Goal: Task Accomplishment & Management: Manage account settings

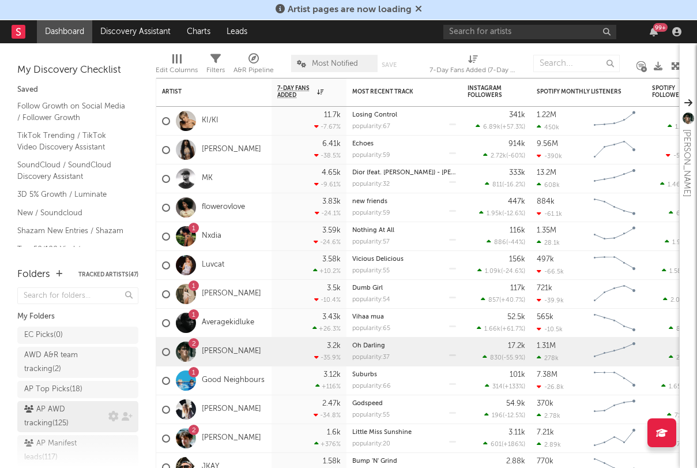
click at [96, 405] on div "AP AWD tracking ( 125 )" at bounding box center [64, 416] width 81 height 28
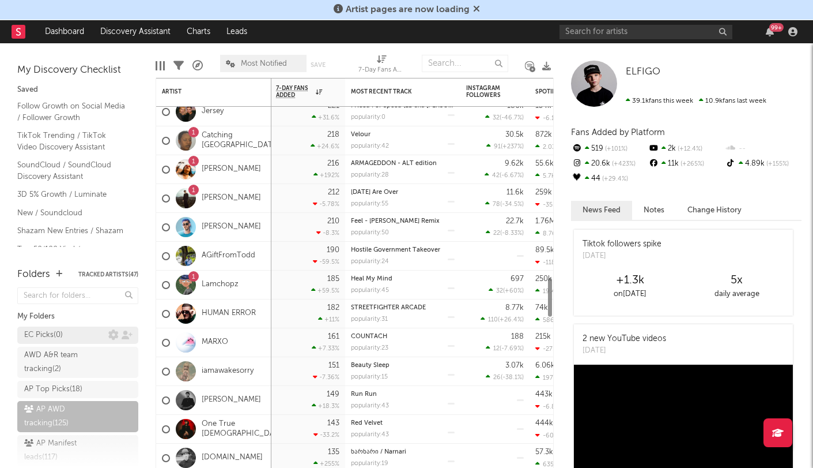
scroll to position [58, 0]
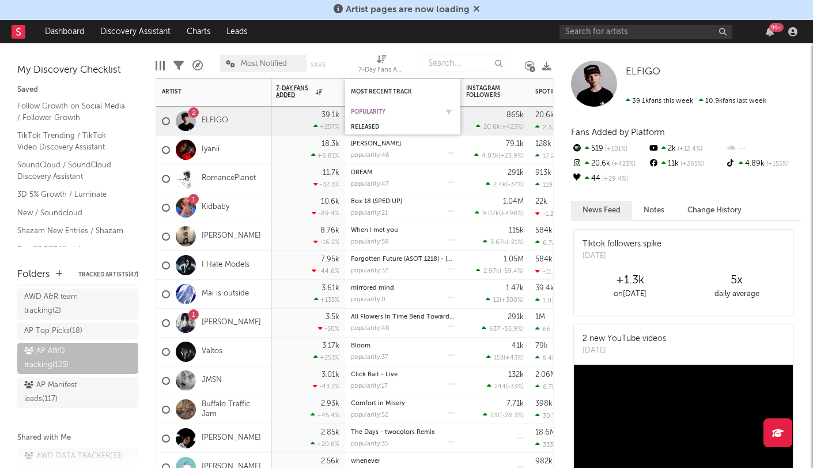
click at [376, 112] on div "Popularity" at bounding box center [394, 111] width 86 height 7
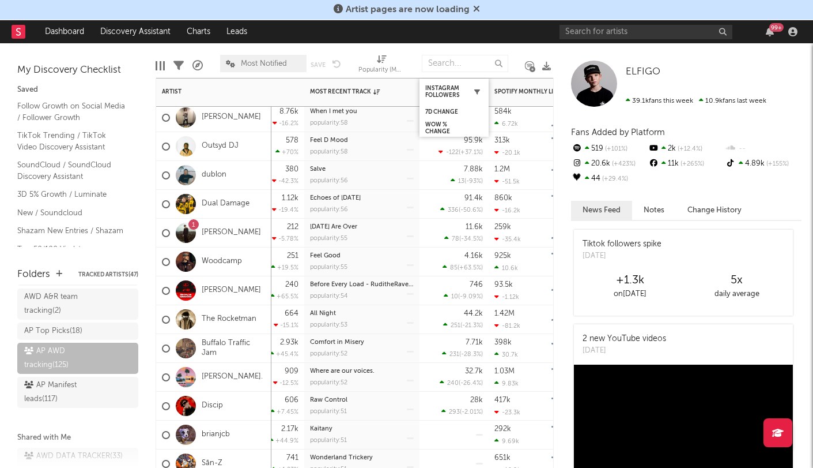
click at [480, 91] on icon "button" at bounding box center [477, 92] width 6 height 6
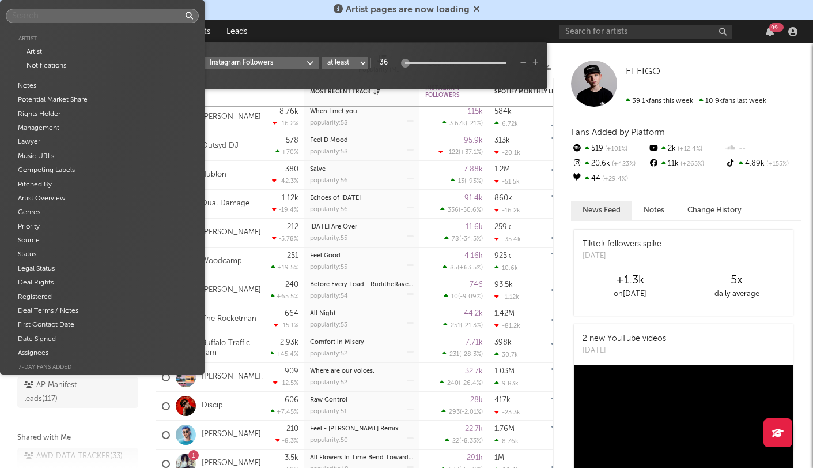
click at [293, 65] on body "Artist pages are now loading Dashboard Discovery Assistant Charts Leads 99 + No…" at bounding box center [406, 234] width 813 height 468
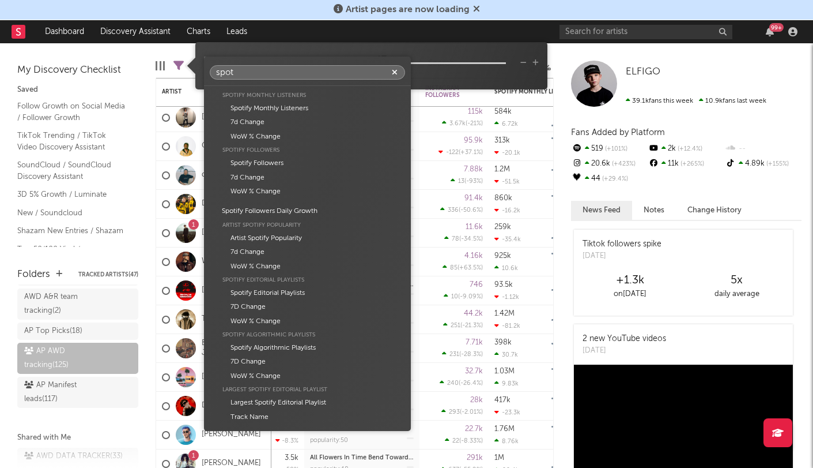
scroll to position [0, 0]
type input "spot"
click at [261, 263] on div "WoW % Change" at bounding box center [307, 266] width 195 height 14
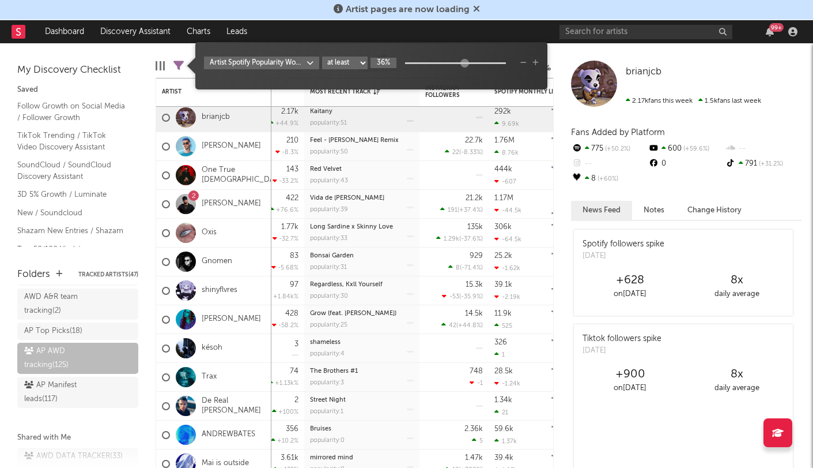
click at [383, 62] on input "36%" at bounding box center [384, 63] width 26 height 10
type input "1%"
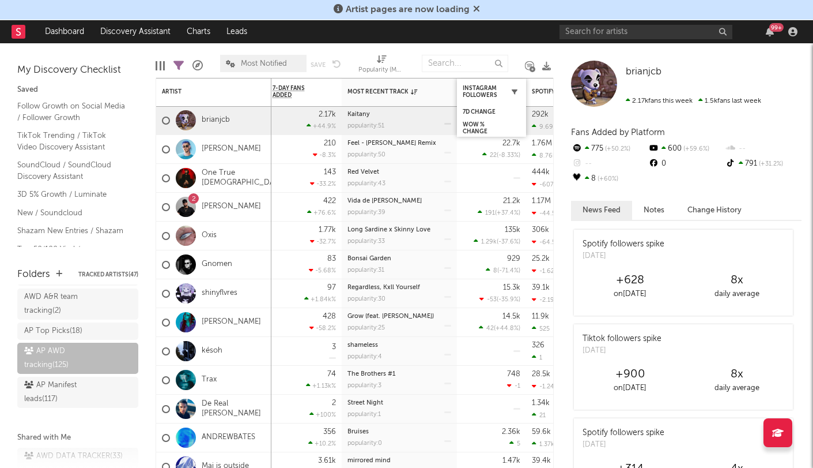
click at [516, 91] on icon "button" at bounding box center [515, 92] width 6 height 6
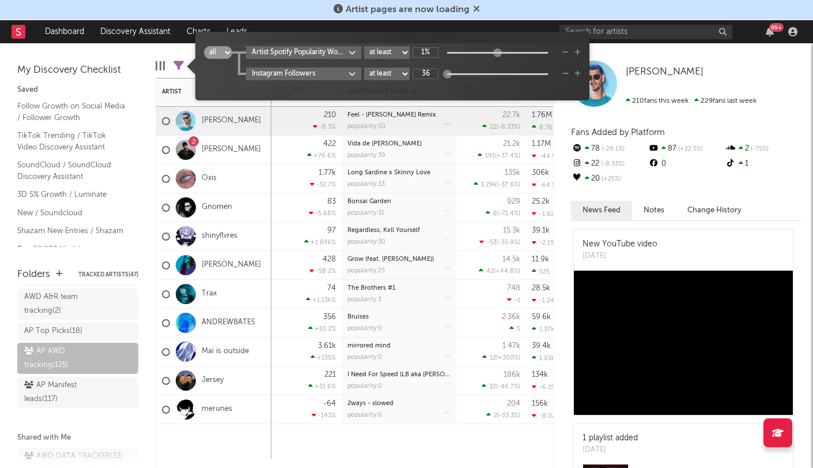
click at [386, 134] on div "Feel - Joezi Remix popularity: 50" at bounding box center [400, 121] width 104 height 28
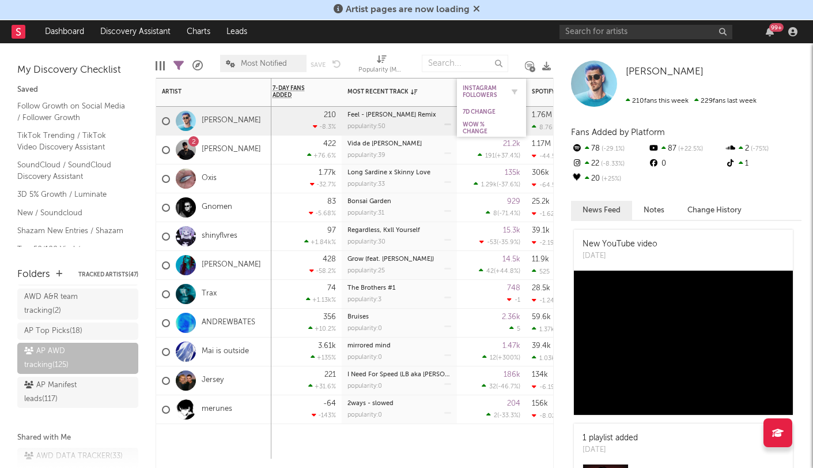
click at [477, 88] on div "Instagram Followers" at bounding box center [483, 92] width 40 height 14
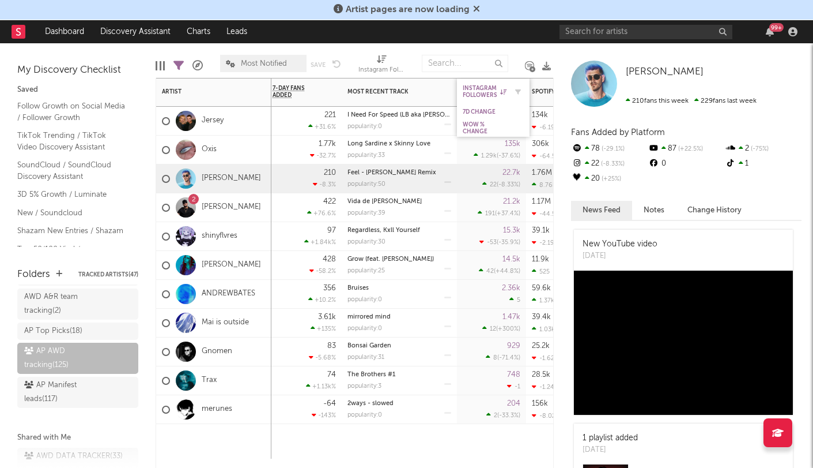
click at [477, 88] on div "Instagram Followers" at bounding box center [485, 92] width 44 height 14
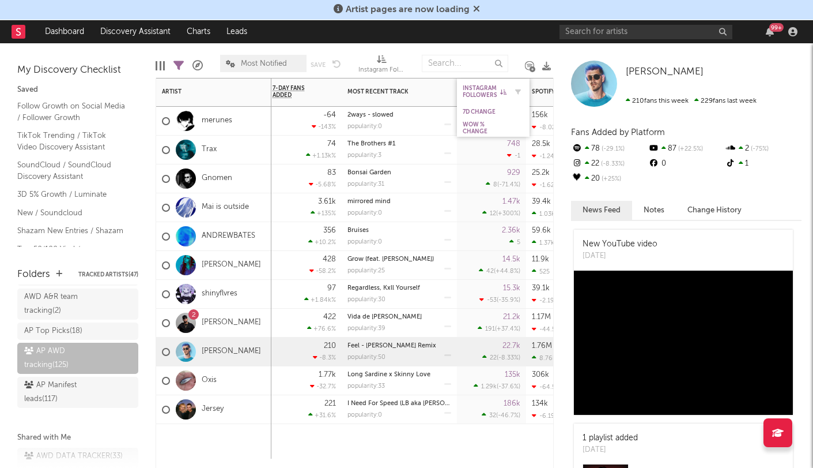
click at [488, 81] on div "Instagram Followers" at bounding box center [493, 91] width 61 height 22
click at [518, 92] on icon "button" at bounding box center [518, 92] width 6 height 6
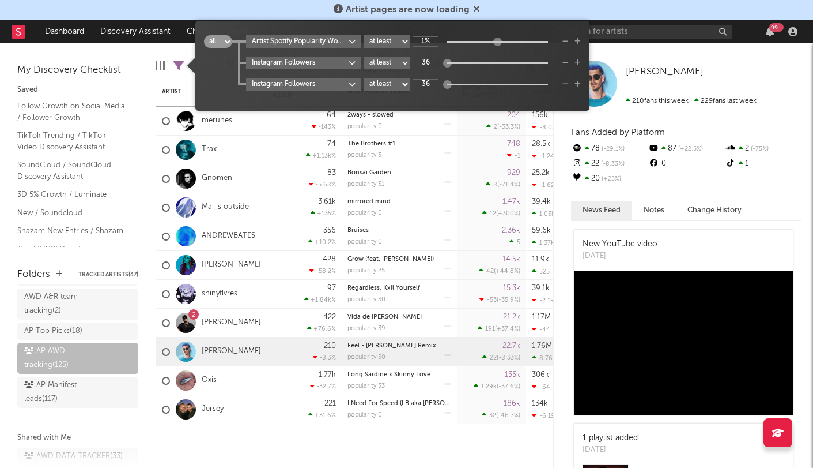
click at [566, 64] on icon "button" at bounding box center [566, 62] width 6 height 7
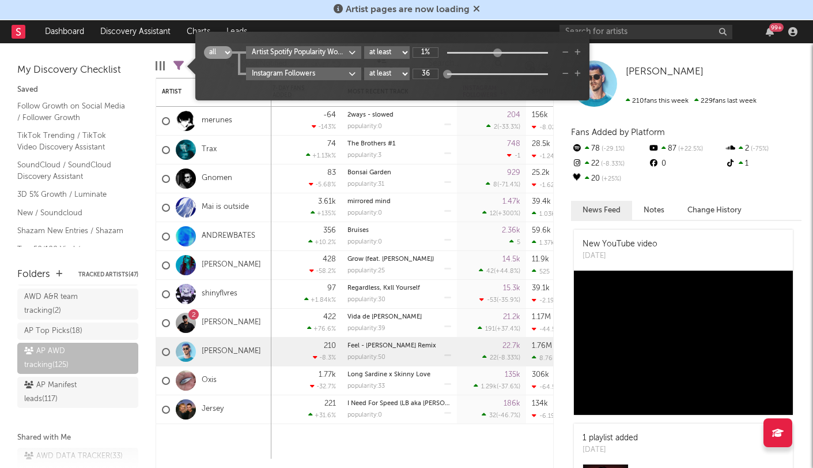
click at [567, 73] on icon "button" at bounding box center [566, 73] width 6 height 7
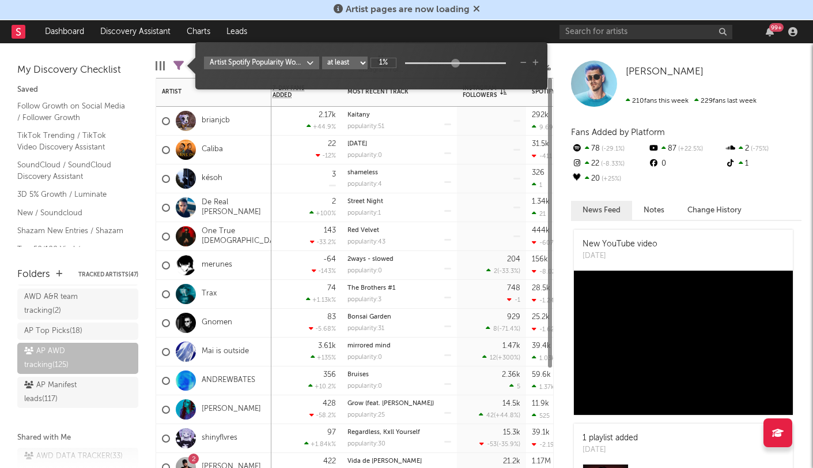
click at [503, 168] on div at bounding box center [492, 178] width 58 height 28
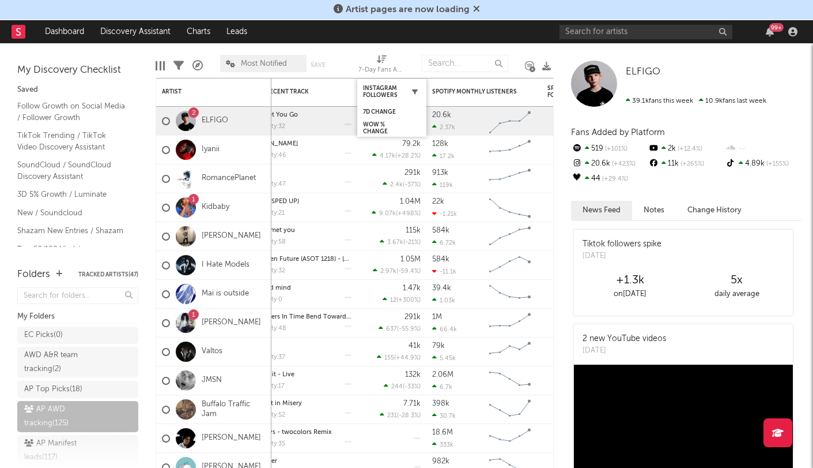
click at [414, 89] on icon "button" at bounding box center [415, 92] width 6 height 6
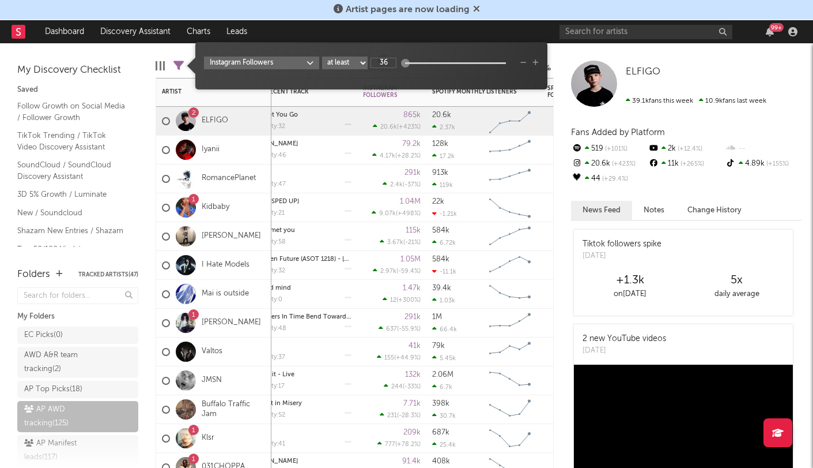
click at [355, 133] on div "Can't Let You Go popularity: 32" at bounding box center [299, 121] width 115 height 29
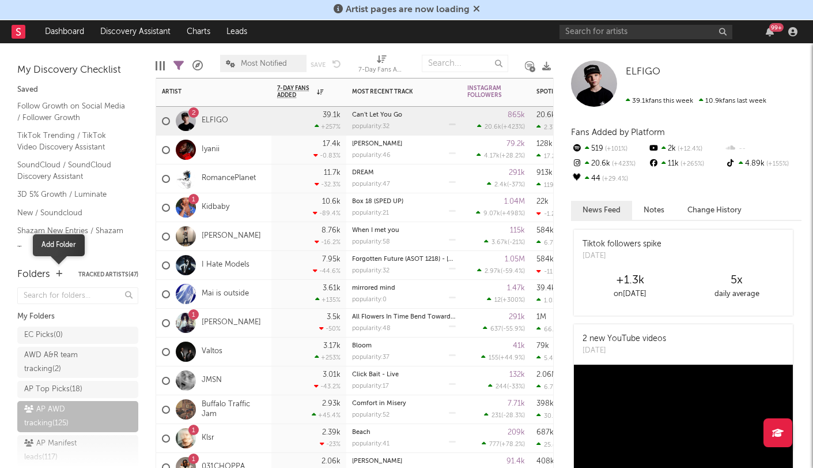
click at [58, 271] on icon "button" at bounding box center [59, 273] width 6 height 7
click at [60, 368] on div "AWD A&R team tracking ( 2 )" at bounding box center [64, 362] width 81 height 28
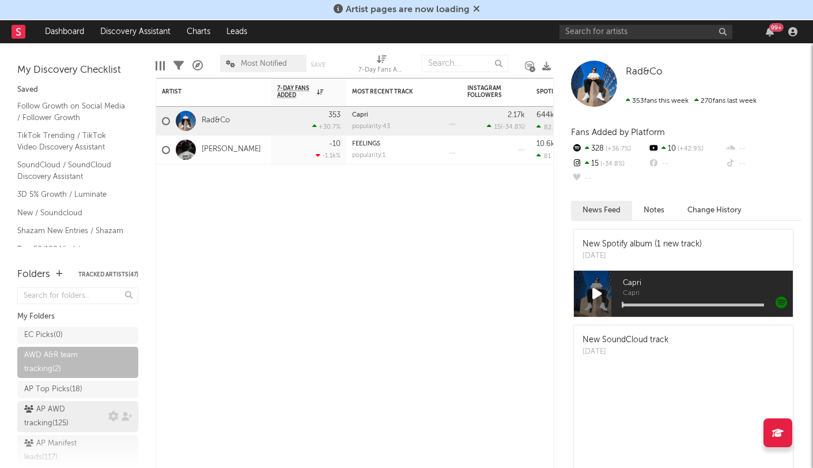
click at [91, 417] on div "AP AWD tracking ( 125 )" at bounding box center [64, 416] width 81 height 28
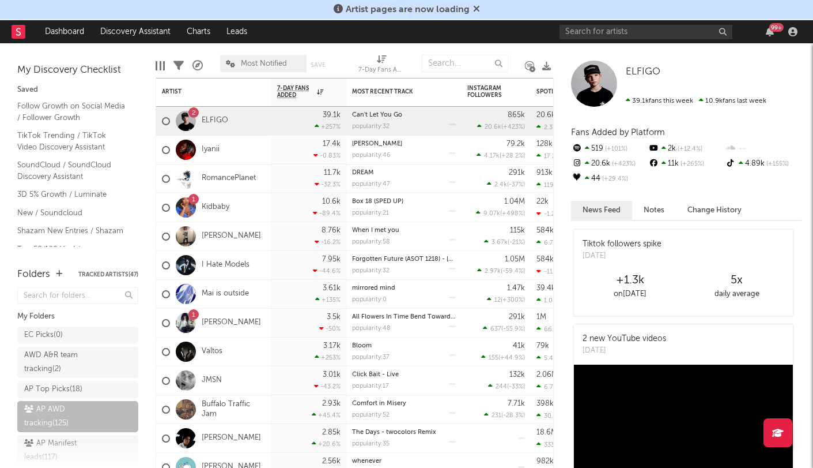
click at [180, 62] on icon at bounding box center [179, 66] width 10 height 10
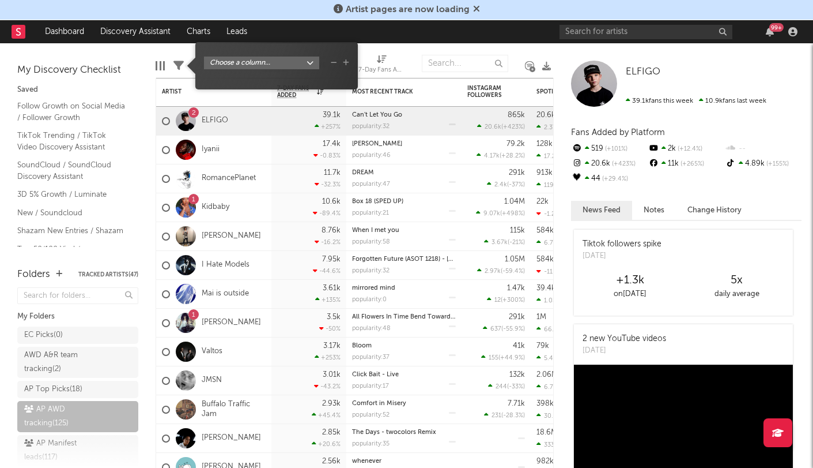
click at [244, 67] on body "Artist pages are now loading Dashboard Discovery Assistant Charts Leads 99 + No…" at bounding box center [406, 234] width 813 height 468
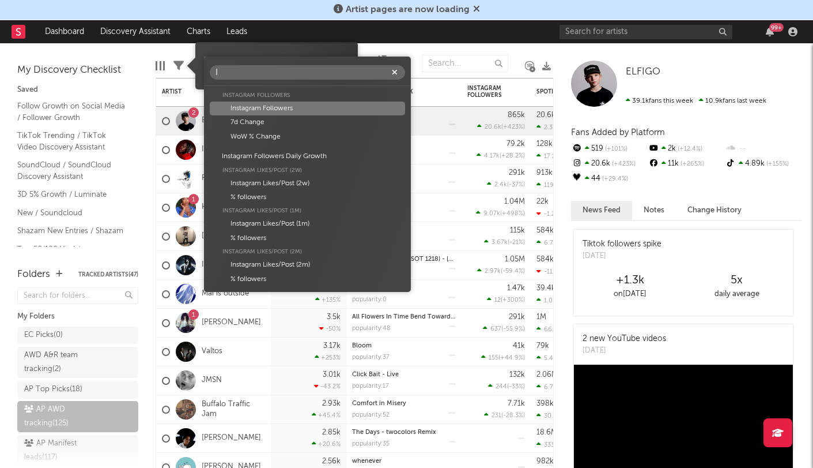
type input "I"
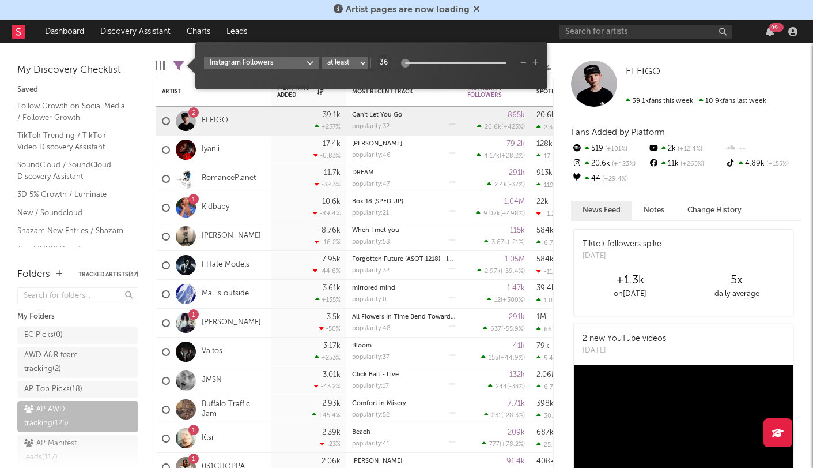
click at [426, 63] on div at bounding box center [455, 63] width 101 height 2
type input "3.32k"
drag, startPoint x: 402, startPoint y: 63, endPoint x: 446, endPoint y: 61, distance: 44.4
click at [446, 61] on div at bounding box center [441, 63] width 9 height 9
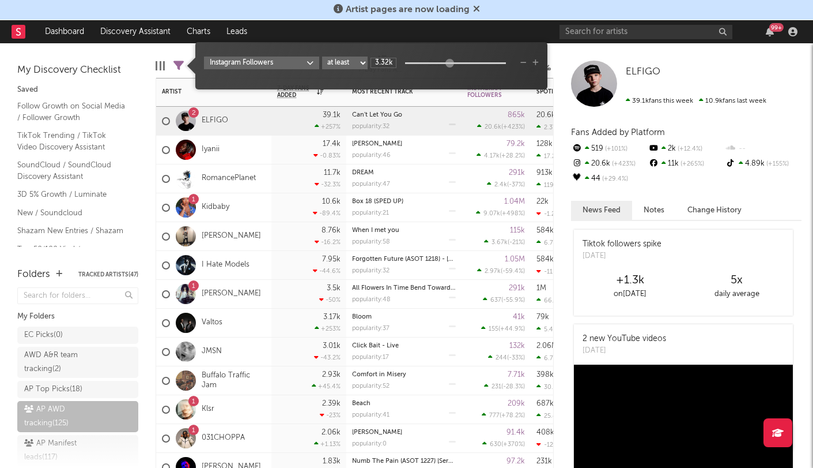
click at [444, 175] on div "DREAM" at bounding box center [404, 172] width 104 height 6
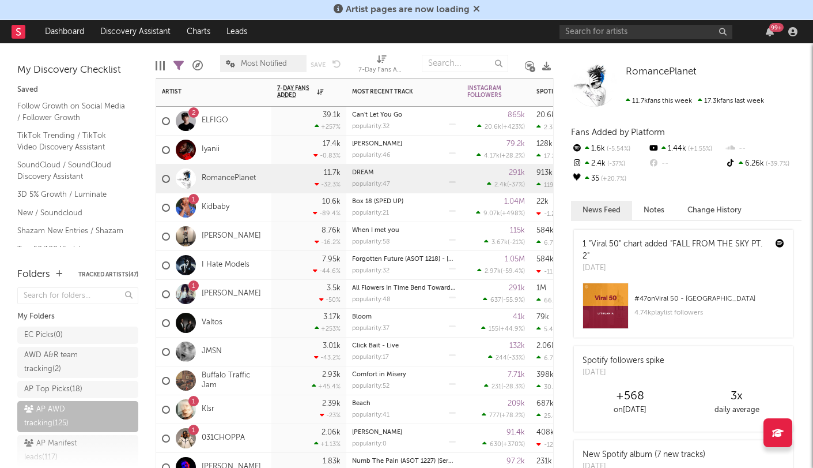
click at [387, 65] on div "7-Day Fans Added (7-Day Fans Added)" at bounding box center [382, 70] width 46 height 14
select select "-1"
click at [387, 65] on div "7-Day Fans Added (7-Day Fans Added)" at bounding box center [382, 70] width 46 height 14
click at [520, 93] on icon "button" at bounding box center [520, 92] width 6 height 6
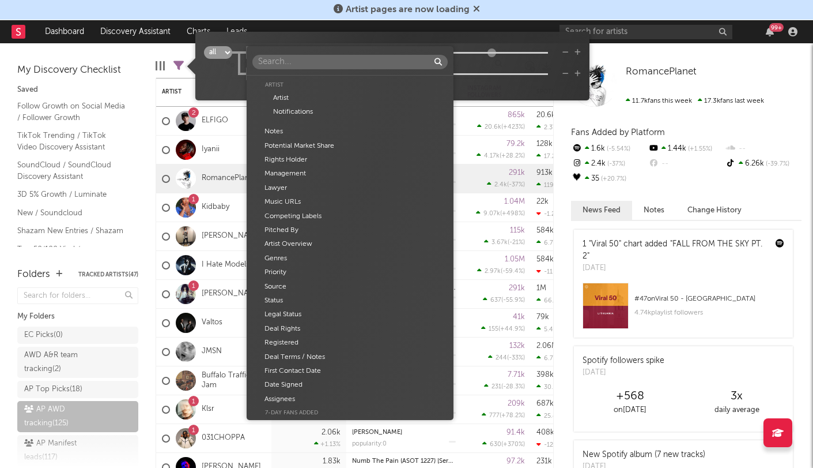
click at [278, 51] on body "Artist pages are now loading Dashboard Discovery Assistant Charts Leads 99 + No…" at bounding box center [406, 234] width 813 height 468
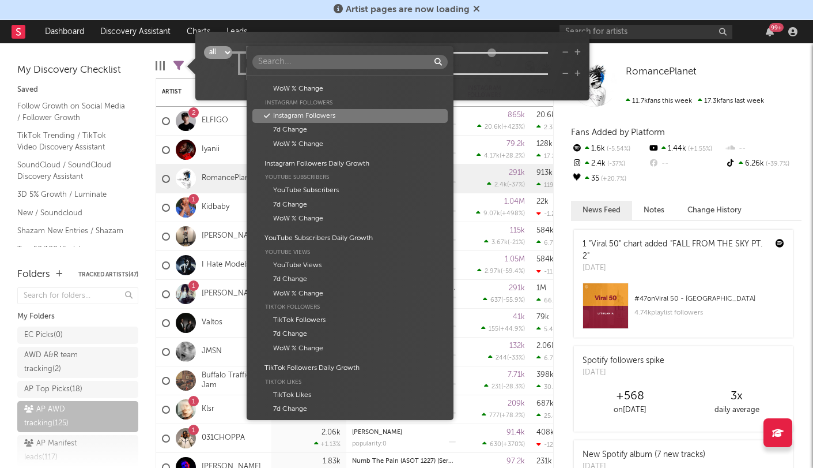
click at [232, 59] on div "Artist Artist Notifications Notes Potential Market Share Rights Holder Manageme…" at bounding box center [406, 234] width 813 height 468
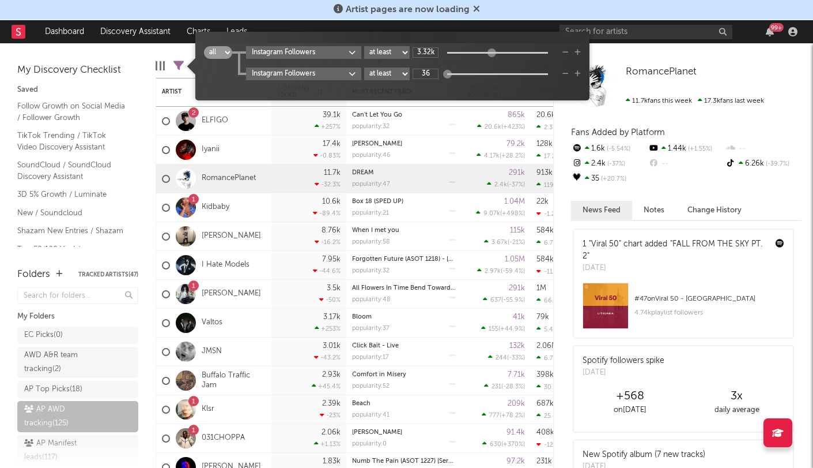
click at [564, 50] on icon "button" at bounding box center [566, 52] width 6 height 7
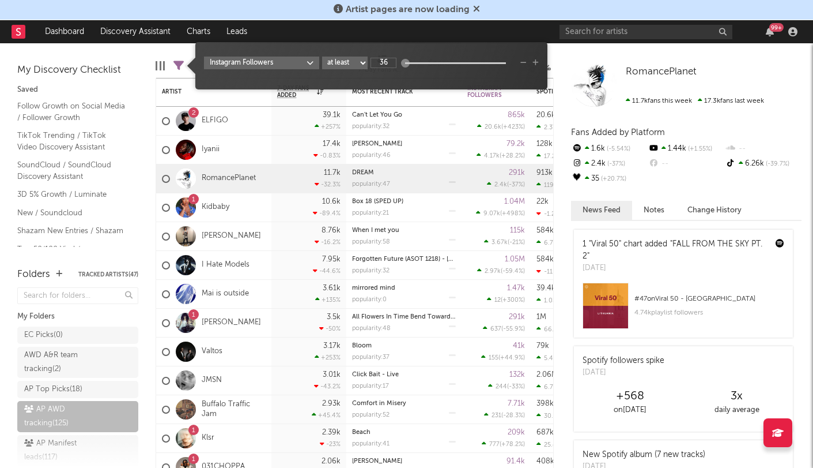
click at [521, 65] on icon "button" at bounding box center [524, 62] width 6 height 7
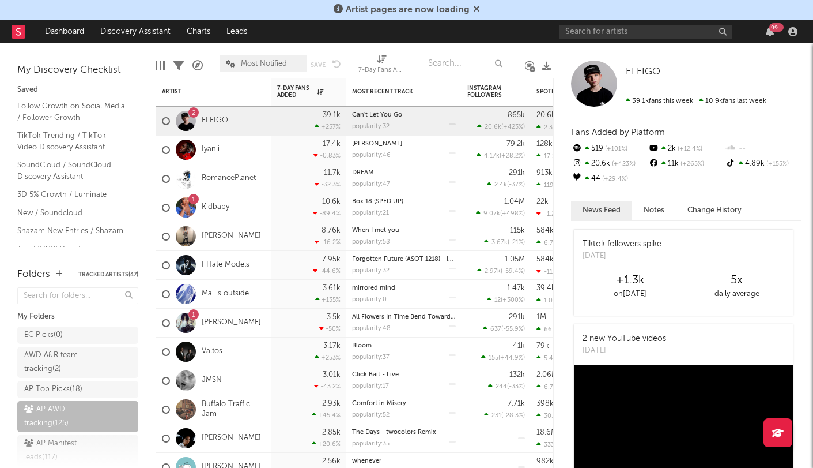
click at [166, 65] on div "Edit Columns Filters A&R Pipeline Most Notified Save Save as 7-Day Fans Added (…" at bounding box center [362, 60] width 413 height 35
click at [154, 64] on div "My Discovery Checklist Saved Follow Growth on Social Media / Follower Growth Ti…" at bounding box center [78, 149] width 156 height 212
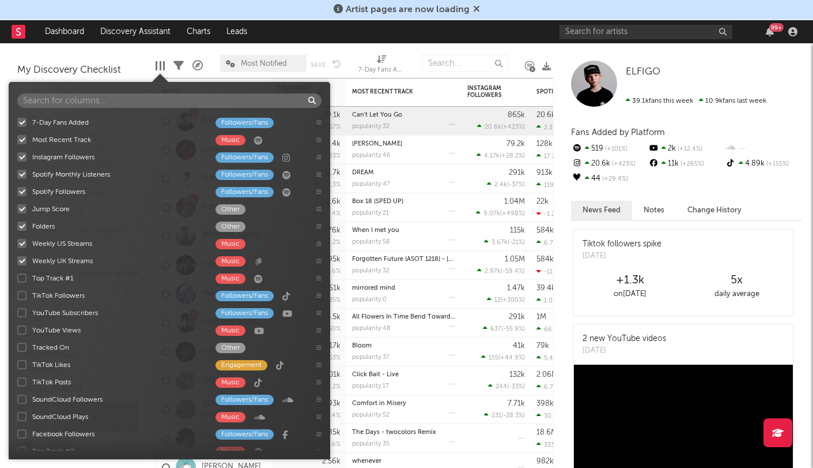
click at [157, 65] on div at bounding box center [160, 65] width 9 height 9
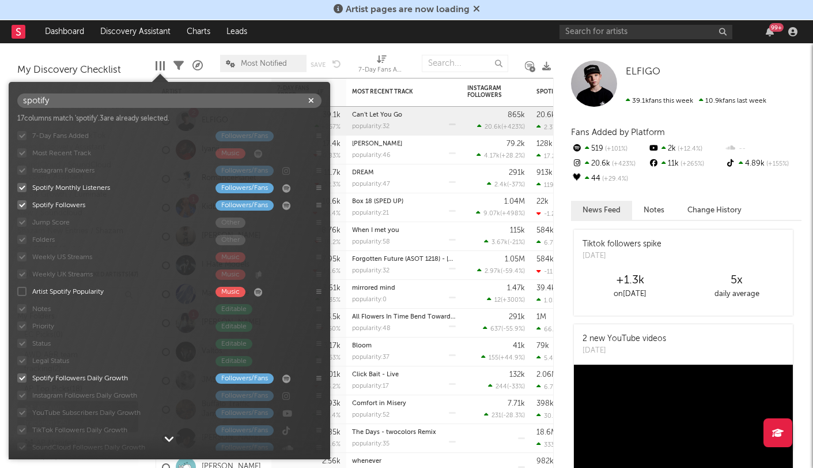
scroll to position [0, 0]
type input "spotify"
click at [23, 289] on div at bounding box center [21, 291] width 9 height 9
click at [17, 289] on input "Artist Spotify Popularity Music" at bounding box center [17, 291] width 0 height 12
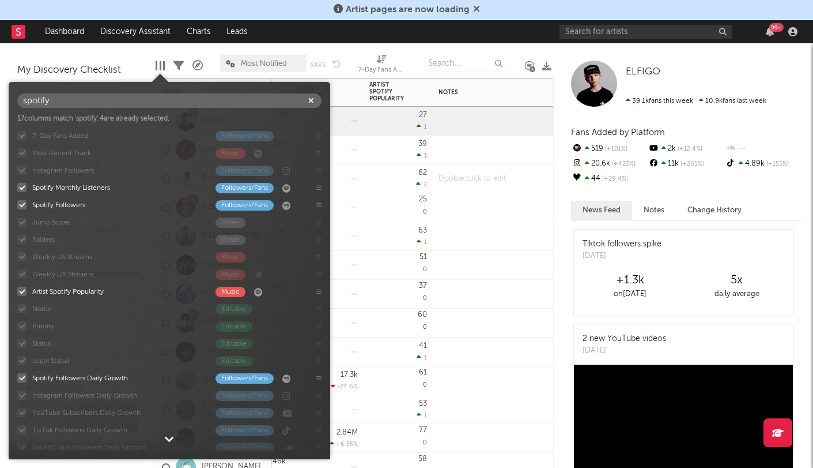
click at [509, 184] on div at bounding box center [505, 178] width 144 height 28
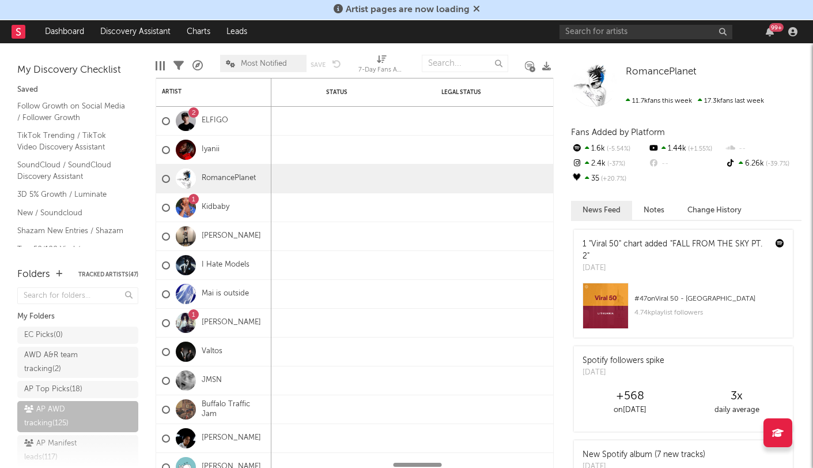
click at [160, 65] on div at bounding box center [161, 65] width 2 height 9
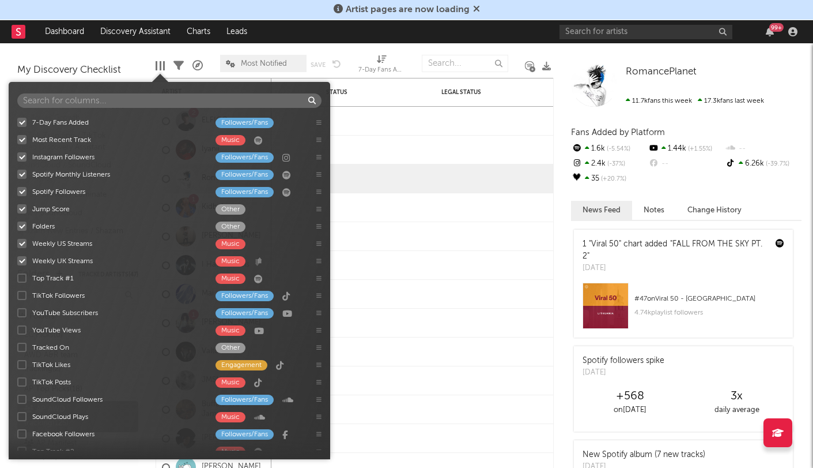
click at [21, 125] on div at bounding box center [21, 122] width 9 height 9
click at [17, 125] on input "7-Day Fans Added Followers/Fans" at bounding box center [17, 122] width 0 height 12
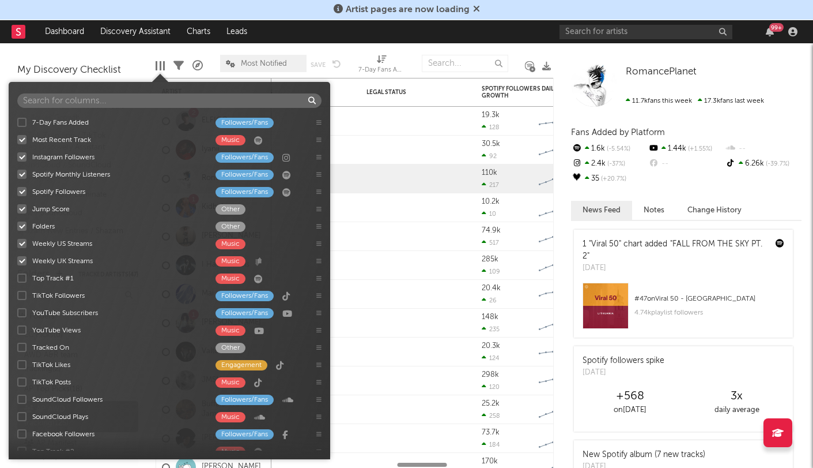
click at [21, 139] on div at bounding box center [21, 139] width 9 height 9
click at [17, 139] on input "Most Recent Track Music" at bounding box center [17, 140] width 0 height 12
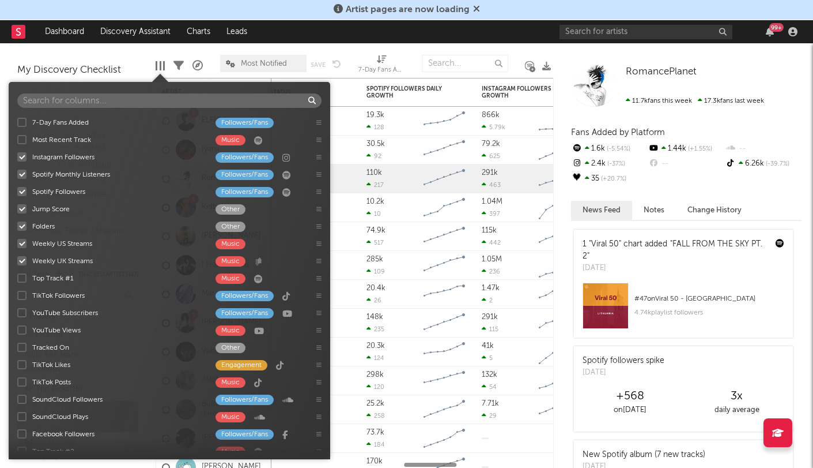
click at [21, 155] on div at bounding box center [21, 156] width 9 height 9
click at [17, 155] on input "Instagram Followers Followers/Fans" at bounding box center [17, 157] width 0 height 12
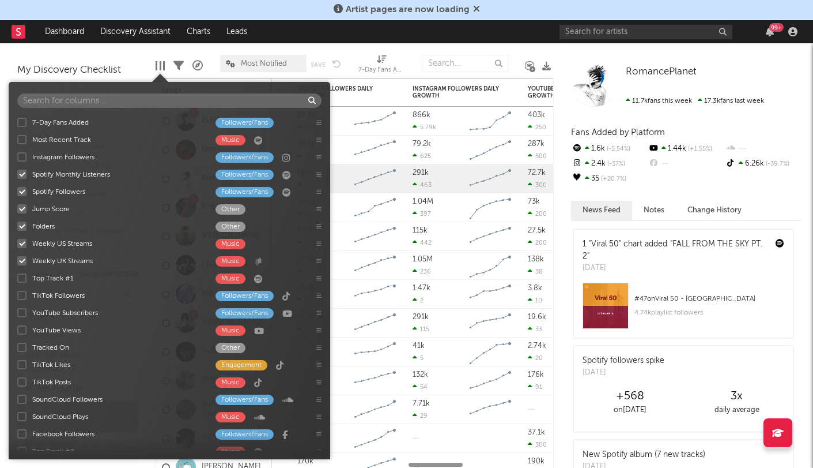
click at [22, 177] on div at bounding box center [21, 173] width 9 height 9
click at [17, 177] on input "Spotify Monthly Listeners Followers/Fans" at bounding box center [17, 174] width 0 height 12
click at [22, 206] on div at bounding box center [21, 208] width 9 height 9
click at [17, 206] on input "Jump Score Other" at bounding box center [17, 209] width 0 height 12
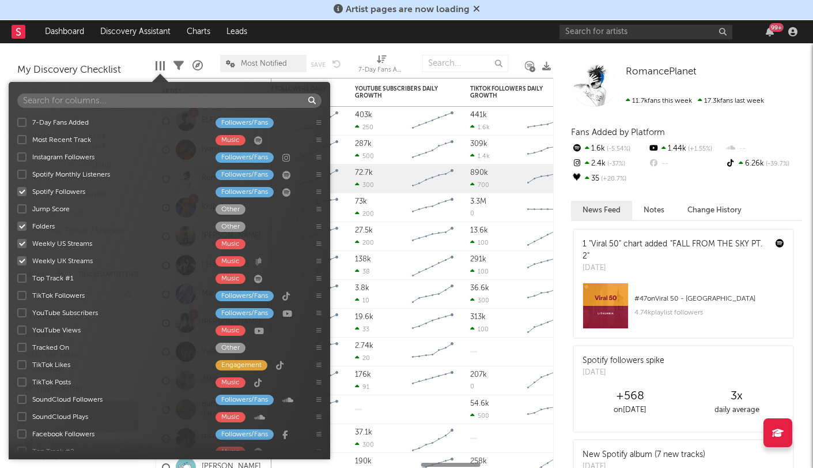
click at [22, 190] on div at bounding box center [21, 191] width 9 height 9
click at [17, 190] on input "Spotify Followers Followers/Fans" at bounding box center [17, 192] width 0 height 12
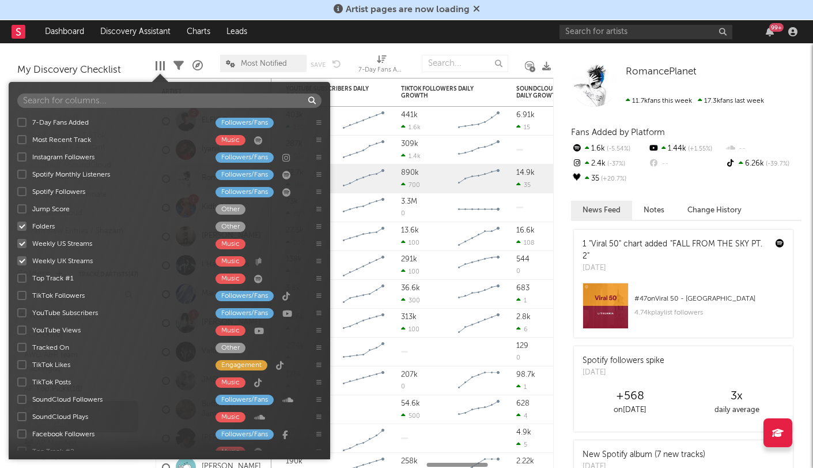
click at [22, 229] on div at bounding box center [21, 225] width 9 height 9
click at [17, 229] on input "Folders Other" at bounding box center [17, 226] width 0 height 12
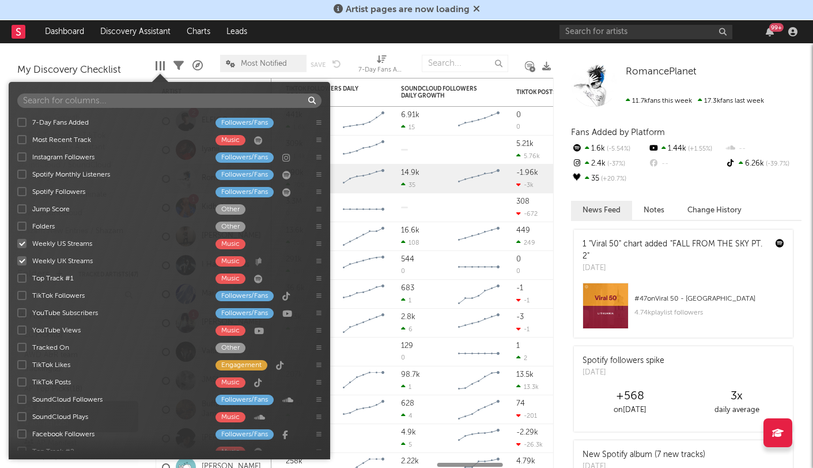
click at [22, 242] on div at bounding box center [21, 243] width 9 height 9
click at [17, 242] on input "Weekly US Streams Music" at bounding box center [17, 244] width 0 height 12
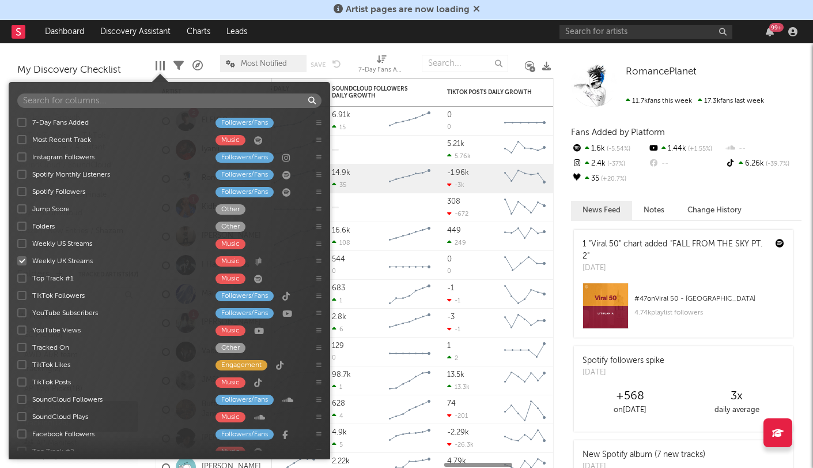
click at [22, 258] on div at bounding box center [21, 260] width 9 height 9
click at [17, 258] on input "Weekly UK Streams Music" at bounding box center [17, 261] width 0 height 12
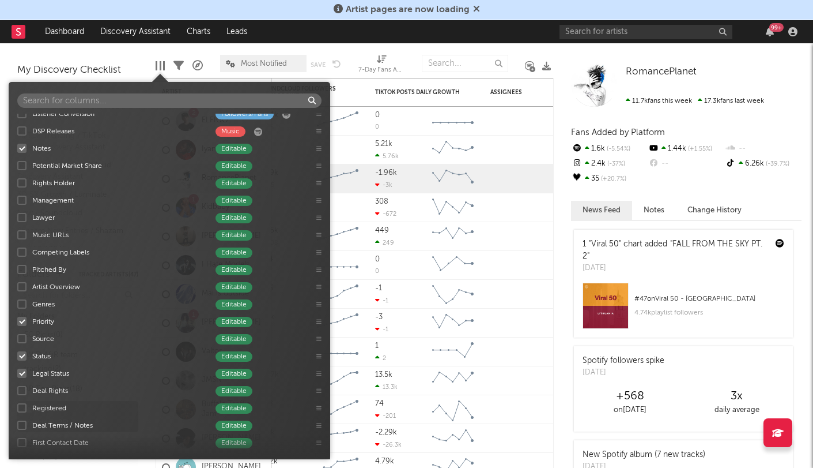
scroll to position [389, 0]
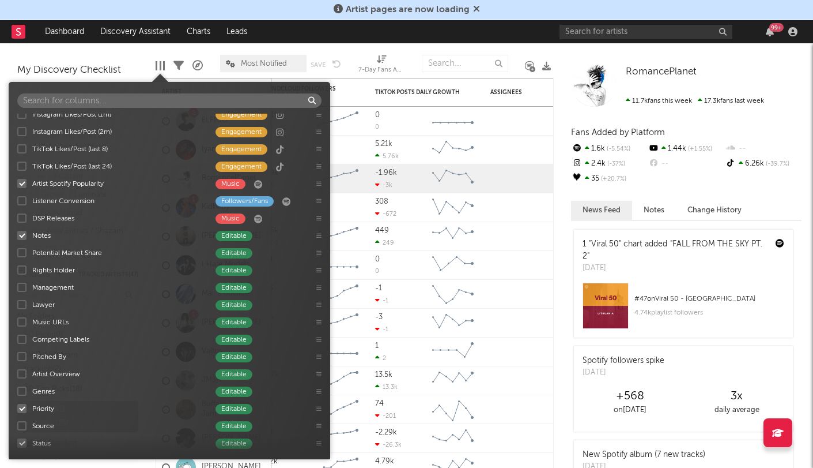
click at [25, 184] on div at bounding box center [21, 183] width 9 height 9
click at [17, 184] on input "Artist Spotify Popularity Music" at bounding box center [17, 184] width 0 height 12
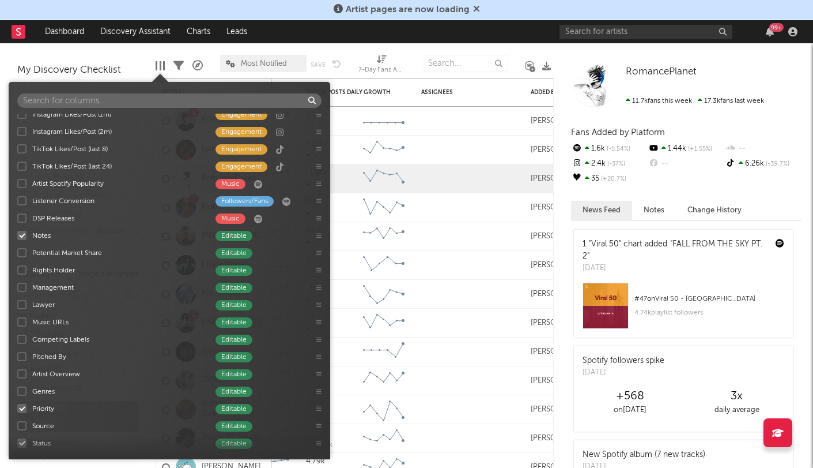
click at [21, 181] on div at bounding box center [21, 183] width 9 height 9
click at [17, 181] on input "Artist Spotify Popularity Music" at bounding box center [17, 184] width 0 height 12
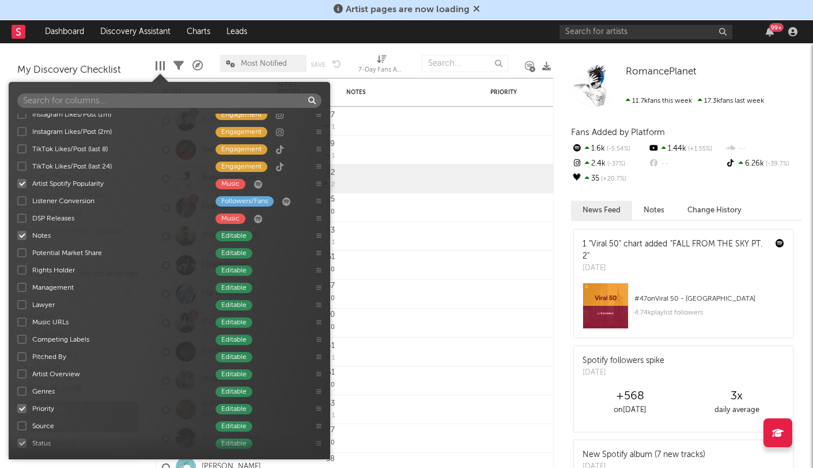
click at [23, 235] on div at bounding box center [21, 235] width 9 height 9
click at [17, 235] on input "Notes Editable" at bounding box center [17, 235] width 0 height 12
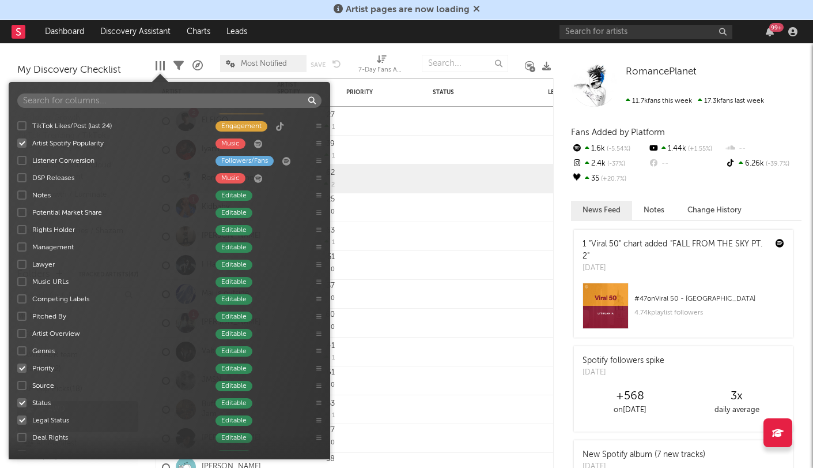
scroll to position [457, 0]
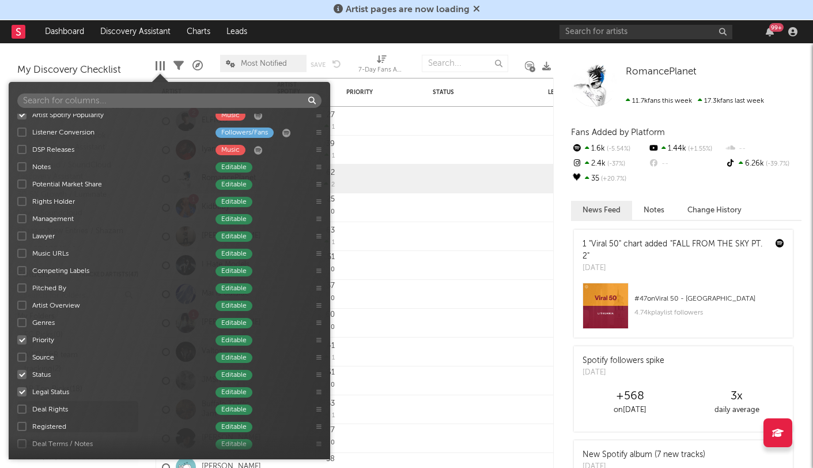
click at [24, 343] on div at bounding box center [21, 339] width 9 height 9
click at [17, 343] on input "Priority Editable" at bounding box center [17, 340] width 0 height 12
click at [17, 378] on div "Status Editable" at bounding box center [170, 373] width 322 height 17
click at [18, 376] on div at bounding box center [21, 374] width 9 height 9
click at [17, 376] on input "Status Editable" at bounding box center [17, 374] width 0 height 12
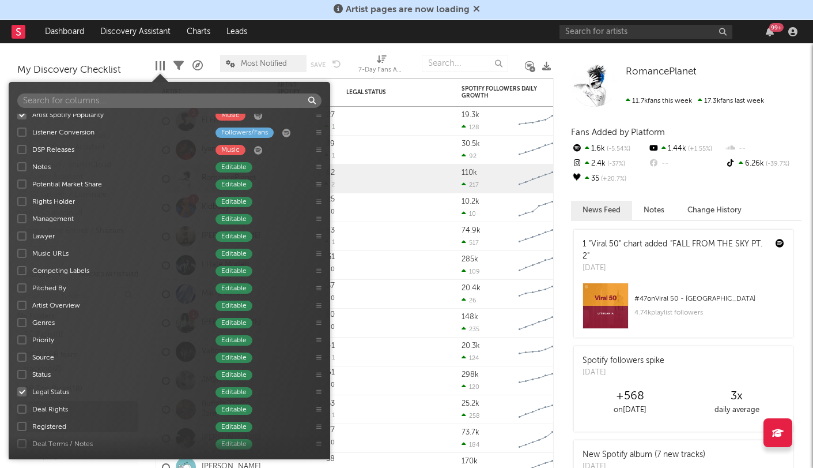
click at [22, 391] on div at bounding box center [21, 391] width 9 height 9
click at [17, 391] on input "Legal Status Editable" at bounding box center [17, 392] width 0 height 12
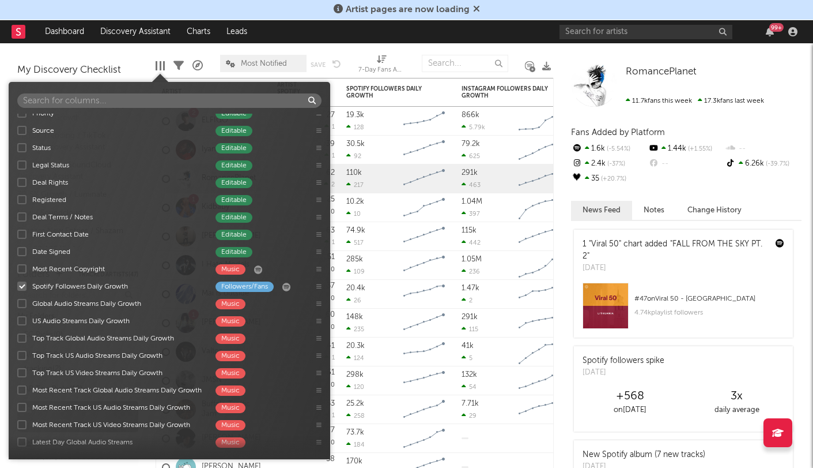
scroll to position [709, 0]
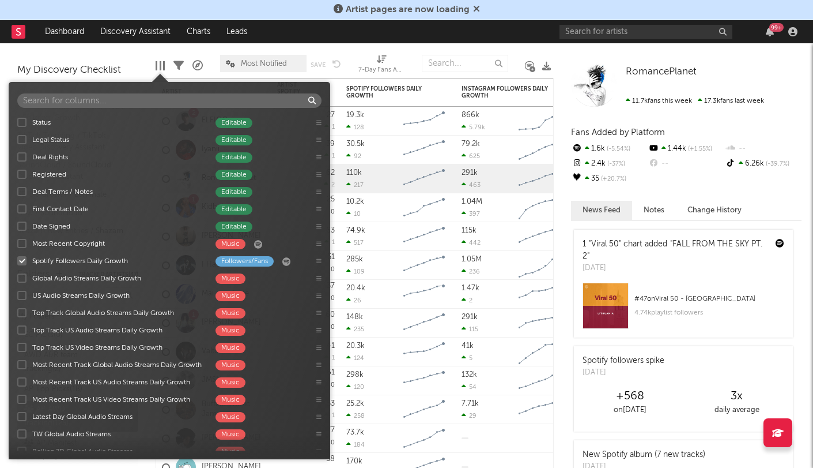
click at [22, 261] on div at bounding box center [21, 260] width 9 height 9
click at [17, 261] on input "Spotify Followers Daily Growth Followers/Fans" at bounding box center [17, 261] width 0 height 12
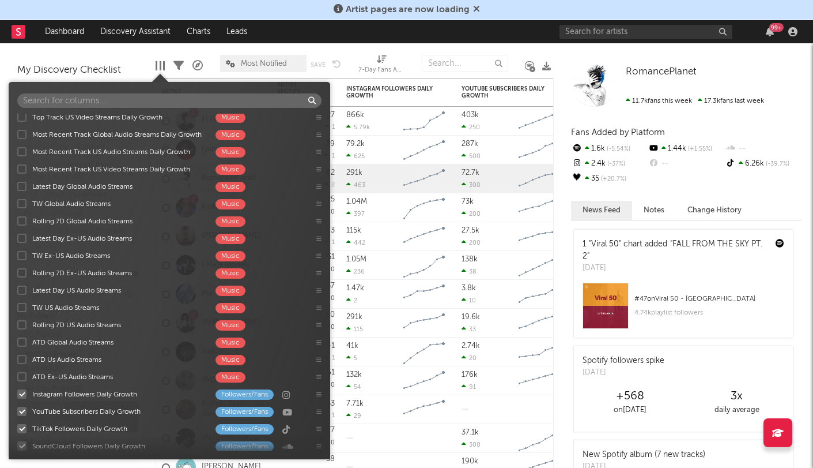
scroll to position [1034, 0]
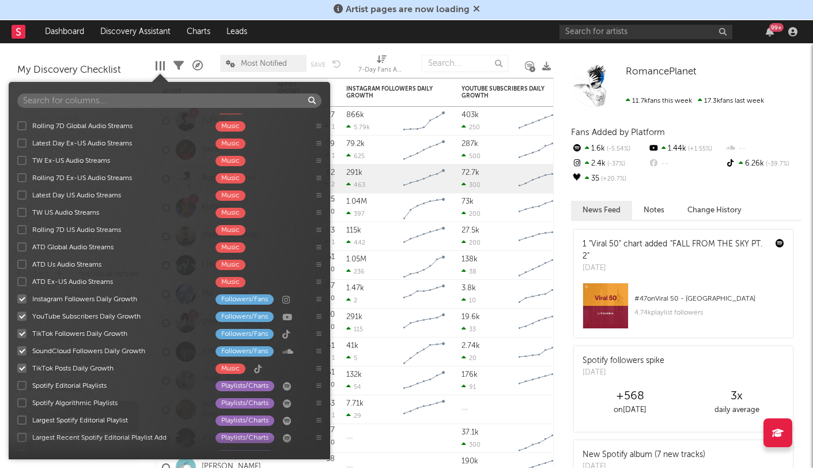
click at [20, 293] on label "Instagram Followers Daily Growth Followers/Fans" at bounding box center [161, 299] width 288 height 12
click at [17, 293] on input "Instagram Followers Daily Growth Followers/Fans" at bounding box center [17, 299] width 0 height 12
click at [21, 316] on div at bounding box center [21, 315] width 9 height 9
click at [17, 316] on input "YouTube Subscribers Daily Growth Followers/Fans" at bounding box center [17, 316] width 0 height 12
click at [21, 336] on div at bounding box center [21, 333] width 9 height 9
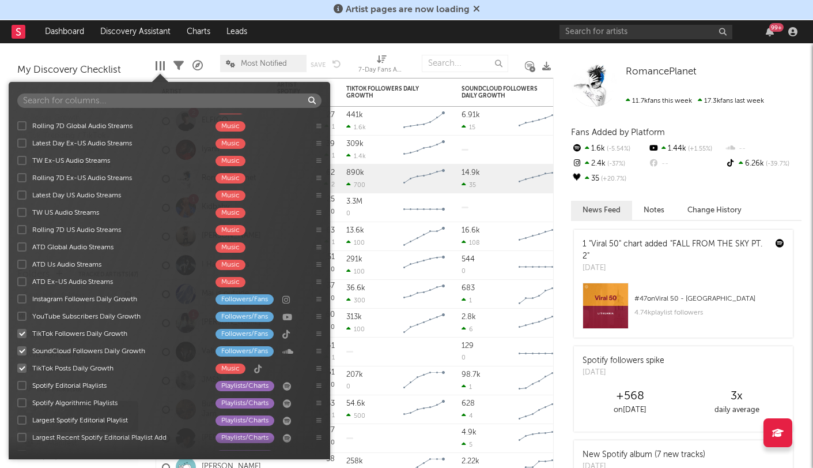
click at [17, 336] on input "TikTok Followers Daily Growth Followers/Fans" at bounding box center [17, 333] width 0 height 12
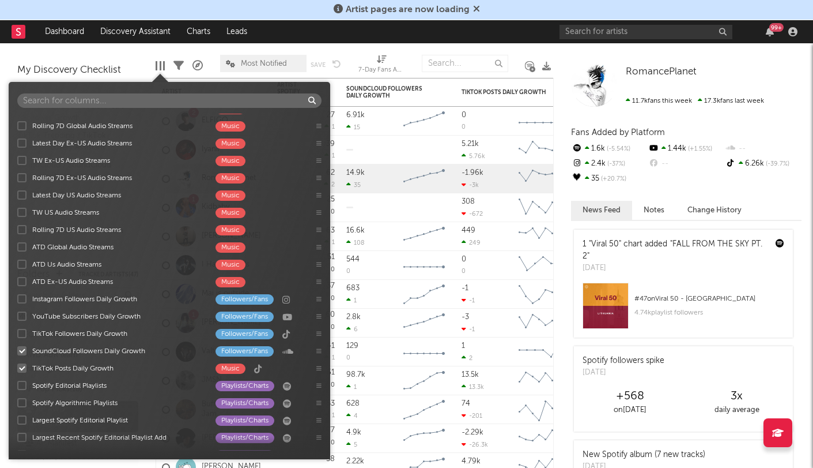
click at [23, 351] on div at bounding box center [21, 350] width 9 height 9
click at [17, 351] on input "SoundCloud Followers Daily Growth Followers/Fans" at bounding box center [17, 351] width 0 height 12
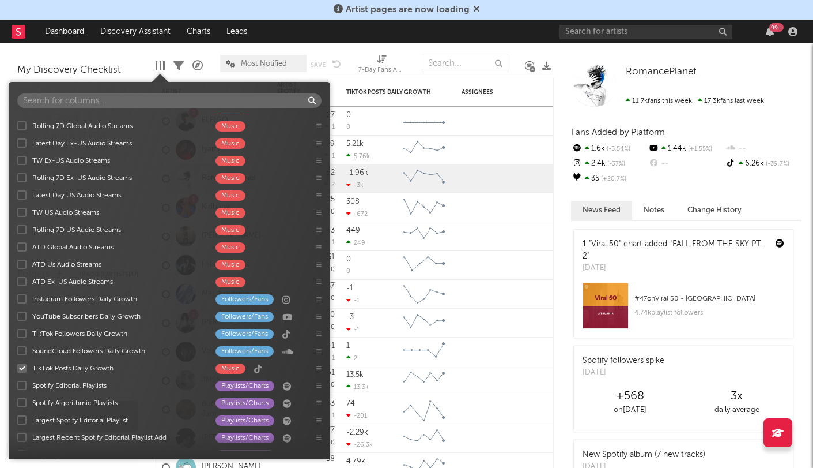
click at [23, 367] on div at bounding box center [21, 367] width 9 height 9
click at [17, 367] on input "TikTok Posts Daily Growth Music" at bounding box center [17, 368] width 0 height 12
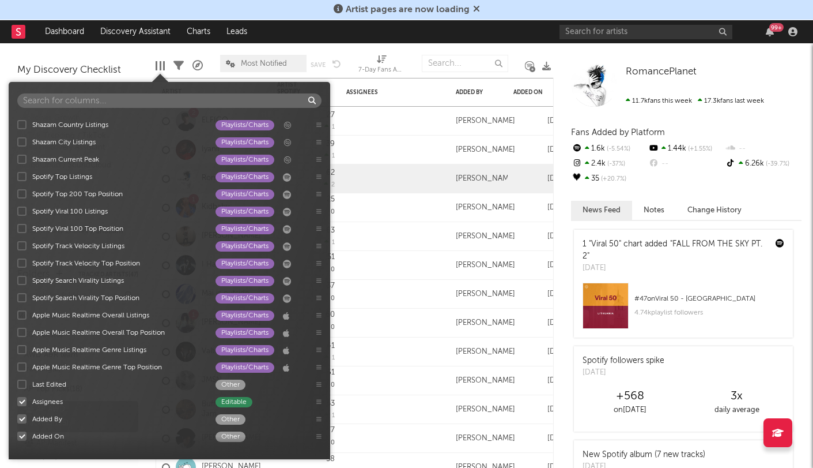
scroll to position [1433, 0]
click at [22, 397] on div at bounding box center [21, 401] width 9 height 9
click at [17, 397] on input "Assignees Editable" at bounding box center [17, 401] width 0 height 12
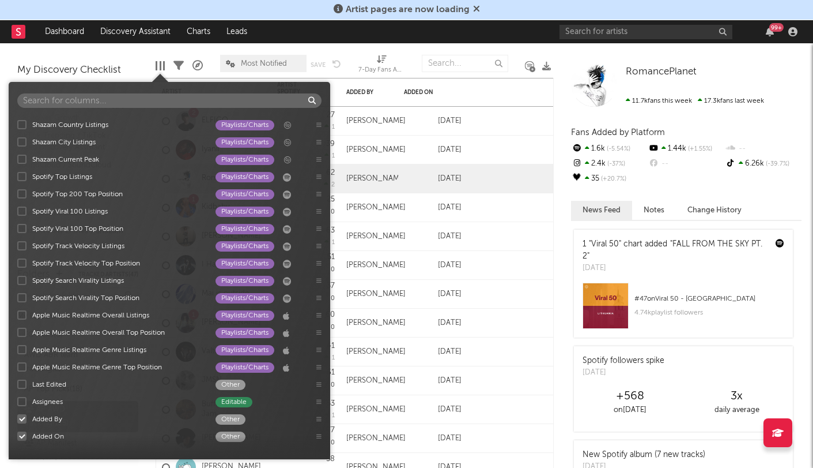
click at [20, 420] on div at bounding box center [21, 418] width 9 height 9
click at [17, 420] on input "Added By Other" at bounding box center [17, 419] width 0 height 12
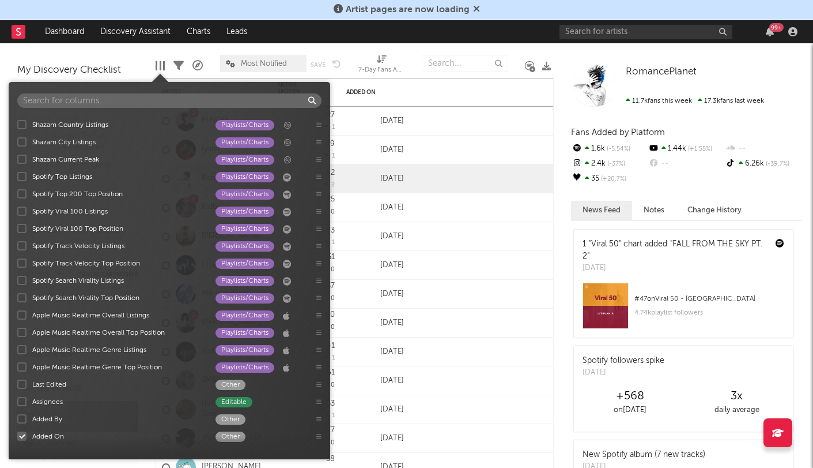
click at [22, 439] on div at bounding box center [21, 435] width 9 height 9
click at [17, 439] on input "Added On Other" at bounding box center [17, 436] width 0 height 12
click at [405, 244] on div at bounding box center [448, 236] width 214 height 29
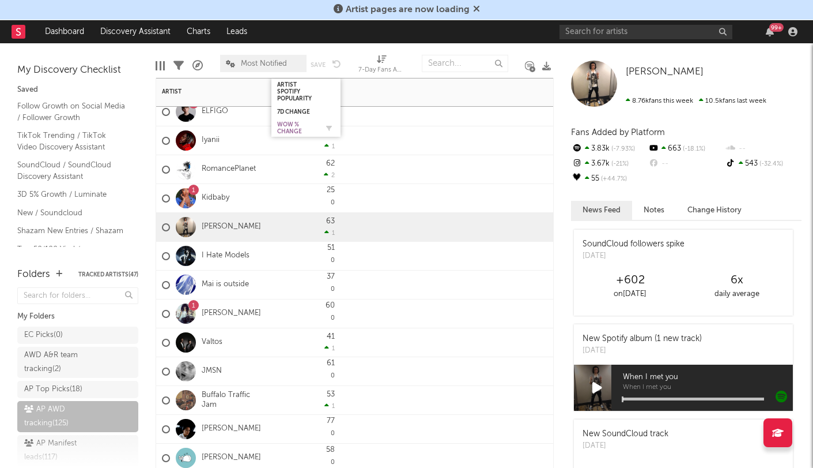
click at [298, 123] on div "WoW % Change" at bounding box center [297, 128] width 40 height 14
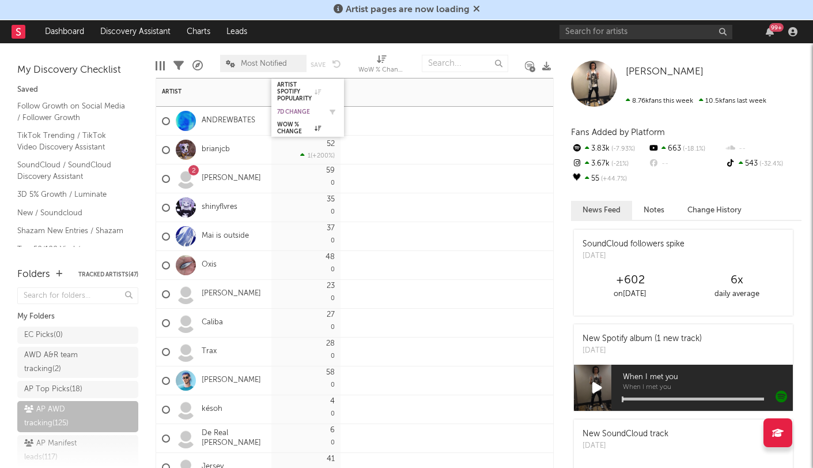
click at [301, 110] on div "7d Change" at bounding box center [299, 111] width 44 height 7
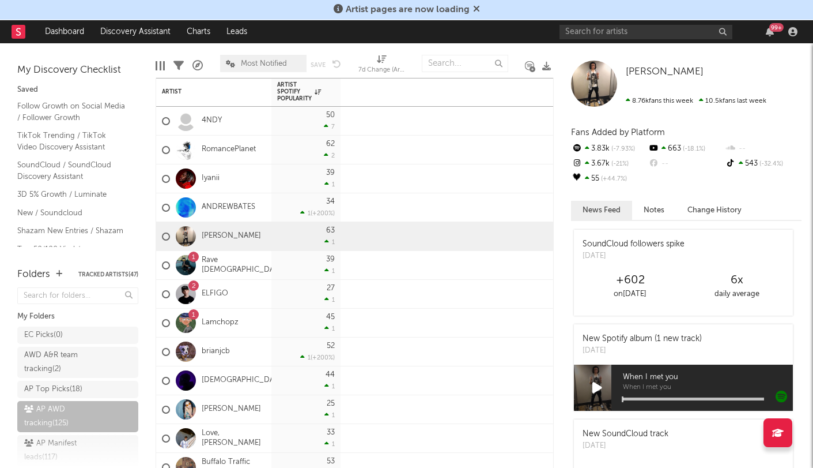
click at [160, 62] on div at bounding box center [161, 65] width 2 height 9
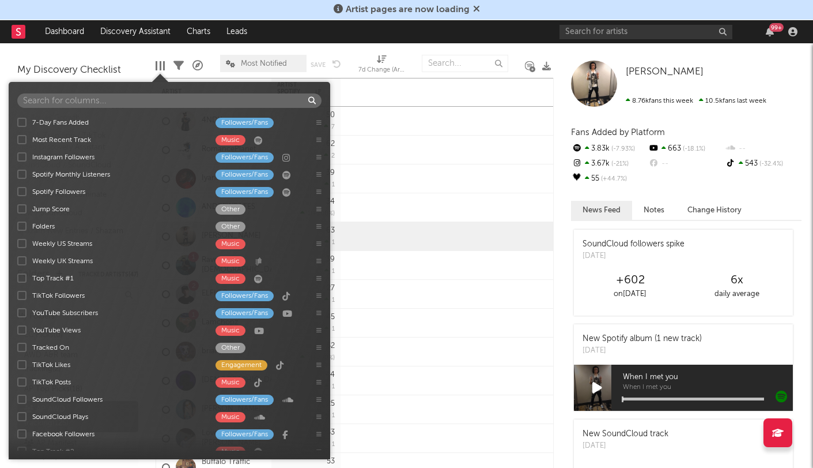
click at [22, 141] on div at bounding box center [21, 139] width 9 height 9
click at [17, 141] on input "Most Recent Track Music" at bounding box center [17, 140] width 0 height 12
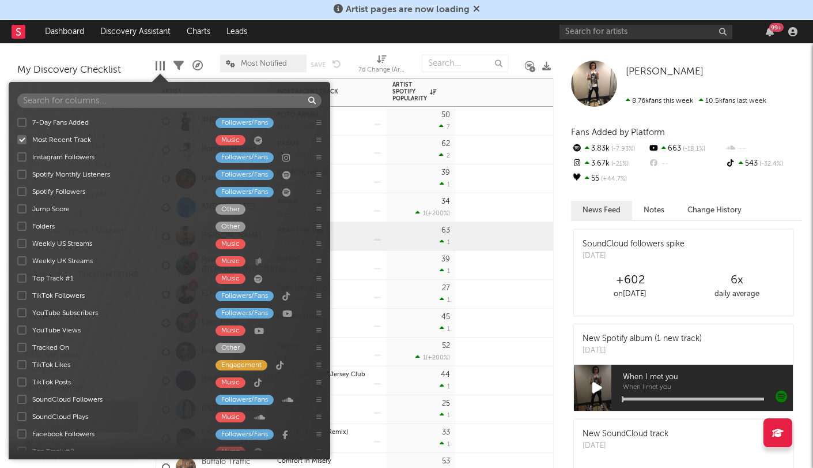
click at [403, 150] on div "62 2" at bounding box center [422, 149] width 58 height 28
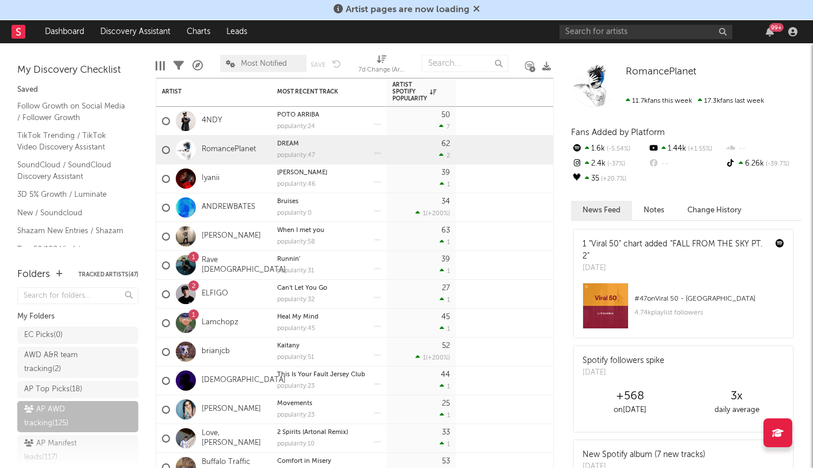
click at [162, 64] on div at bounding box center [160, 65] width 9 height 9
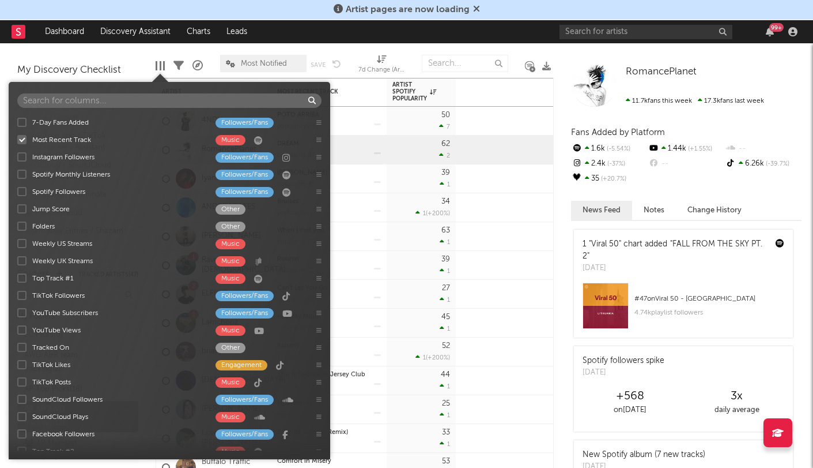
scroll to position [0, 0]
click at [22, 176] on div at bounding box center [21, 173] width 9 height 9
click at [17, 176] on input "Spotify Monthly Listeners Followers/Fans" at bounding box center [17, 174] width 0 height 12
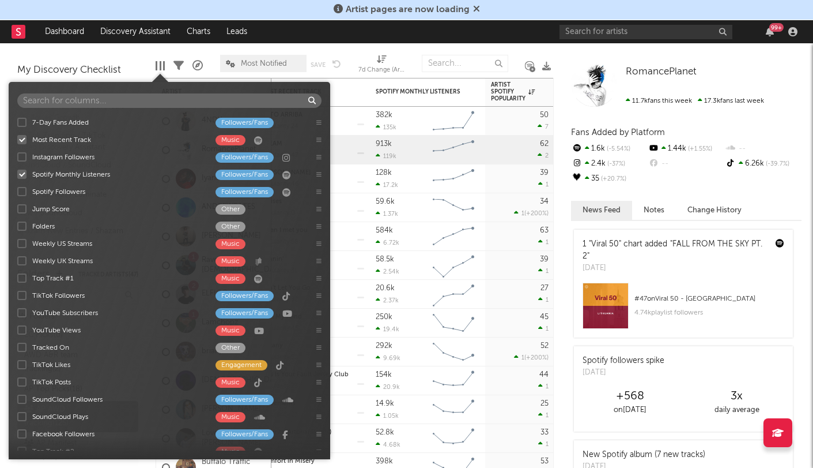
click at [22, 278] on div at bounding box center [21, 277] width 9 height 9
click at [17, 278] on input "Top Track #1 Music" at bounding box center [17, 278] width 0 height 12
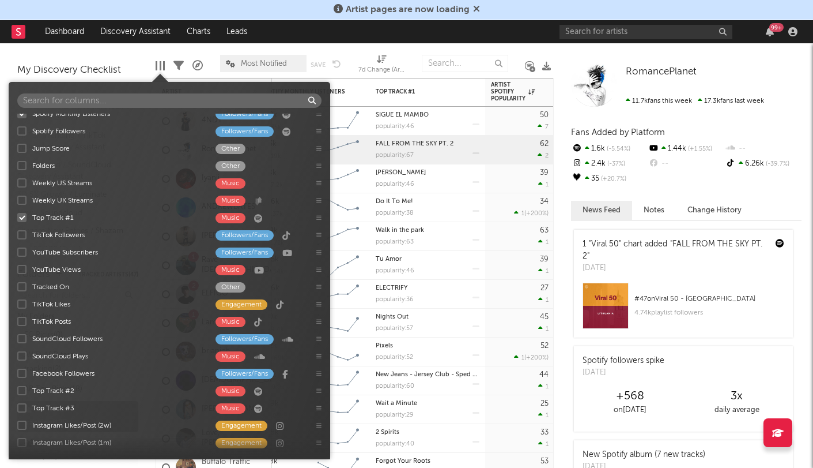
scroll to position [62, 0]
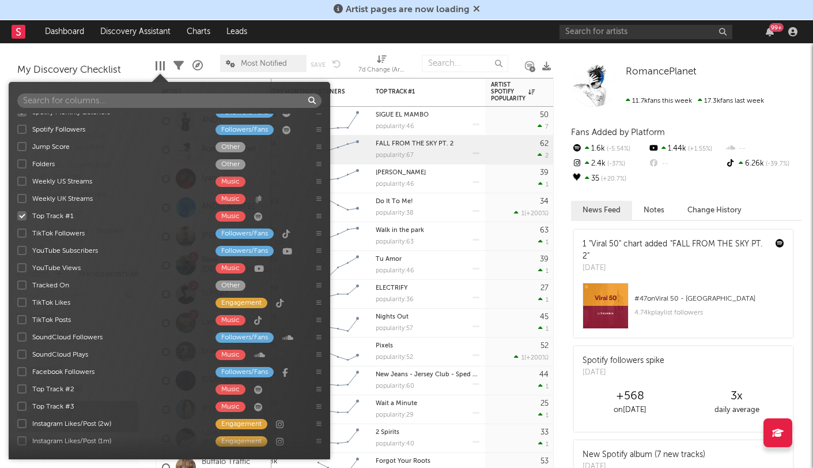
click at [25, 233] on div at bounding box center [21, 232] width 9 height 9
click at [17, 233] on input "TikTok Followers Followers/Fans" at bounding box center [17, 233] width 0 height 12
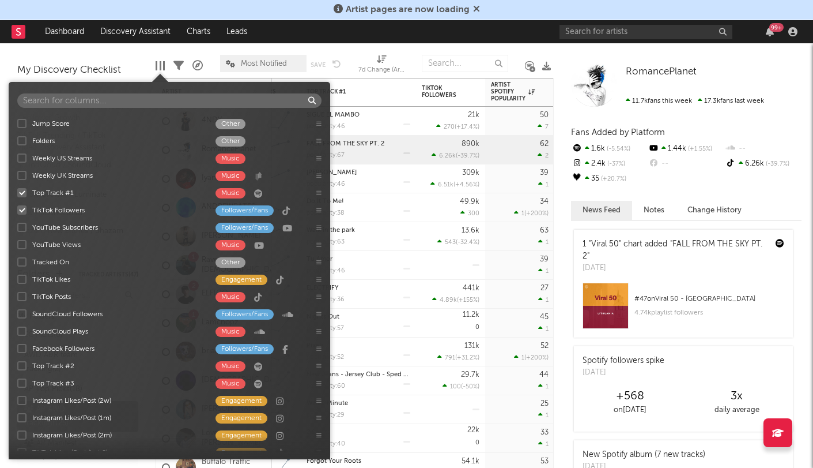
scroll to position [78, 0]
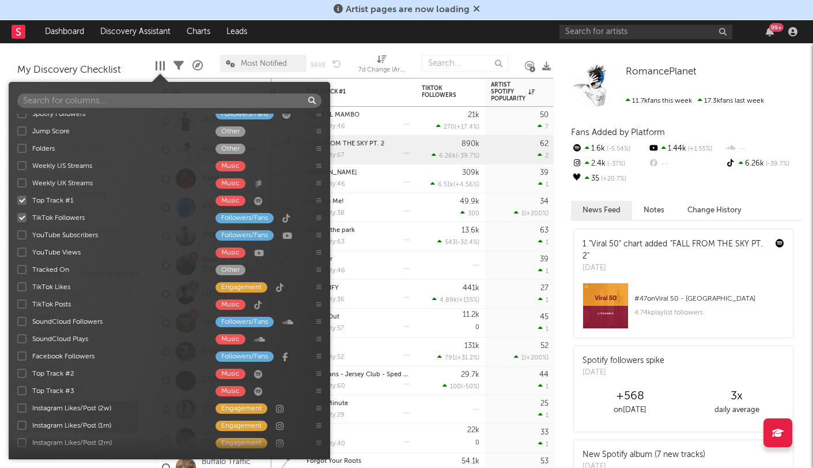
click at [25, 251] on div at bounding box center [21, 251] width 9 height 9
click at [17, 251] on input "YouTube Views Music" at bounding box center [17, 252] width 0 height 12
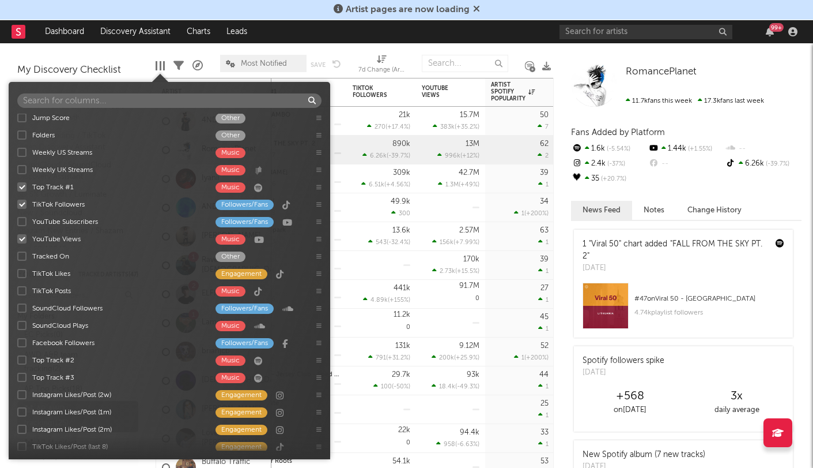
scroll to position [94, 0]
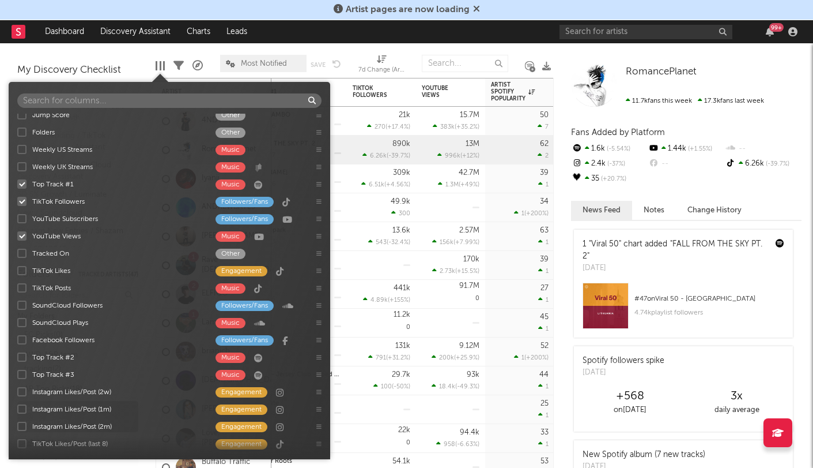
click at [25, 268] on div at bounding box center [21, 270] width 9 height 9
click at [17, 268] on input "TikTok Likes Engagement" at bounding box center [17, 271] width 0 height 12
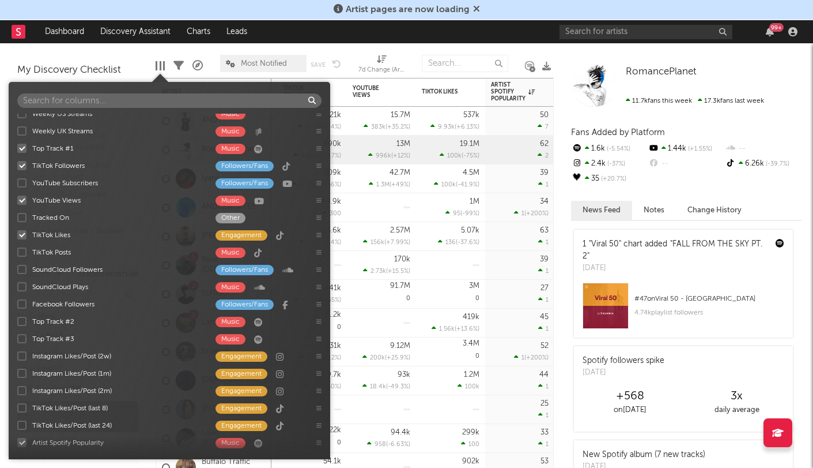
scroll to position [131, 0]
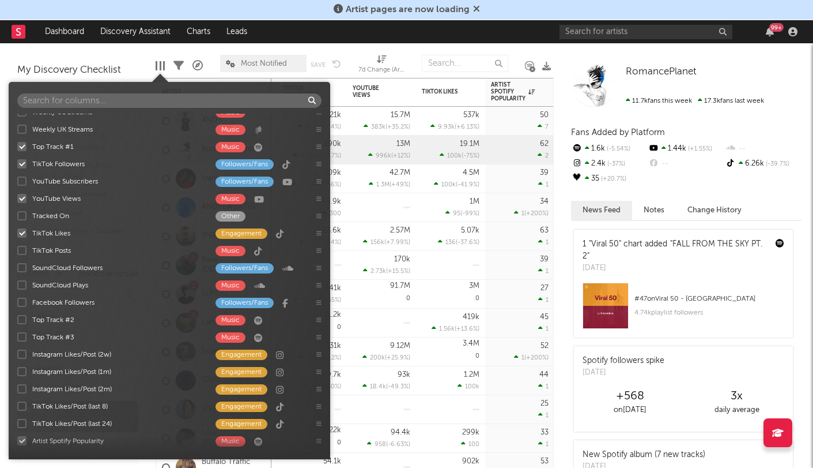
click at [25, 253] on div at bounding box center [21, 250] width 9 height 9
click at [17, 253] on input "TikTok Posts Music" at bounding box center [17, 250] width 0 height 12
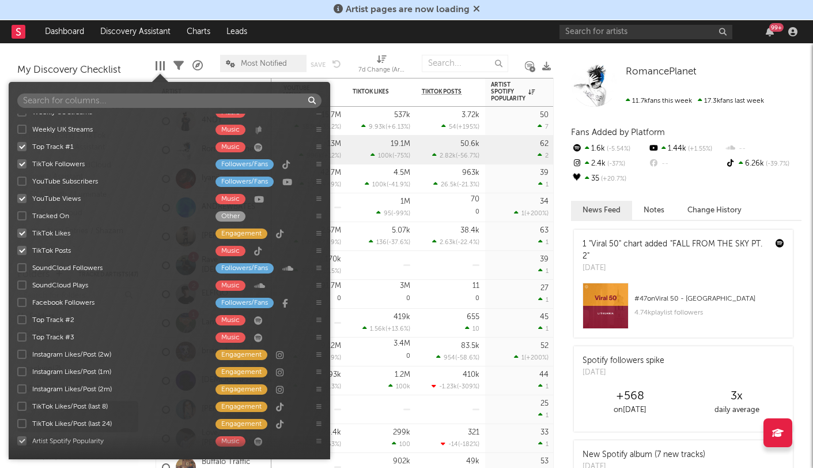
click at [25, 253] on div at bounding box center [21, 250] width 9 height 9
click at [17, 253] on input "TikTok Posts Music" at bounding box center [17, 250] width 0 height 12
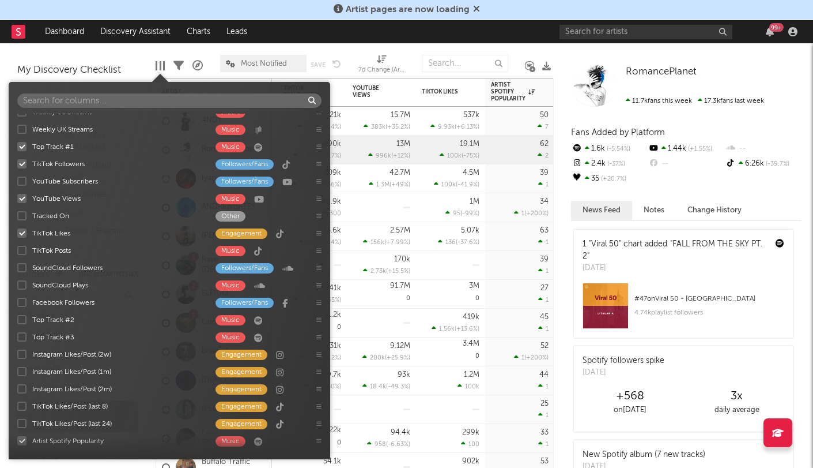
click at [25, 253] on div at bounding box center [21, 250] width 9 height 9
click at [17, 253] on input "TikTok Posts Music" at bounding box center [17, 250] width 0 height 12
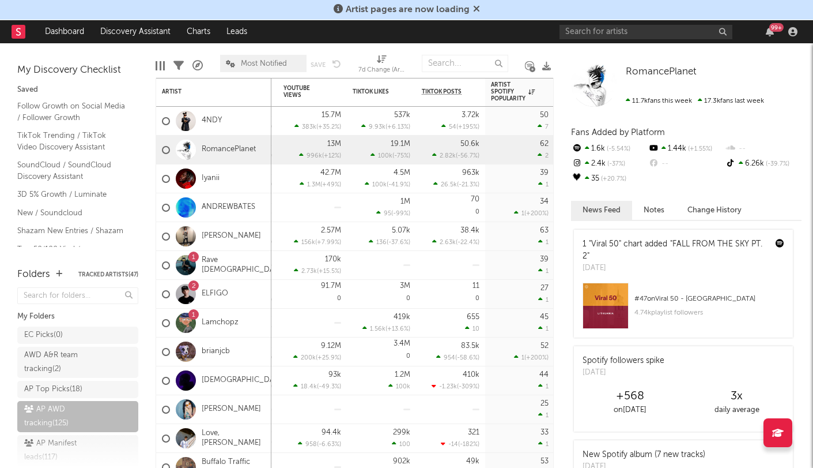
click at [160, 59] on div "Edit Columns" at bounding box center [160, 65] width 9 height 33
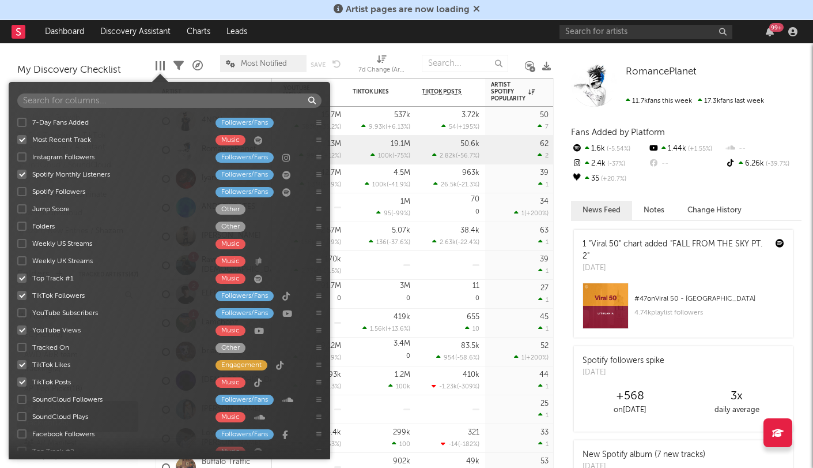
click at [162, 64] on div at bounding box center [160, 65] width 9 height 9
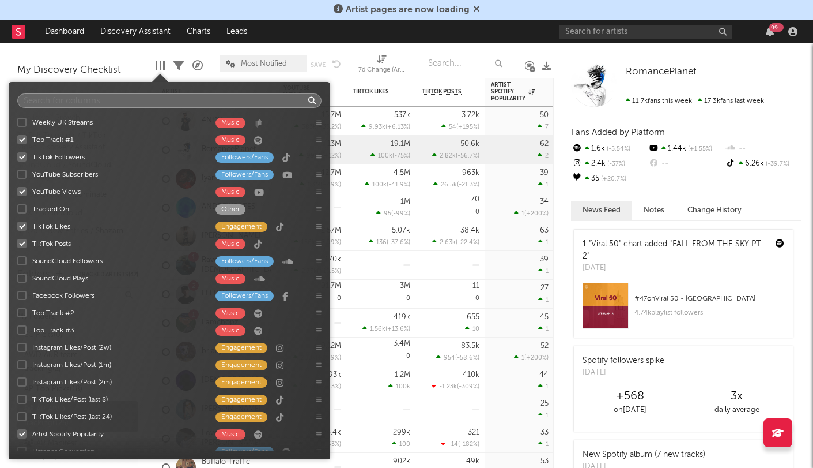
scroll to position [144, 0]
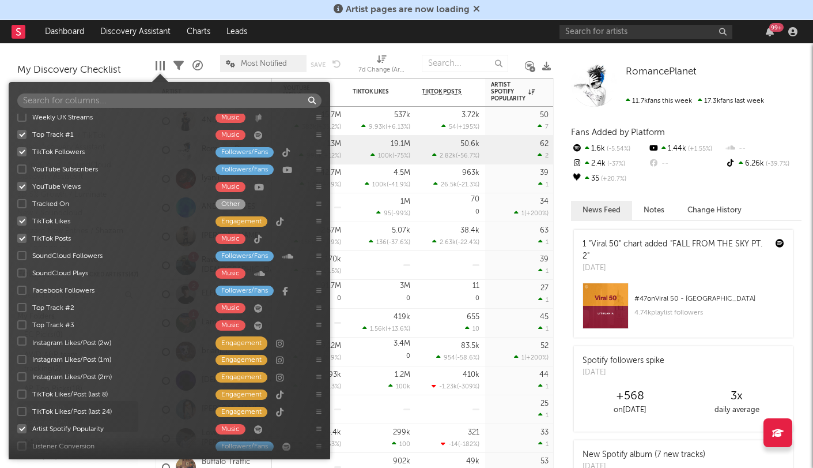
click at [21, 338] on div "7-Day Fans Added Followers/Fans Most Recent Track Music Instagram Followers Fol…" at bounding box center [170, 282] width 322 height 337
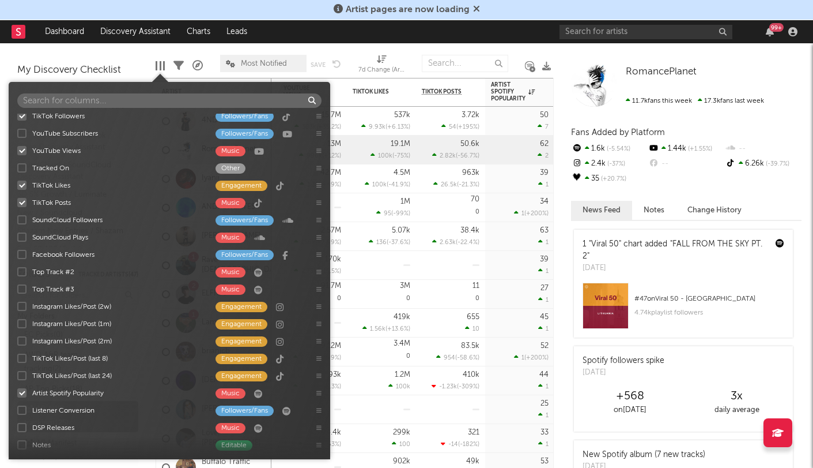
scroll to position [180, 0]
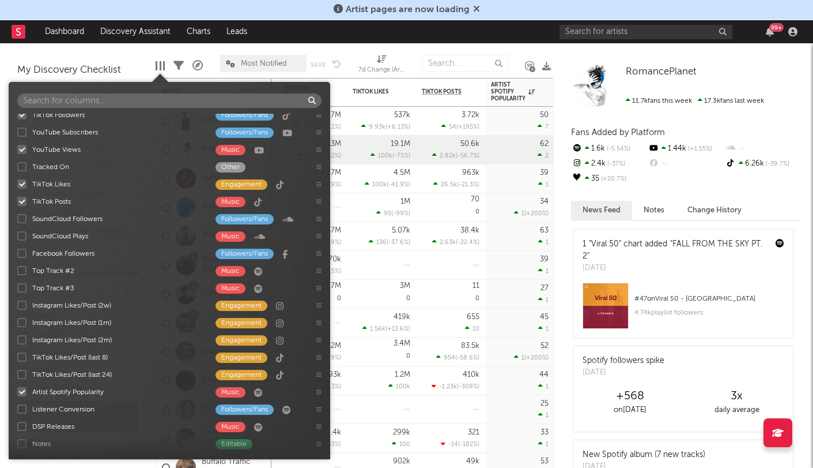
click at [22, 304] on div at bounding box center [21, 304] width 9 height 9
click at [17, 304] on input "Instagram Likes/Post (2w) Engagement" at bounding box center [17, 305] width 0 height 12
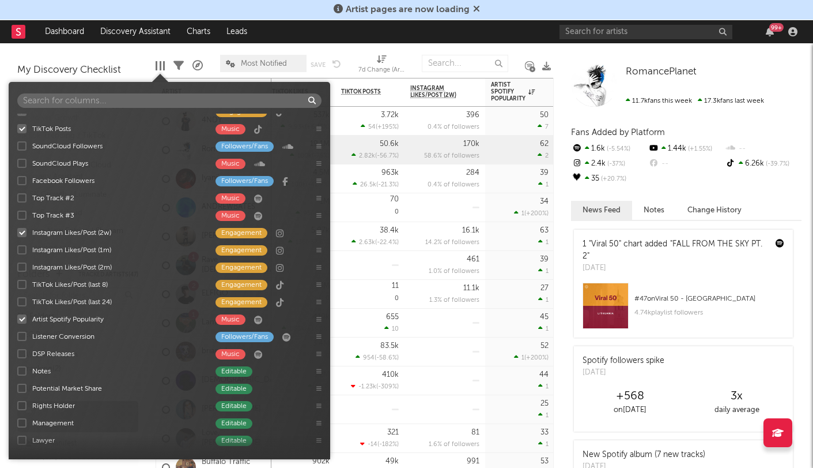
scroll to position [255, 0]
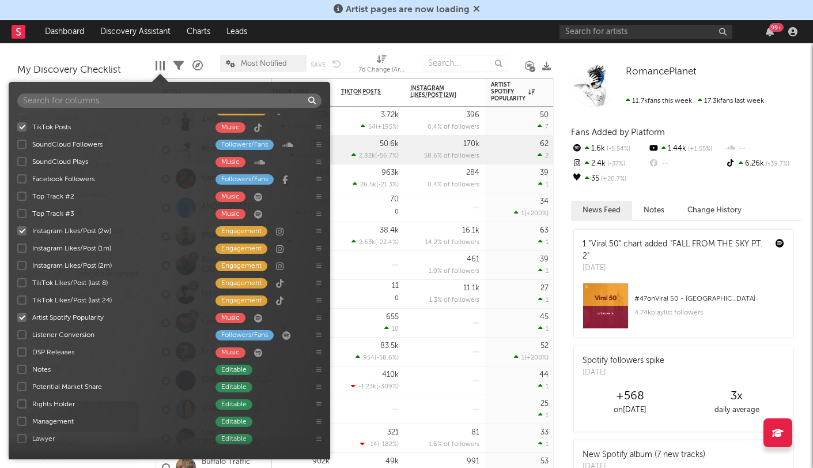
click at [22, 333] on div at bounding box center [21, 334] width 9 height 9
click at [17, 333] on input "Listener Conversion Followers/Fans" at bounding box center [17, 335] width 0 height 12
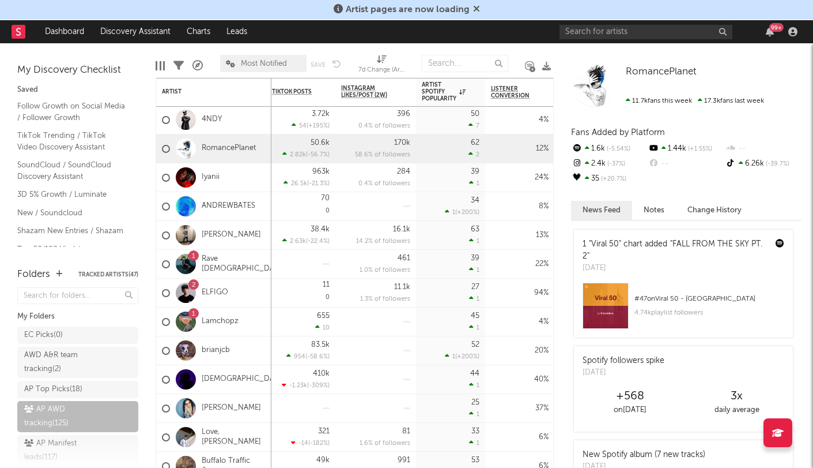
click at [159, 62] on div at bounding box center [160, 65] width 9 height 9
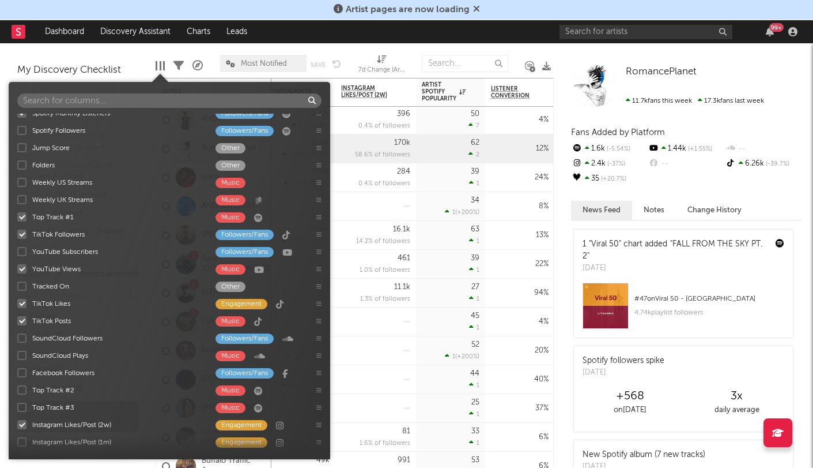
scroll to position [65, 0]
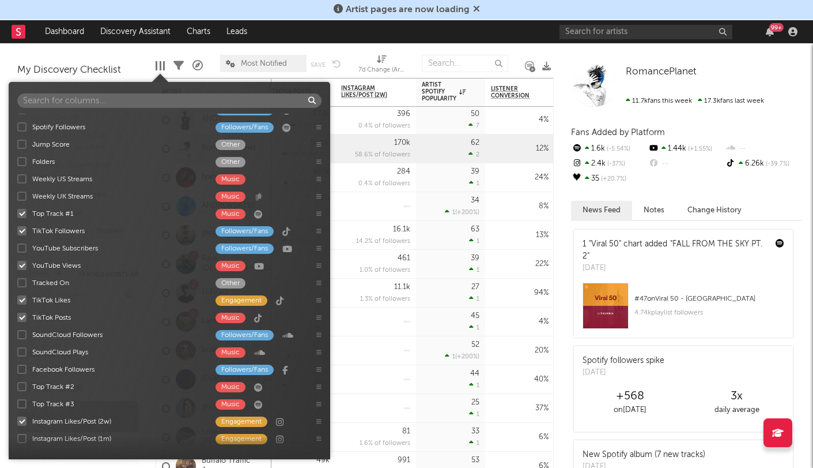
click at [20, 352] on div at bounding box center [21, 351] width 9 height 9
click at [17, 352] on input "SoundCloud Plays Music" at bounding box center [17, 352] width 0 height 12
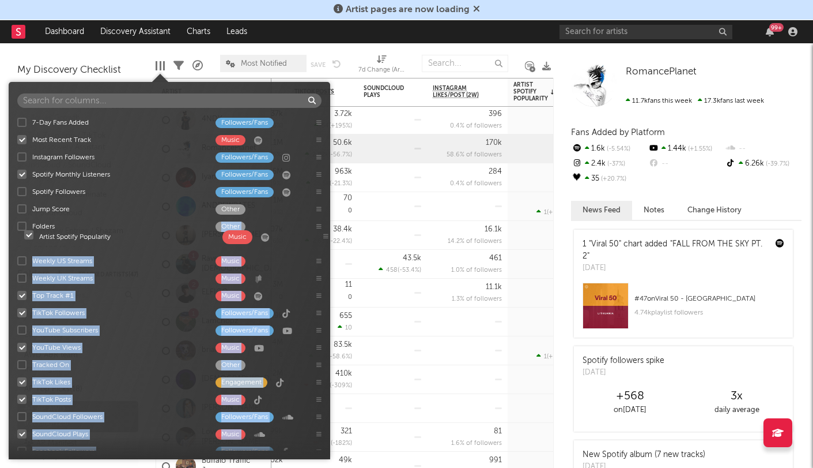
scroll to position [0, 0]
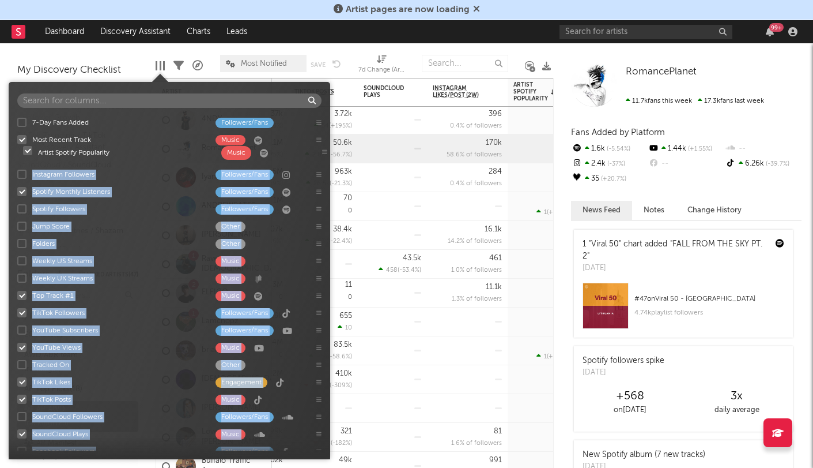
drag, startPoint x: 73, startPoint y: 397, endPoint x: 79, endPoint y: 152, distance: 245.7
click at [79, 152] on div "7-Day Fans Added Followers/Fans Most Recent Track Music Instagram Followers Fol…" at bounding box center [170, 282] width 322 height 337
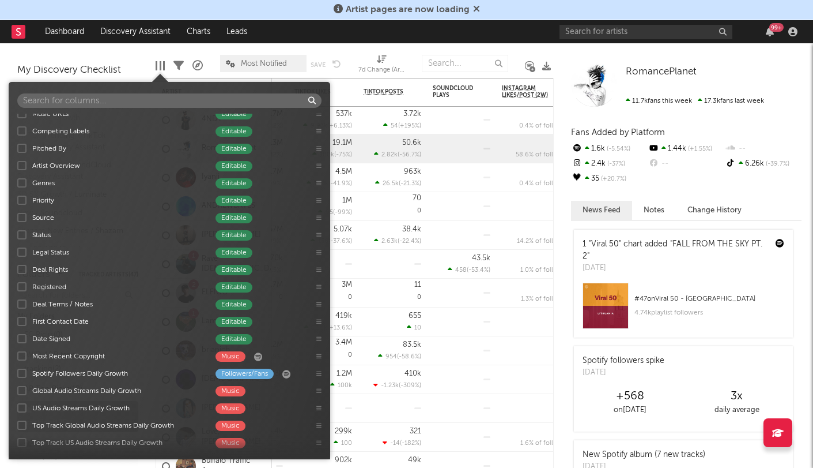
scroll to position [590, 0]
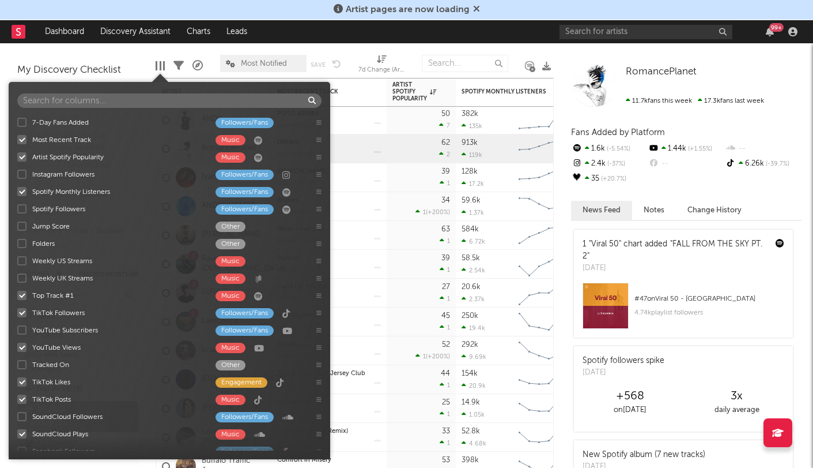
click at [159, 64] on div at bounding box center [160, 65] width 9 height 9
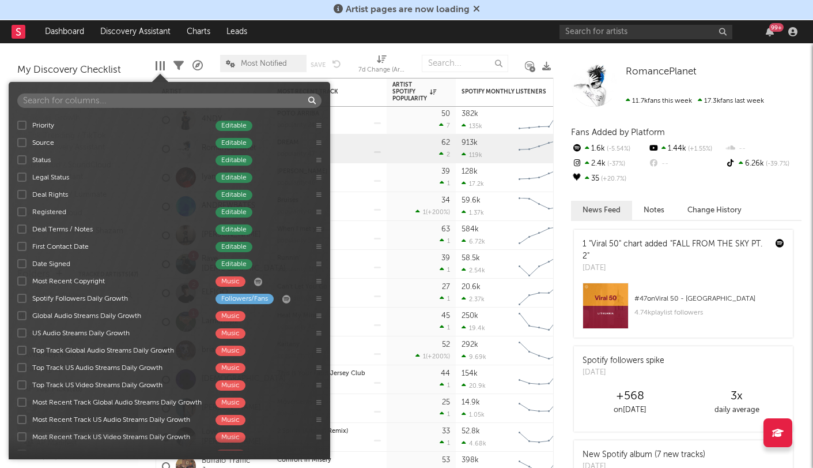
scroll to position [672, 0]
click at [23, 315] on div at bounding box center [21, 314] width 9 height 9
click at [17, 315] on input "Global Audio Streams Daily Growth Music" at bounding box center [17, 315] width 0 height 12
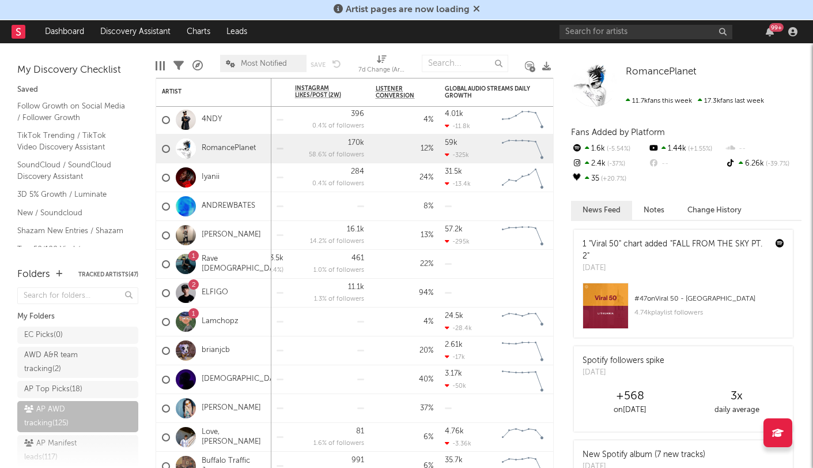
click at [168, 71] on div "Edit Columns Filters A&R Pipeline Most Notified Save Save as 7d Change (Artist …" at bounding box center [362, 60] width 413 height 35
click at [160, 68] on div at bounding box center [161, 65] width 2 height 9
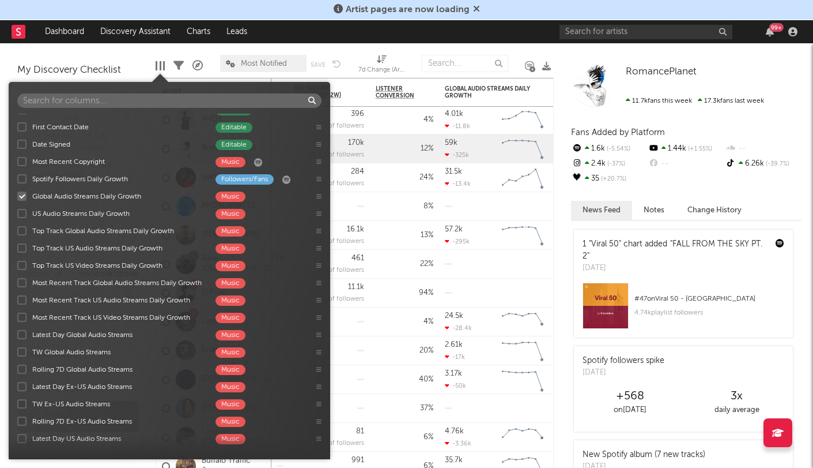
scroll to position [776, 0]
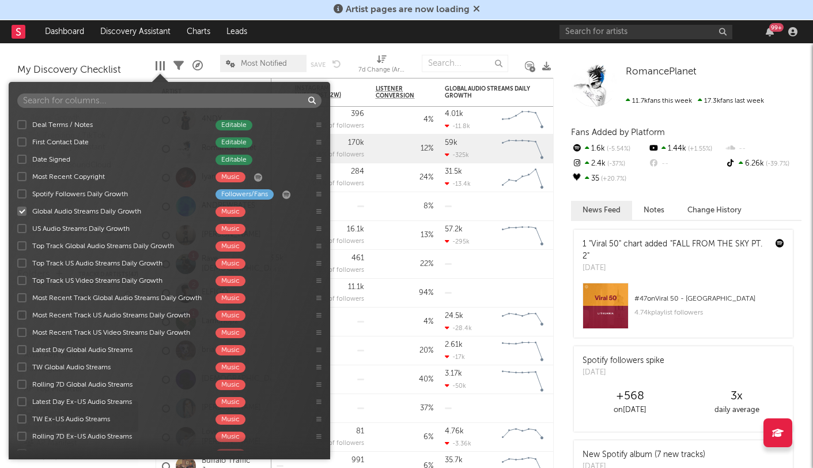
click at [24, 364] on div at bounding box center [21, 366] width 9 height 9
click at [17, 364] on input "TW Global Audio Streams Music" at bounding box center [17, 367] width 0 height 12
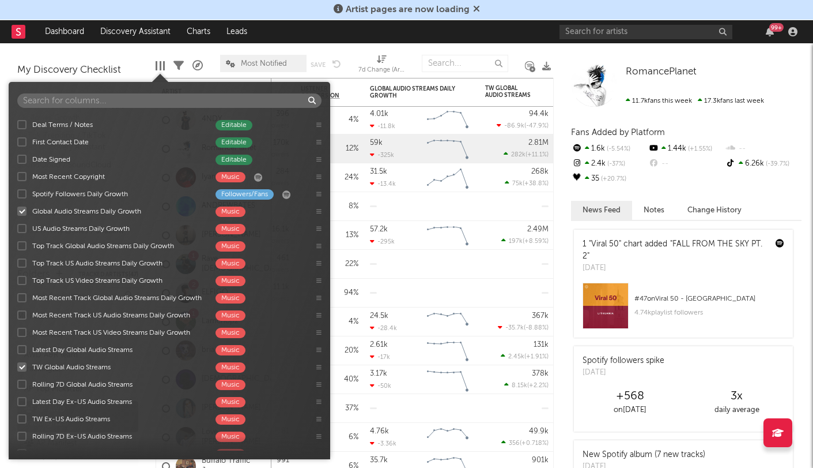
click at [22, 384] on div at bounding box center [21, 383] width 9 height 9
click at [17, 384] on input "Rolling 7D Global Audio Streams Music" at bounding box center [17, 384] width 0 height 12
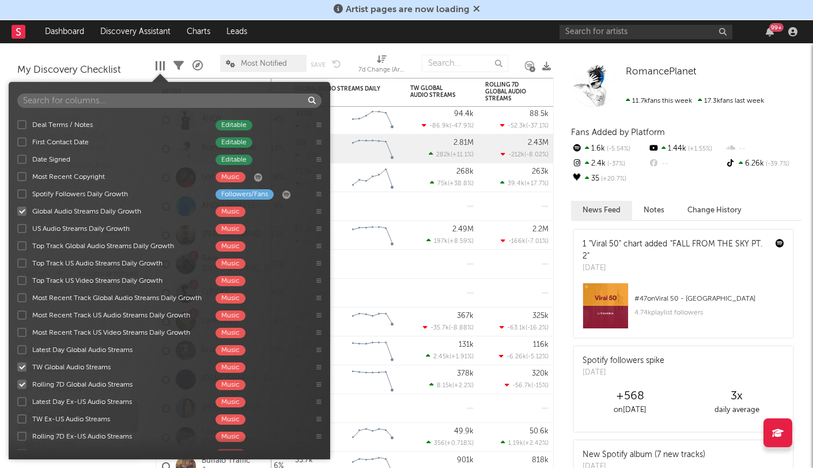
click at [22, 384] on div at bounding box center [21, 383] width 9 height 9
click at [17, 384] on input "Rolling 7D Global Audio Streams Music" at bounding box center [17, 384] width 0 height 12
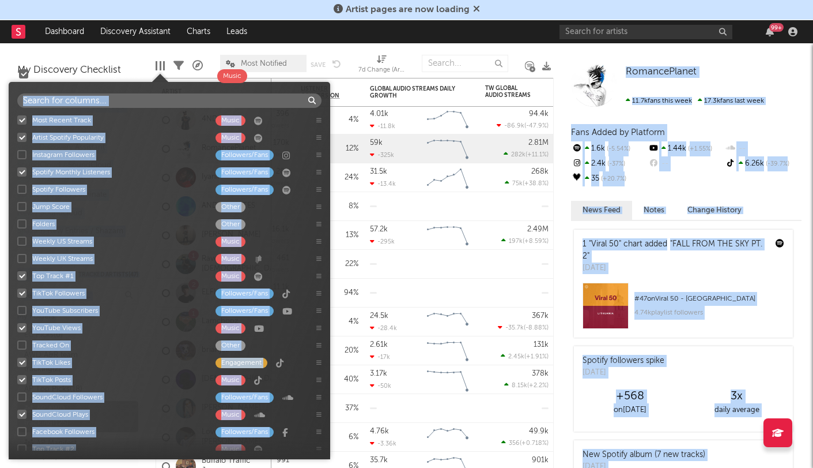
scroll to position [0, 0]
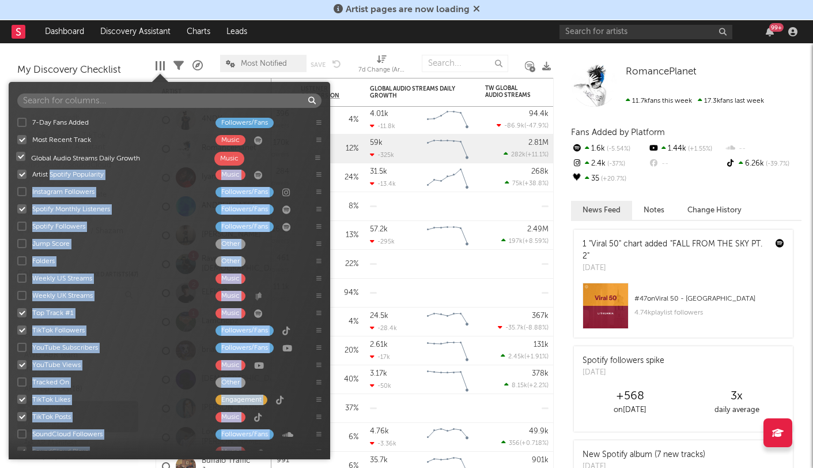
drag, startPoint x: 51, startPoint y: 192, endPoint x: 50, endPoint y: 159, distance: 33.5
click at [50, 159] on div "7-Day Fans Added Followers/Fans Most Recent Track Music Artist Spotify Populari…" at bounding box center [170, 282] width 322 height 337
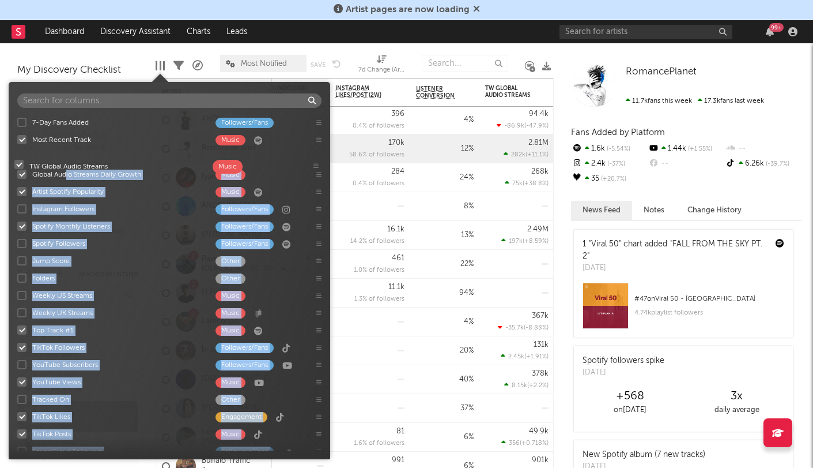
drag, startPoint x: 69, startPoint y: 239, endPoint x: 66, endPoint y: 169, distance: 69.2
click at [66, 169] on div "7-Day Fans Added Followers/Fans Most Recent Track Music Global Audio Streams Da…" at bounding box center [170, 282] width 322 height 337
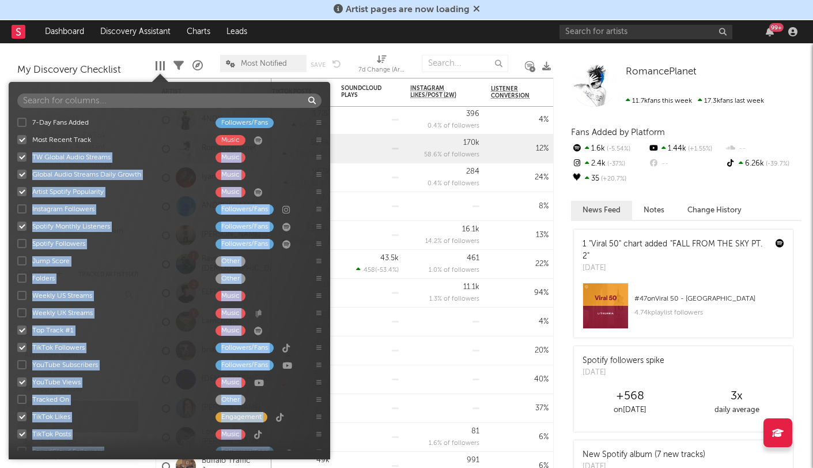
click at [66, 169] on div "Global Audio Streams Daily Growth" at bounding box center [118, 174] width 172 height 10
click at [17, 169] on input "Global Audio Streams Daily Growth Music" at bounding box center [17, 174] width 0 height 12
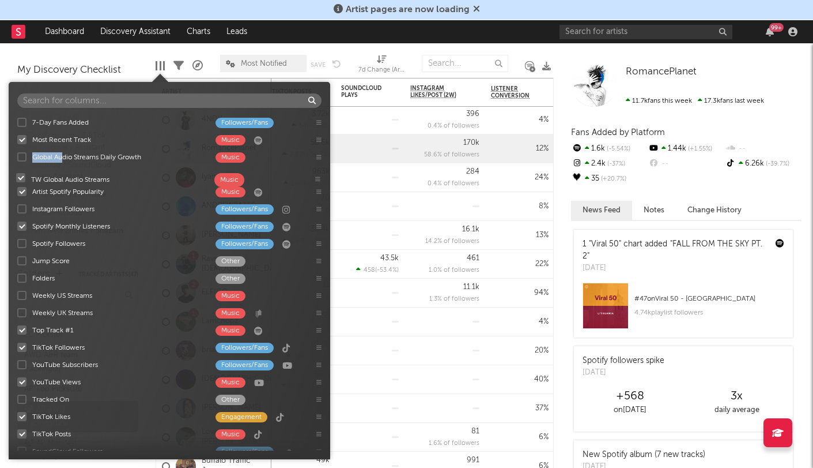
drag, startPoint x: 65, startPoint y: 155, endPoint x: 64, endPoint y: 176, distance: 21.3
click at [24, 153] on div at bounding box center [21, 156] width 9 height 9
click at [17, 153] on input "Global Audio Streams Daily Growth Music" at bounding box center [17, 157] width 0 height 12
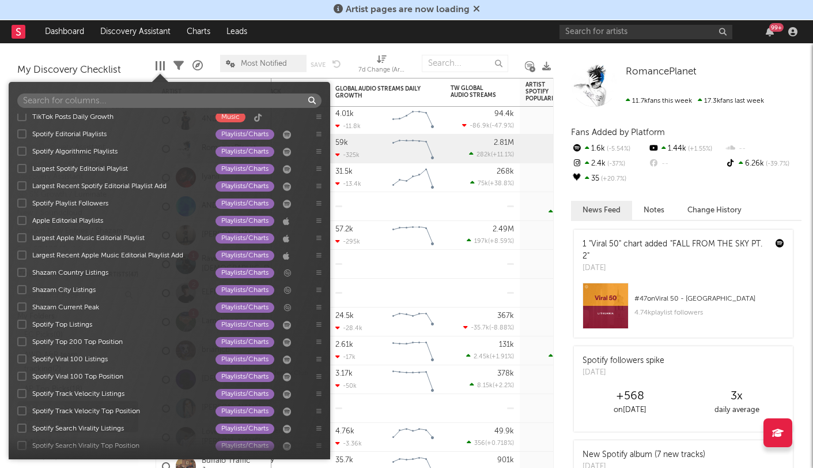
scroll to position [1283, 0]
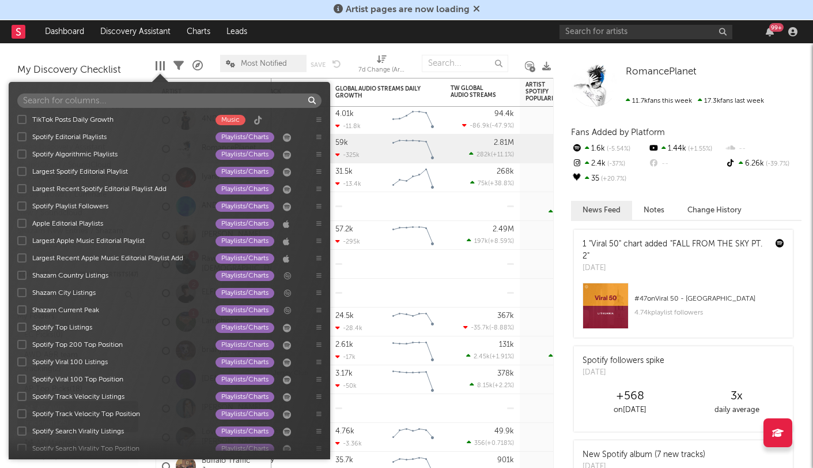
click at [61, 311] on div "Shazam Current Peak" at bounding box center [118, 310] width 172 height 10
click at [17, 311] on input "Shazam Current Peak Playlists/Charts" at bounding box center [17, 310] width 0 height 12
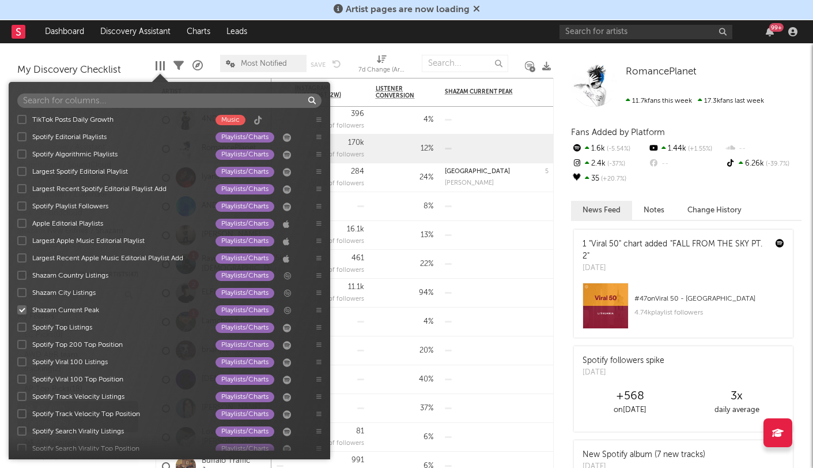
click at [61, 311] on div "Shazam Current Peak" at bounding box center [118, 310] width 172 height 10
click at [17, 311] on input "Shazam Current Peak Playlists/Charts" at bounding box center [17, 310] width 0 height 12
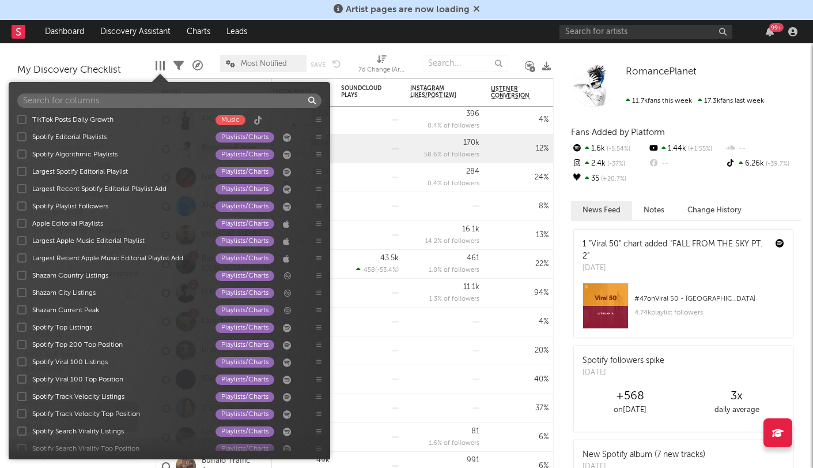
click at [62, 297] on div "Shazam City Listings" at bounding box center [118, 293] width 172 height 10
click at [17, 297] on input "Shazam City Listings Playlists/Charts" at bounding box center [17, 293] width 0 height 12
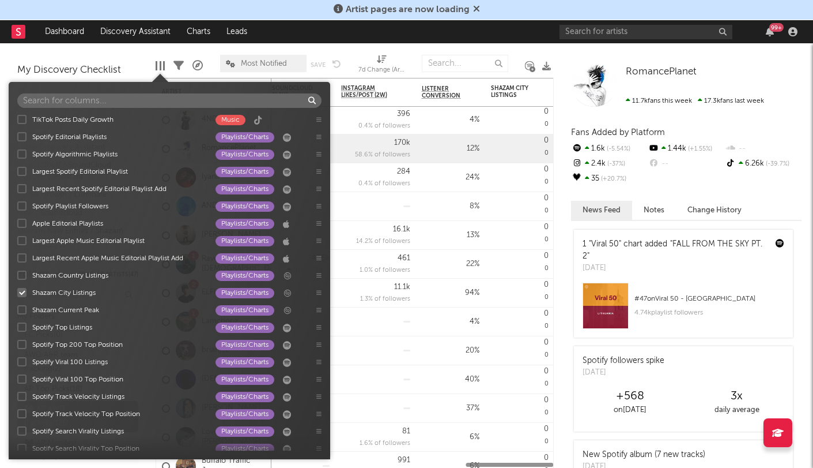
click at [62, 297] on div "Shazam City Listings" at bounding box center [118, 293] width 172 height 10
click at [17, 297] on input "Shazam City Listings Playlists/Charts" at bounding box center [17, 293] width 0 height 12
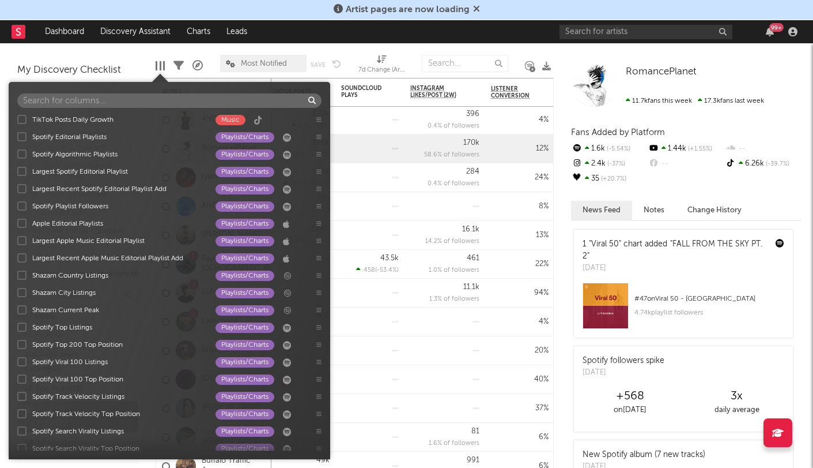
click at [61, 278] on div "Shazam Country Listings" at bounding box center [118, 275] width 172 height 10
click at [17, 278] on input "Shazam Country Listings Playlists/Charts" at bounding box center [17, 275] width 0 height 12
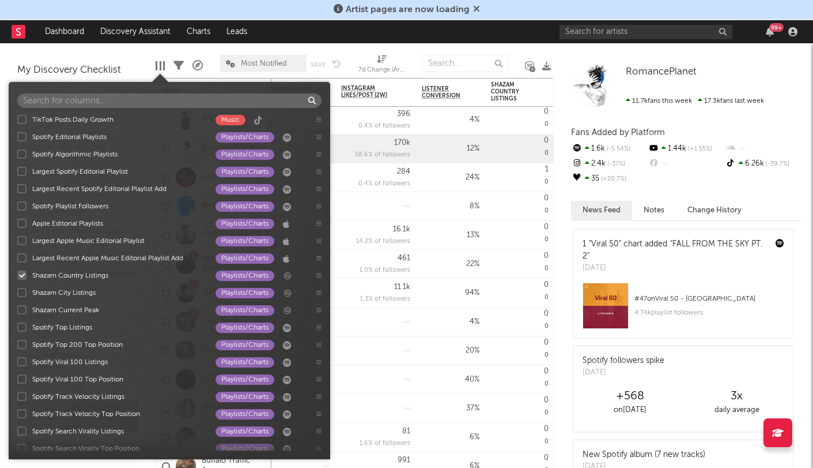
click at [61, 278] on div "Shazam Country Listings" at bounding box center [118, 275] width 172 height 10
click at [17, 278] on input "Shazam Country Listings Playlists/Charts" at bounding box center [17, 275] width 0 height 12
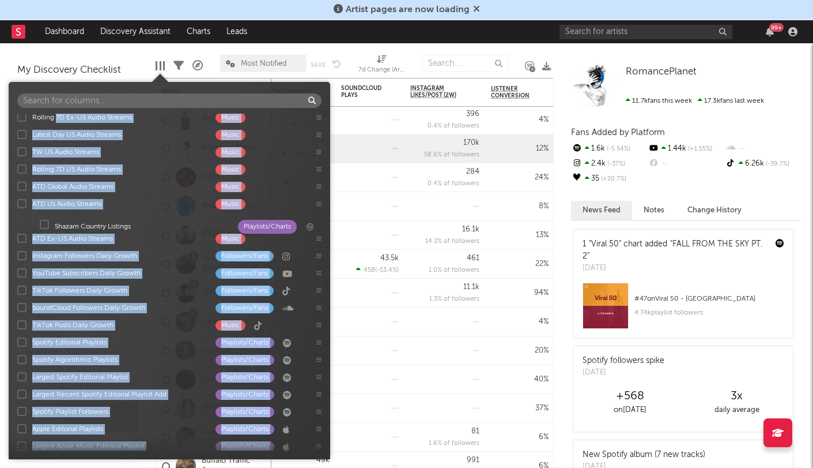
scroll to position [1093, 0]
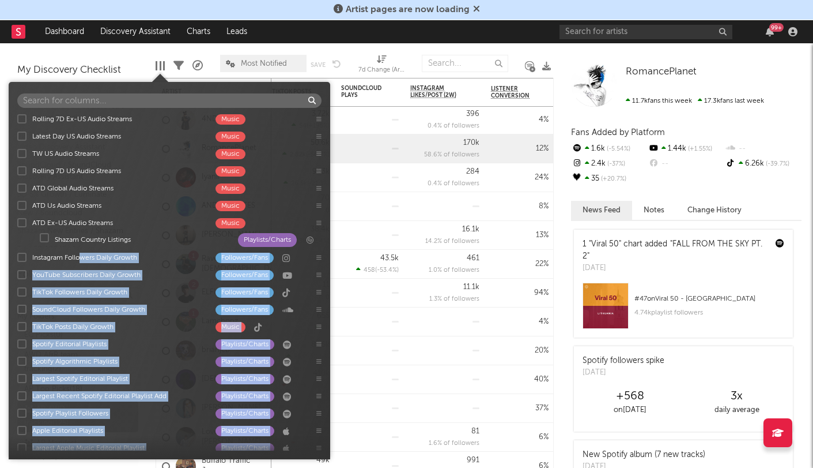
drag, startPoint x: 61, startPoint y: 278, endPoint x: 84, endPoint y: 238, distance: 46.2
click at [84, 238] on div "7-Day Fans Added Followers/Fans Most Recent Track Music Global Audio Streams Da…" at bounding box center [170, 282] width 322 height 337
click at [63, 240] on div "7-Day Fans Added Followers/Fans Most Recent Track Music Global Audio Streams Da…" at bounding box center [170, 282] width 322 height 337
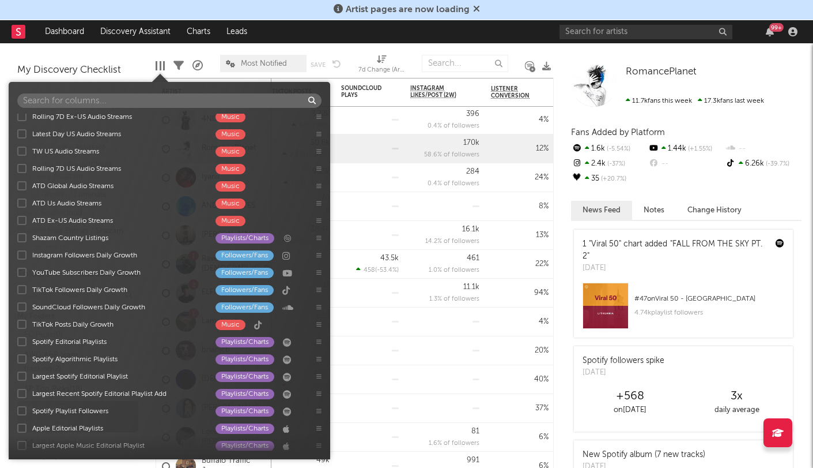
click at [63, 238] on div "Shazam Country Listings" at bounding box center [118, 238] width 172 height 10
click at [17, 238] on input "Shazam Country Listings Playlists/Charts" at bounding box center [17, 238] width 0 height 12
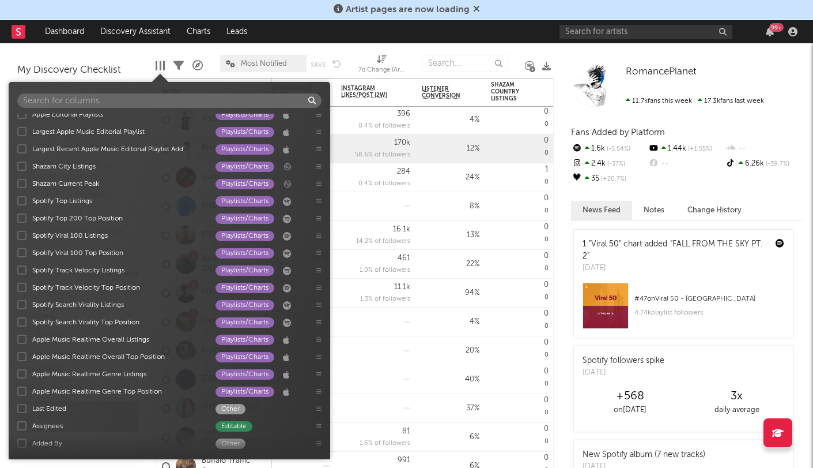
scroll to position [1393, 0]
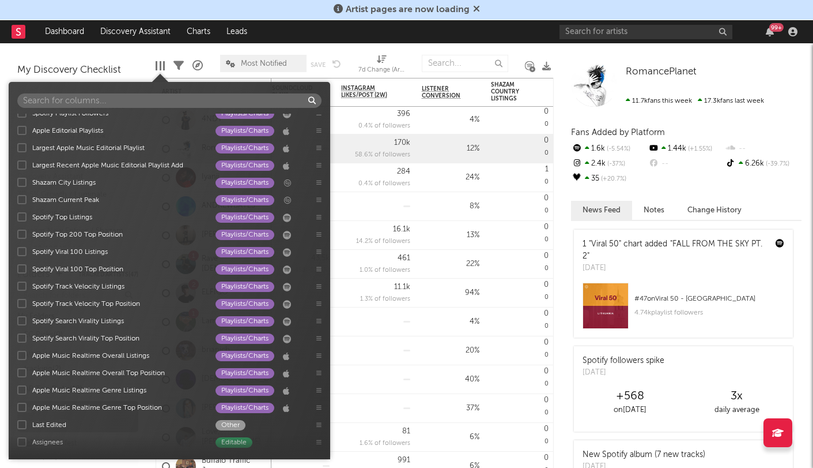
click at [74, 215] on div "Spotify Top Listings" at bounding box center [118, 217] width 172 height 10
click at [17, 215] on input "Spotify Top Listings Playlists/Charts" at bounding box center [17, 217] width 0 height 12
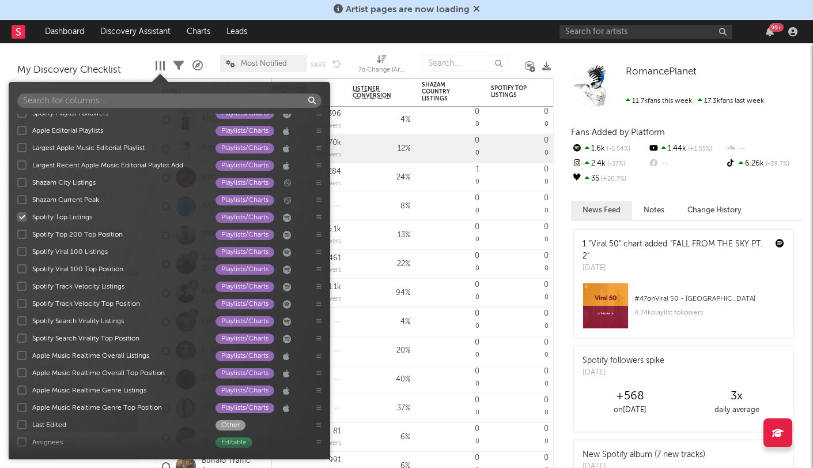
click at [71, 255] on div "Spotify Viral 100 Listings" at bounding box center [118, 252] width 172 height 10
click at [17, 255] on input "Spotify Viral 100 Listings Playlists/Charts" at bounding box center [17, 252] width 0 height 12
click at [74, 270] on div "Spotify Viral 100 Top Position" at bounding box center [118, 269] width 172 height 10
click at [17, 270] on input "Spotify Viral 100 Top Position Playlists/Charts" at bounding box center [17, 269] width 0 height 12
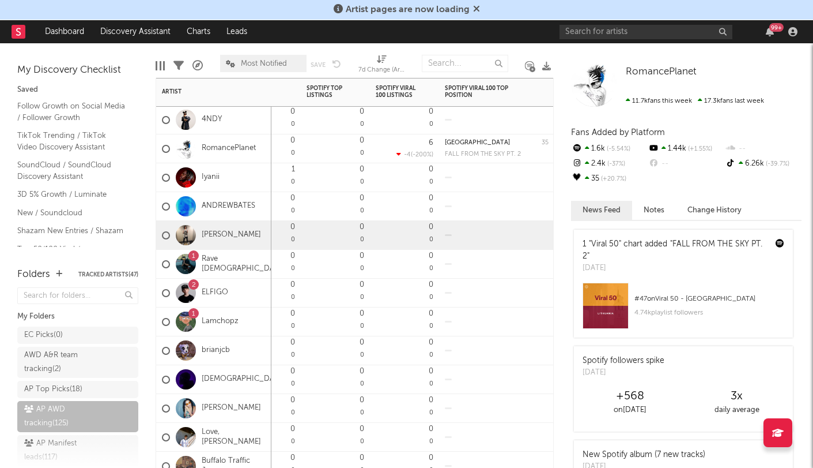
click at [427, 235] on div "0 0" at bounding box center [405, 235] width 58 height 28
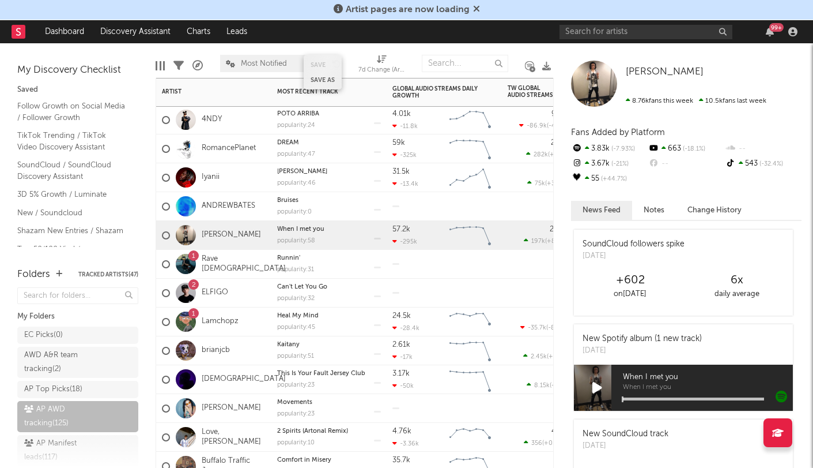
click at [318, 78] on button "Save as" at bounding box center [323, 80] width 24 height 6
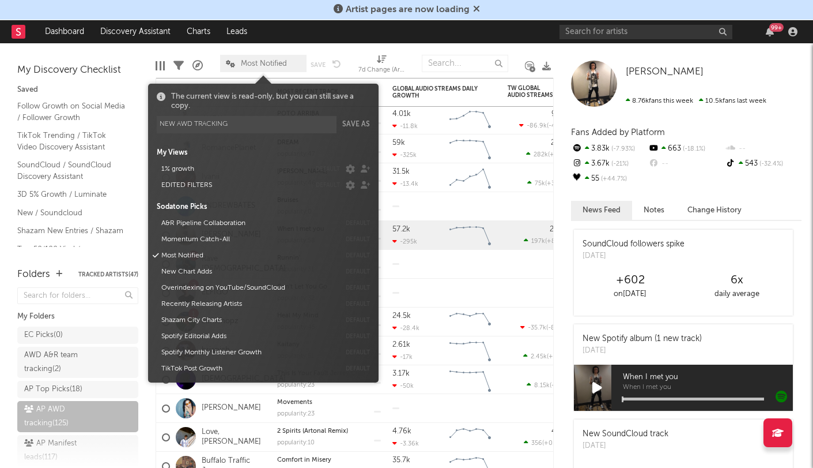
type input "NEW AWD TRACKING"
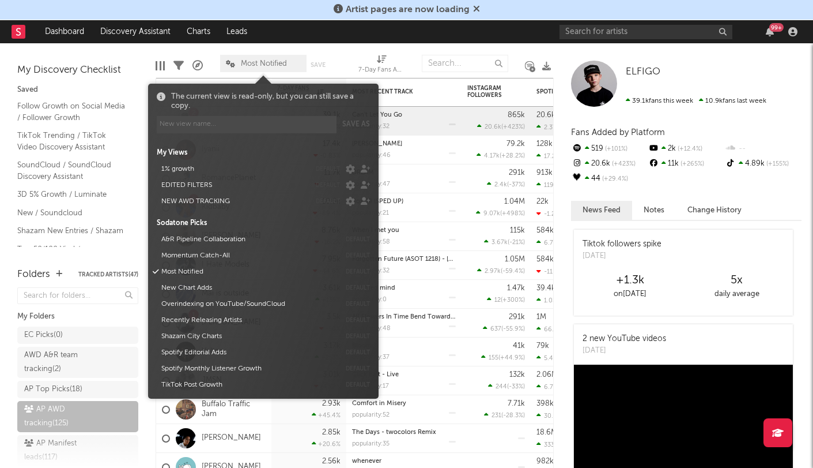
click at [341, 47] on div "Edit Columns Filters A&R Pipeline Most Notified Save Save as 7-Day Fans Added (…" at bounding box center [362, 60] width 413 height 35
click at [283, 65] on span "Most Notified" at bounding box center [264, 63] width 46 height 7
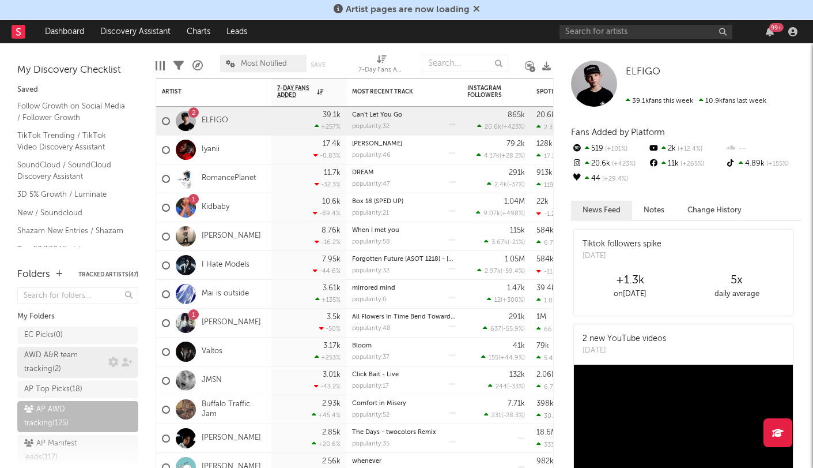
click at [65, 355] on div "AWD A&R team tracking ( 2 )" at bounding box center [64, 362] width 81 height 28
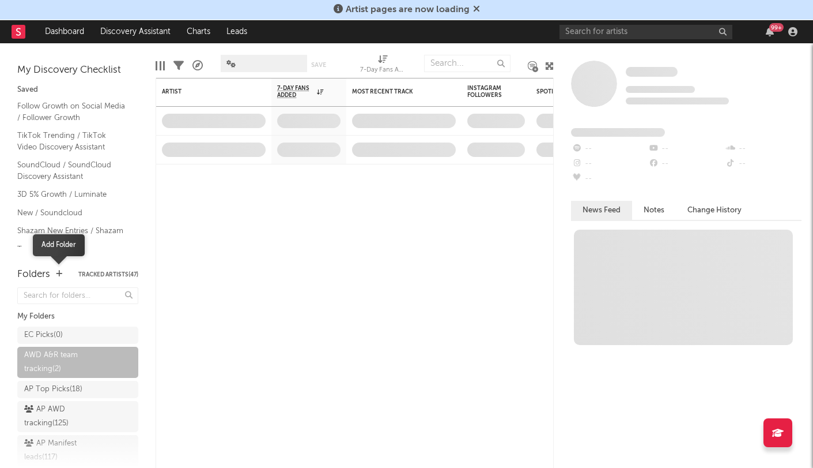
click at [61, 273] on icon "button" at bounding box center [59, 273] width 6 height 7
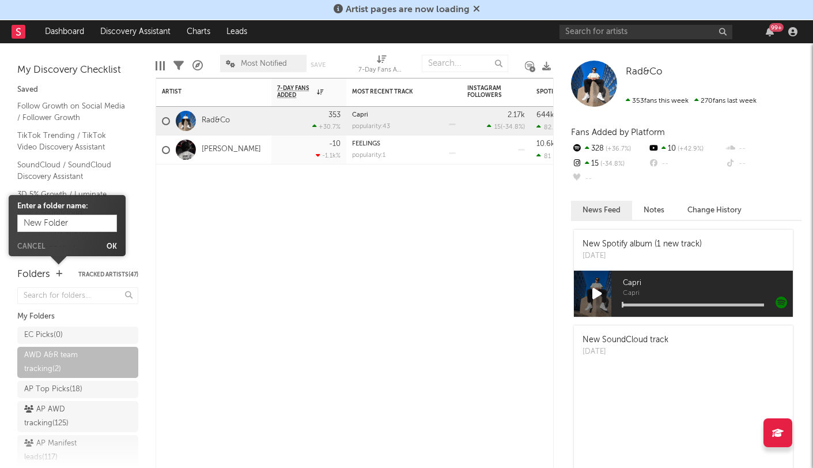
click at [261, 60] on span "Most Notified" at bounding box center [264, 63] width 46 height 7
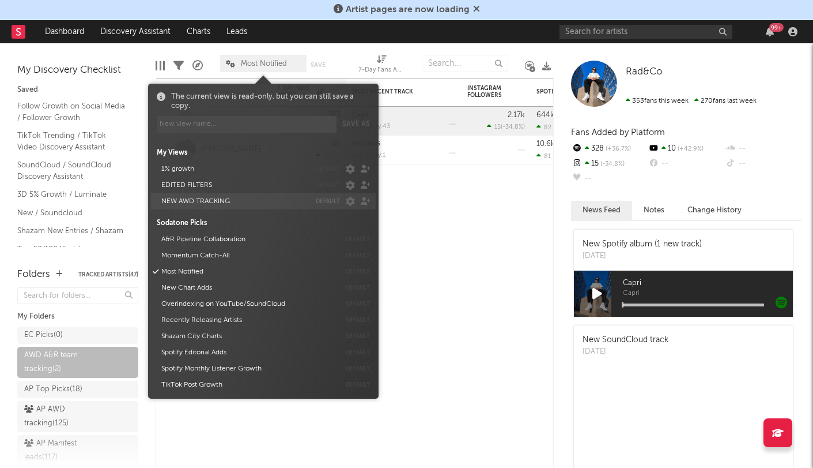
click at [205, 209] on button "NEW AWD TRACKING" at bounding box center [233, 201] width 153 height 16
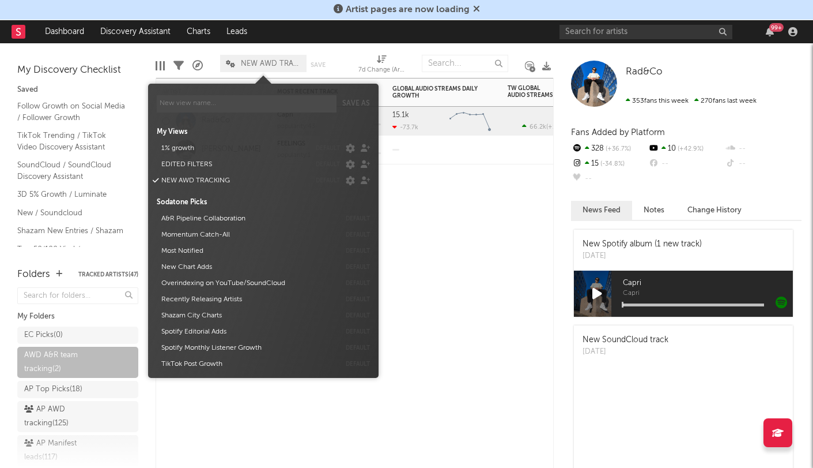
click at [443, 208] on div "Artist Notifications Most Recent Track Popularity Released Global Audio Streams…" at bounding box center [355, 273] width 398 height 390
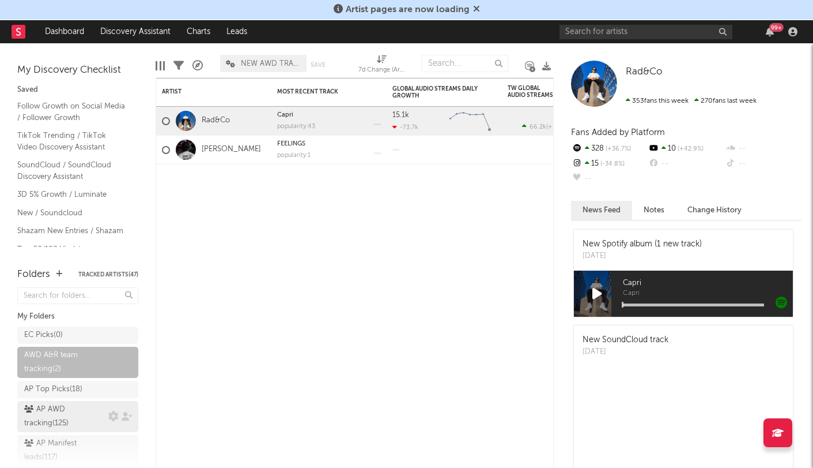
click at [105, 408] on div "AP AWD tracking ( 125 )" at bounding box center [66, 416] width 84 height 28
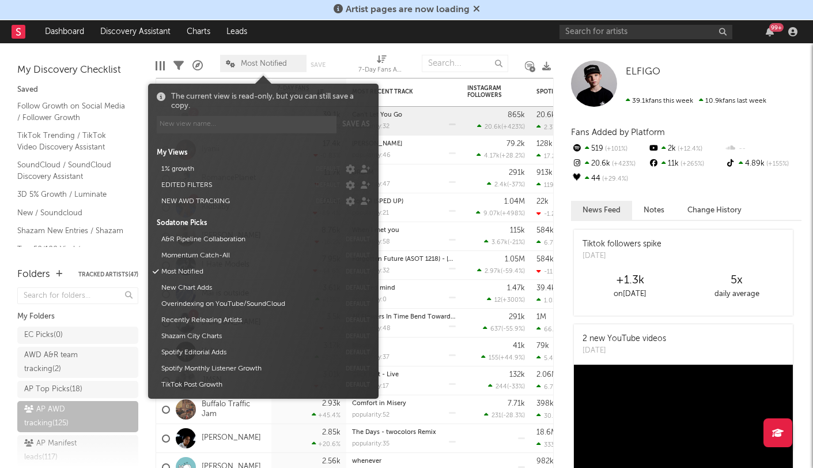
click at [277, 66] on span "Most Notified" at bounding box center [264, 63] width 46 height 7
click at [214, 209] on button "NEW AWD TRACKING" at bounding box center [233, 201] width 153 height 16
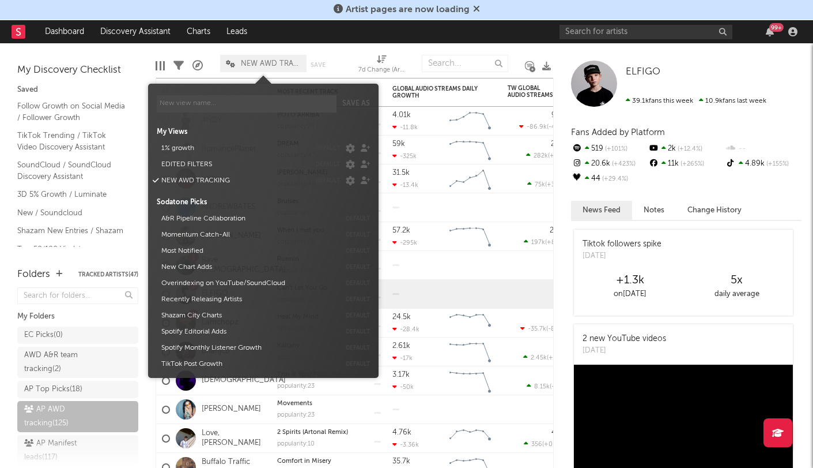
click at [344, 48] on div "Edit Columns Filters A&R Pipeline NEW AWD TRACKING Save Save as 7d Change (Arti…" at bounding box center [362, 60] width 413 height 35
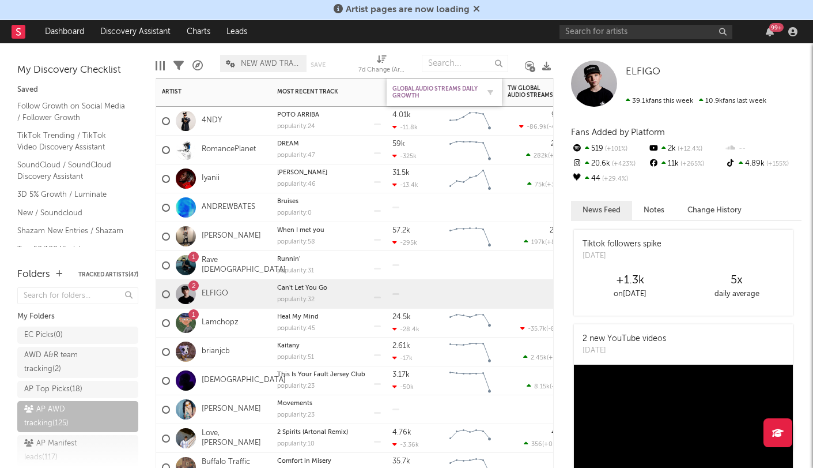
click at [450, 92] on div "Global Audio Streams Daily Growth" at bounding box center [436, 92] width 86 height 14
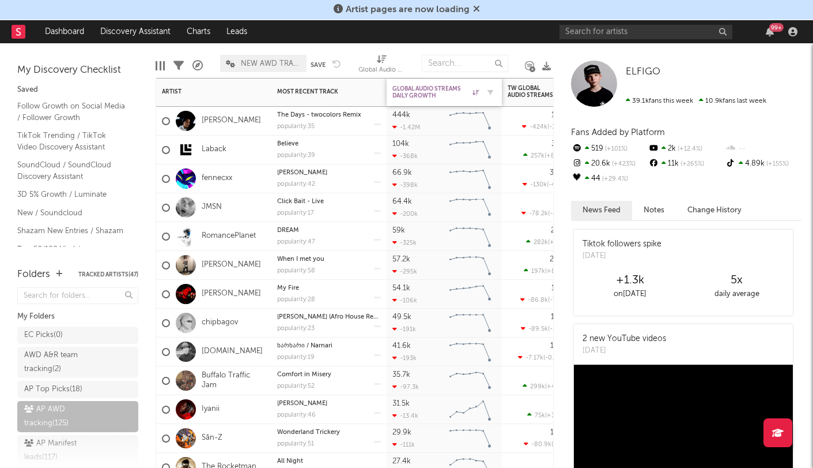
click at [450, 92] on div "Global Audio Streams Daily Growth" at bounding box center [436, 92] width 86 height 14
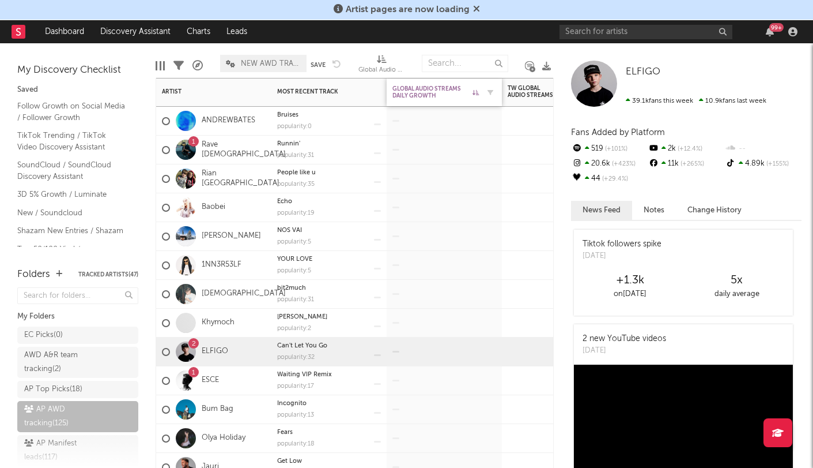
click at [450, 92] on div "Global Audio Streams Daily Growth" at bounding box center [436, 92] width 86 height 14
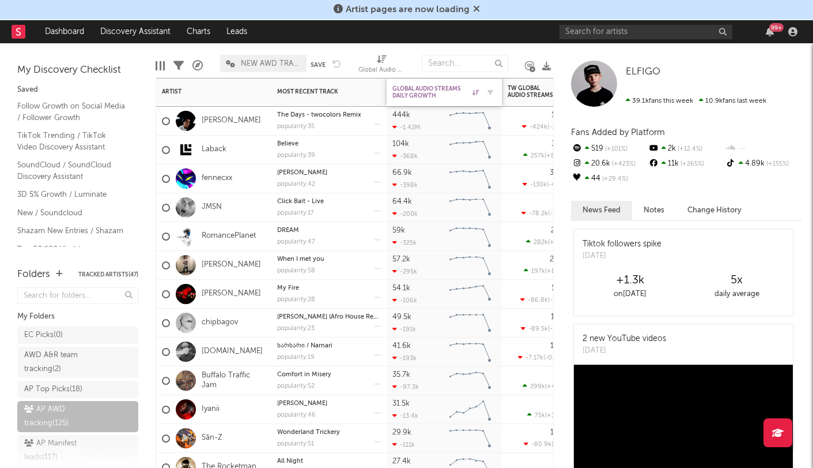
click at [421, 86] on div "Global Audio Streams Daily Growth" at bounding box center [436, 92] width 86 height 14
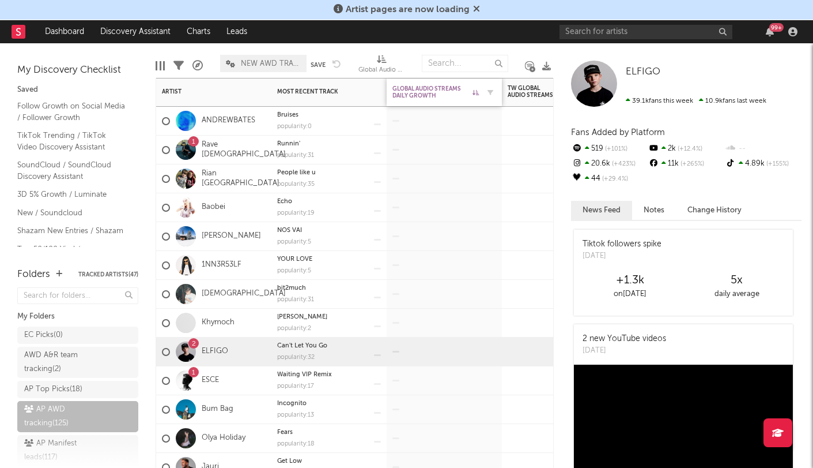
click at [421, 86] on div "Global Audio Streams Daily Growth" at bounding box center [436, 92] width 86 height 14
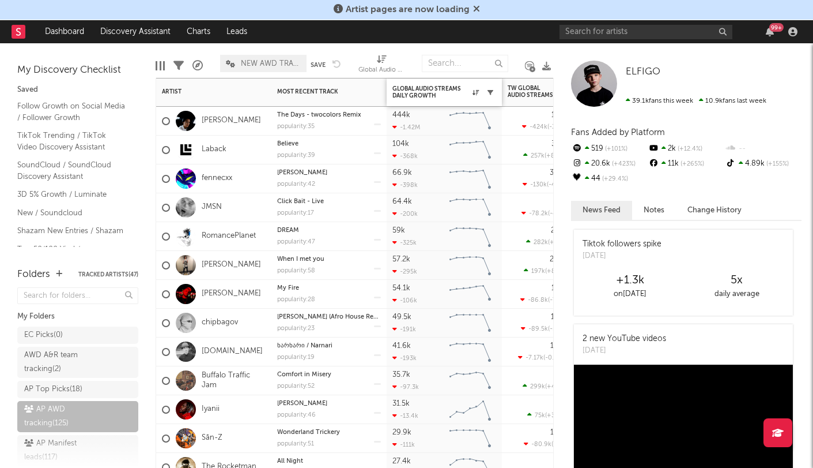
click at [491, 91] on icon "button" at bounding box center [491, 92] width 6 height 6
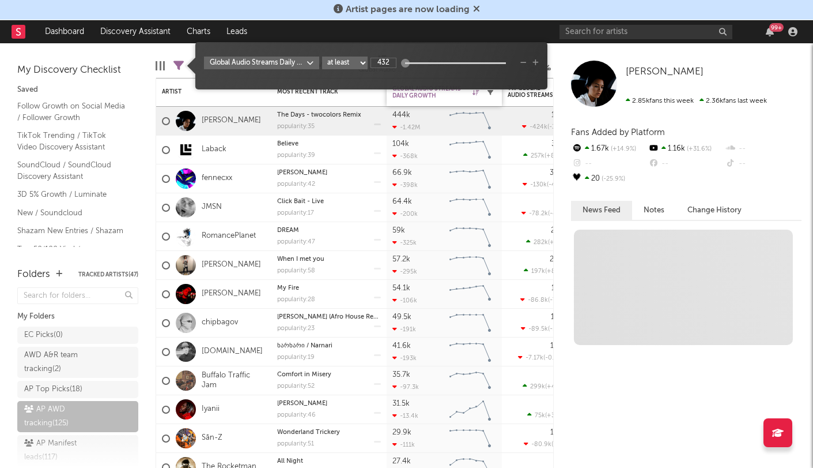
click at [491, 91] on icon "button" at bounding box center [491, 92] width 6 height 6
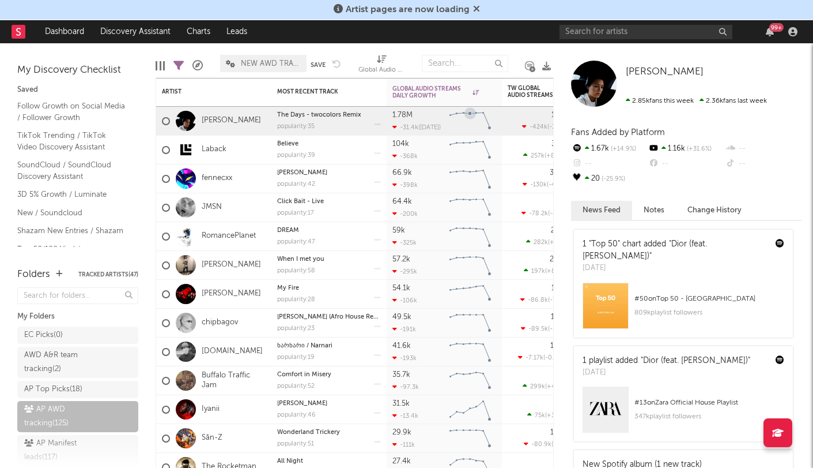
click at [468, 131] on rect "Chart title" at bounding box center [470, 121] width 52 height 29
click at [418, 84] on div "Global Audio Streams Daily Growth" at bounding box center [445, 92] width 104 height 24
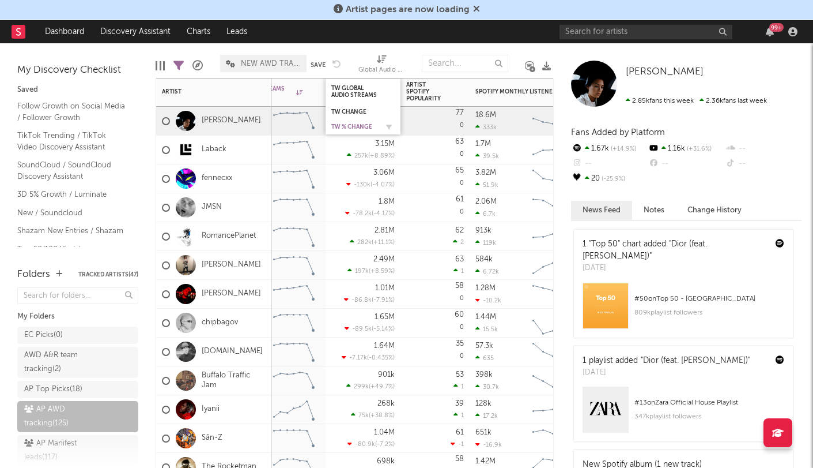
click at [334, 127] on div "TW % Change" at bounding box center [354, 126] width 46 height 7
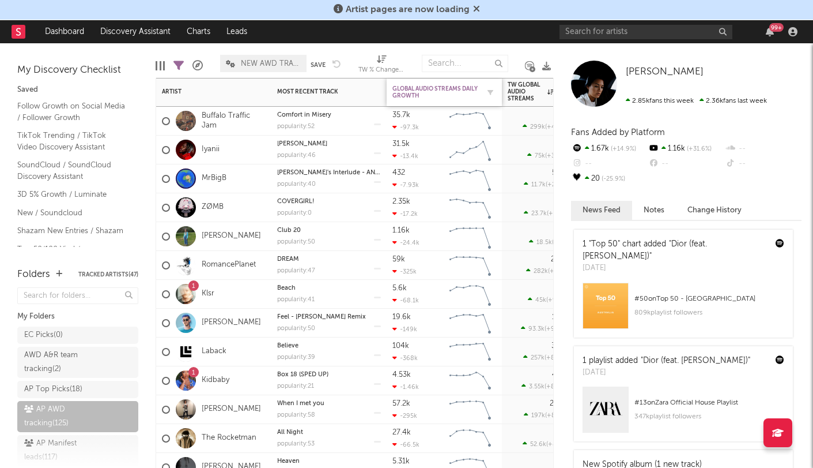
click at [439, 91] on div "Global Audio Streams Daily Growth" at bounding box center [436, 92] width 86 height 14
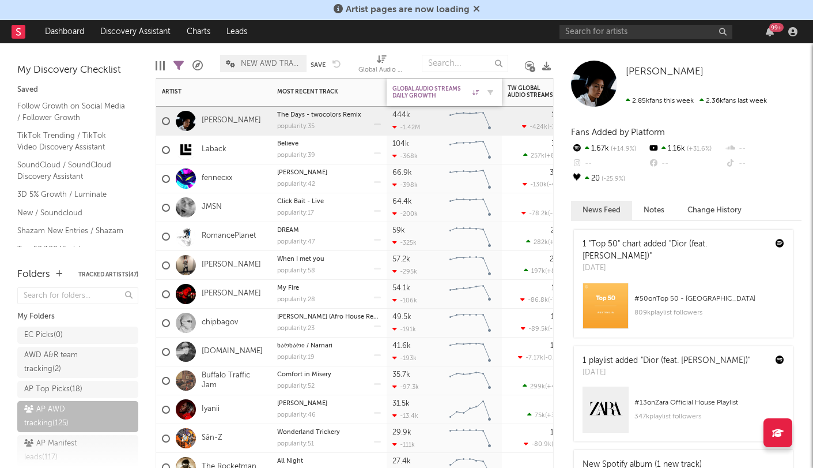
click at [439, 92] on div "Global Audio Streams Daily Growth" at bounding box center [436, 92] width 86 height 14
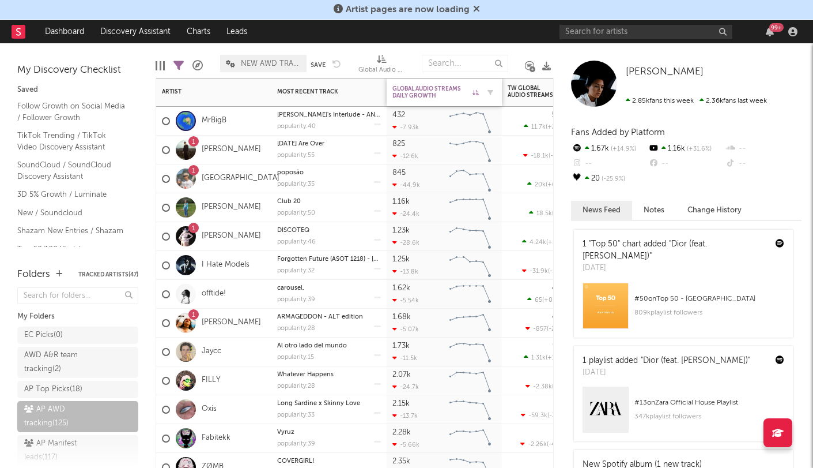
click at [439, 92] on div "Global Audio Streams Daily Growth" at bounding box center [436, 92] width 86 height 14
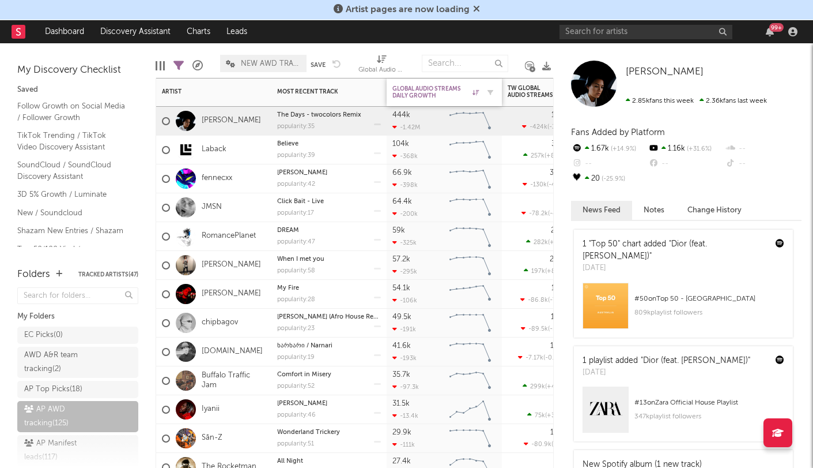
click at [432, 90] on div "Global Audio Streams Daily Growth" at bounding box center [436, 92] width 86 height 14
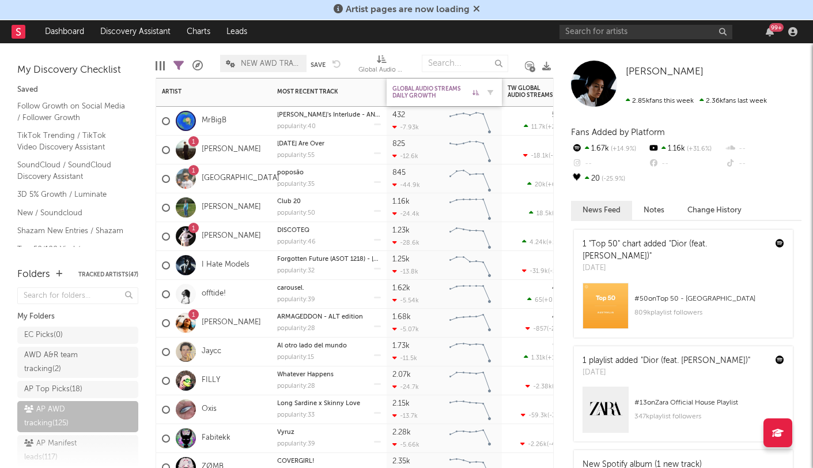
click at [416, 86] on div "Global Audio Streams Daily Growth" at bounding box center [436, 92] width 86 height 14
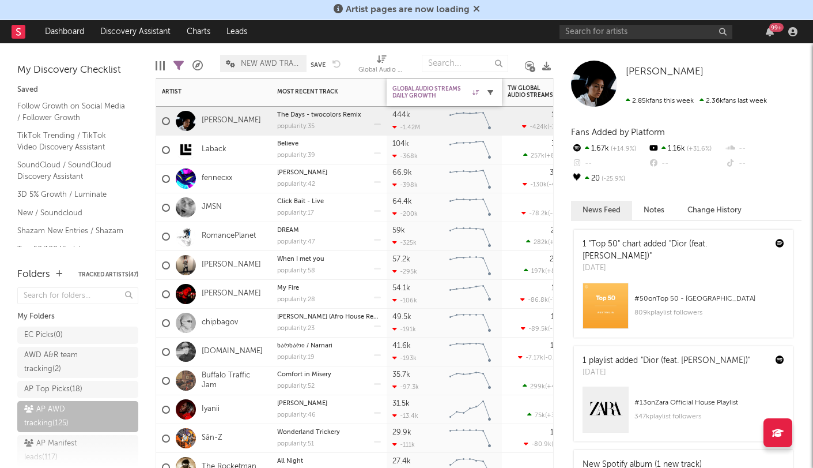
click at [493, 92] on button "button" at bounding box center [491, 92] width 12 height 12
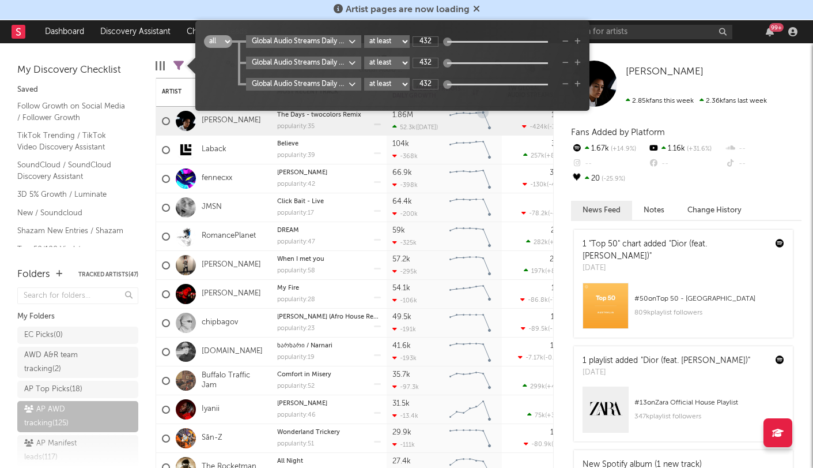
click at [484, 125] on icon "Chart title" at bounding box center [471, 120] width 40 height 16
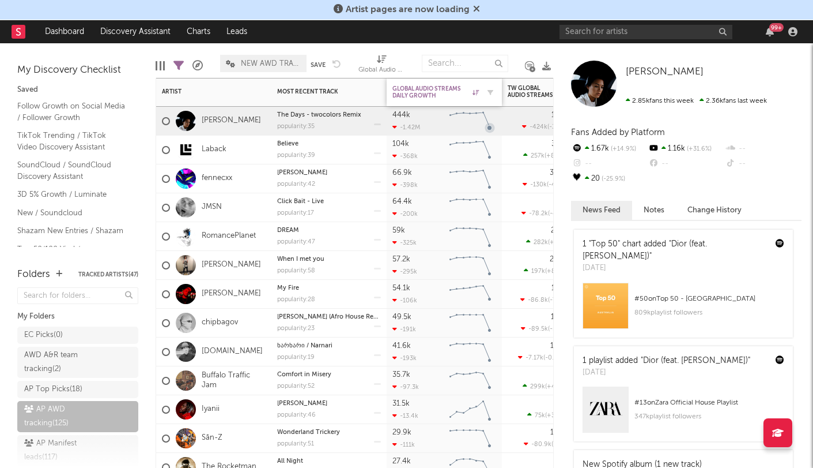
click at [474, 94] on icon at bounding box center [476, 92] width 6 height 6
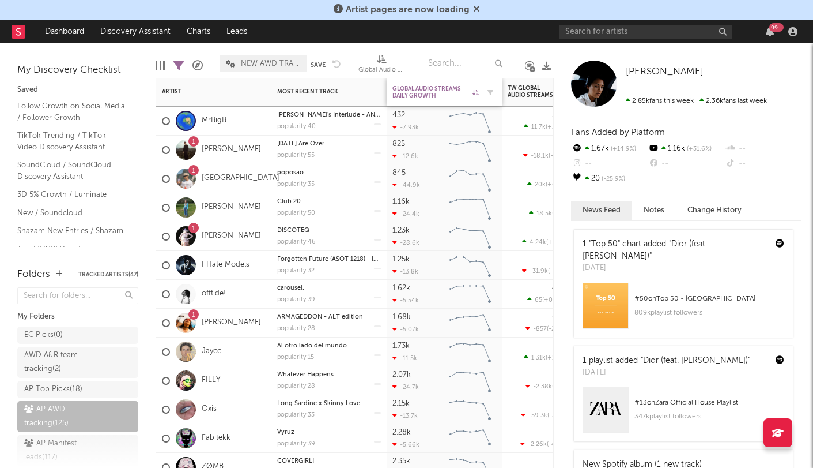
click at [472, 94] on div "Global Audio Streams Daily Growth" at bounding box center [436, 92] width 86 height 14
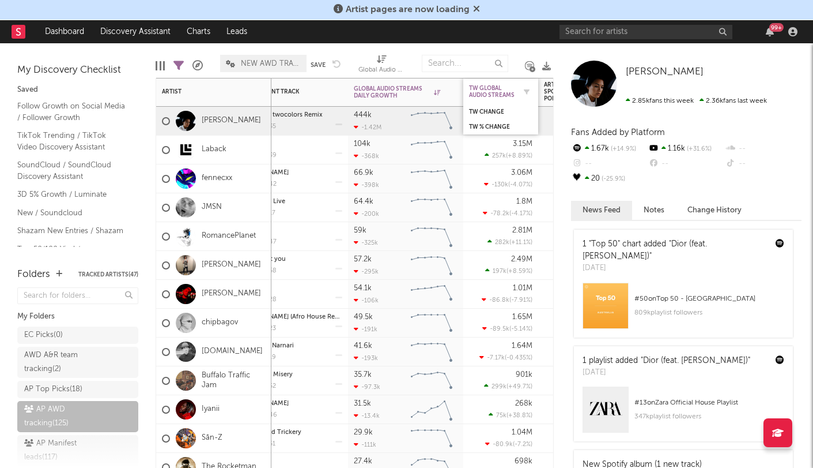
click at [503, 87] on div "TW Global Audio Streams" at bounding box center [492, 92] width 46 height 14
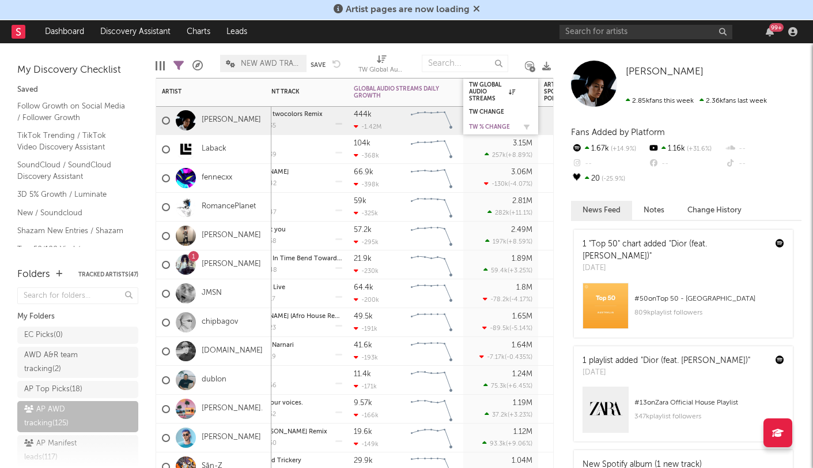
click at [492, 126] on div "TW % Change" at bounding box center [492, 126] width 46 height 7
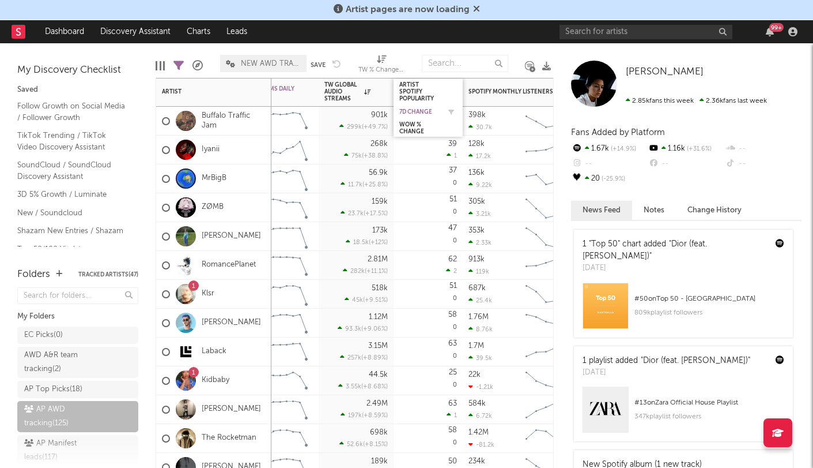
click at [414, 114] on div "7d Change" at bounding box center [420, 111] width 40 height 7
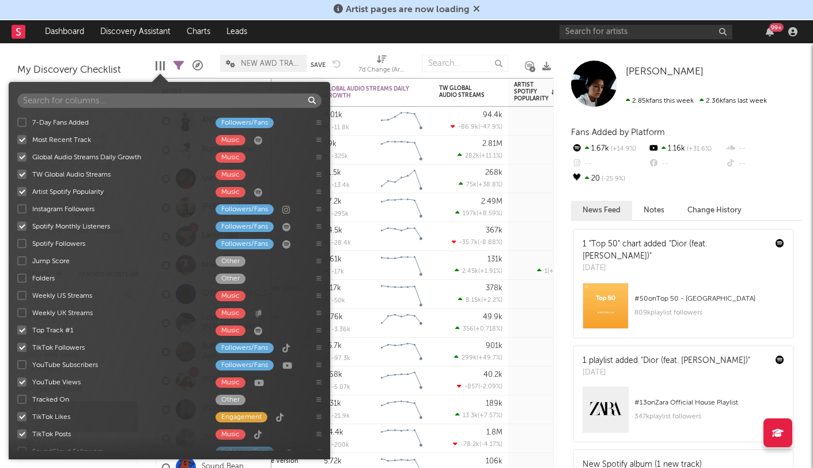
click at [162, 65] on div at bounding box center [160, 65] width 9 height 9
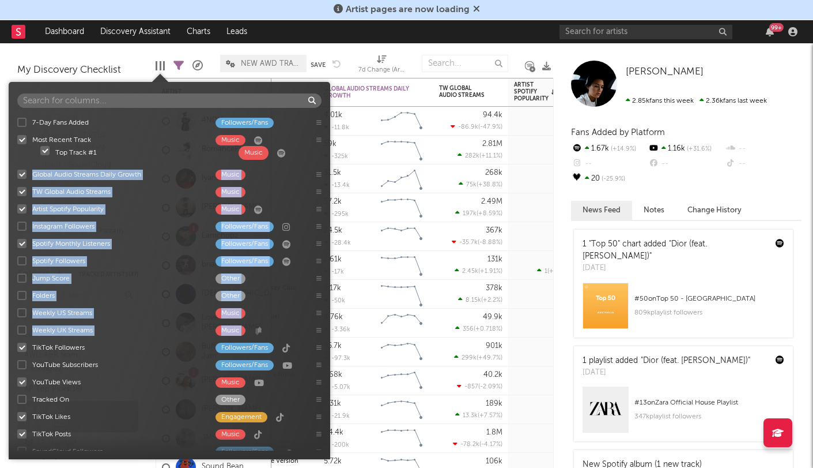
drag, startPoint x: 48, startPoint y: 329, endPoint x: 55, endPoint y: 148, distance: 181.1
click at [55, 148] on div "7-Day Fans Added Followers/Fans Most Recent Track Music Global Audio Streams Da…" at bounding box center [170, 282] width 322 height 337
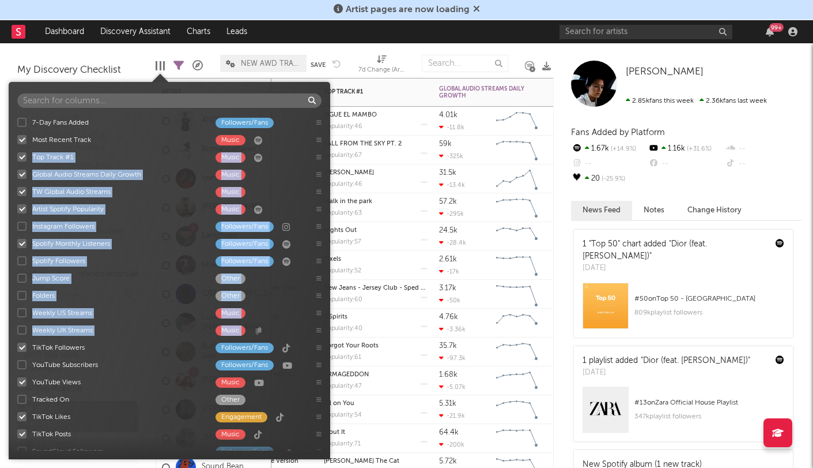
click at [397, 175] on div "[PERSON_NAME]" at bounding box center [376, 172] width 104 height 6
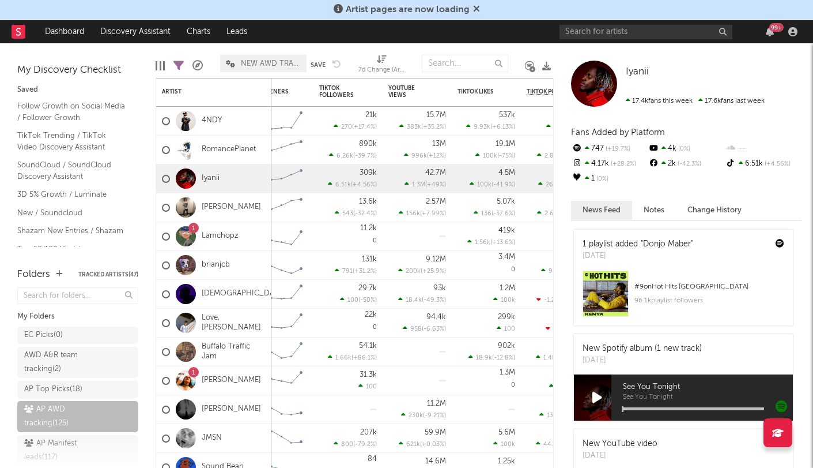
click at [163, 62] on div at bounding box center [164, 65] width 2 height 9
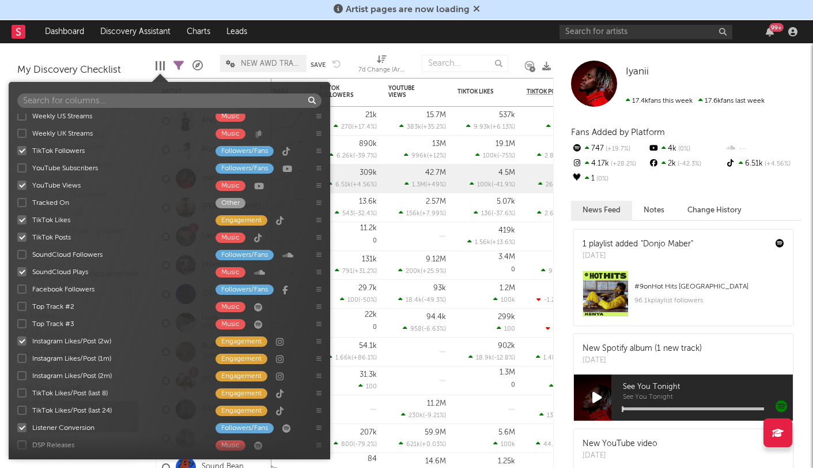
scroll to position [196, 0]
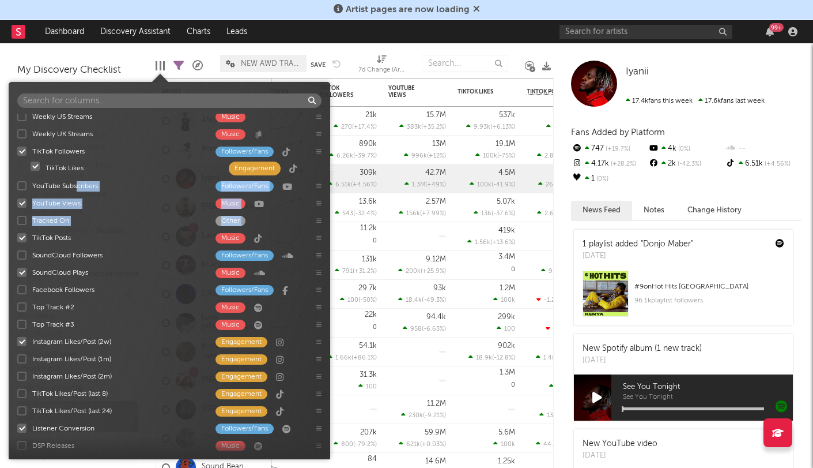
drag, startPoint x: 66, startPoint y: 223, endPoint x: 79, endPoint y: 169, distance: 55.2
click at [79, 169] on div "7-Day Fans Added Followers/Fans Most Recent Track Music Top Track #1 Music Glob…" at bounding box center [170, 282] width 322 height 337
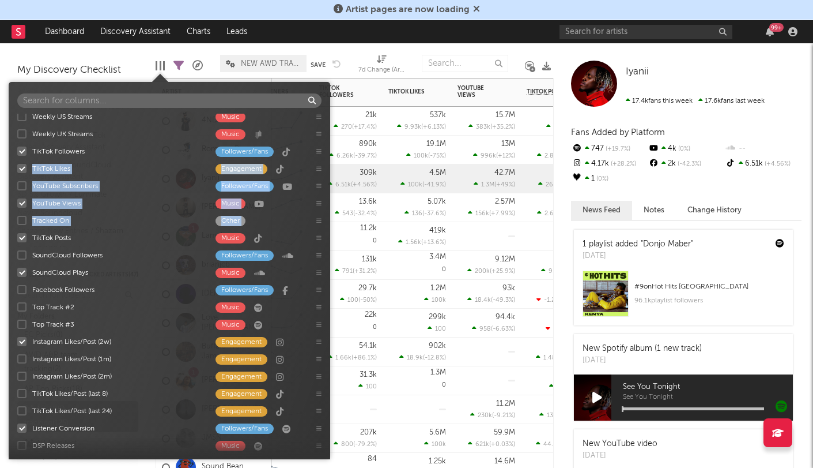
click at [456, 178] on div "42.7M 1.3M ( +49 % )" at bounding box center [486, 178] width 69 height 29
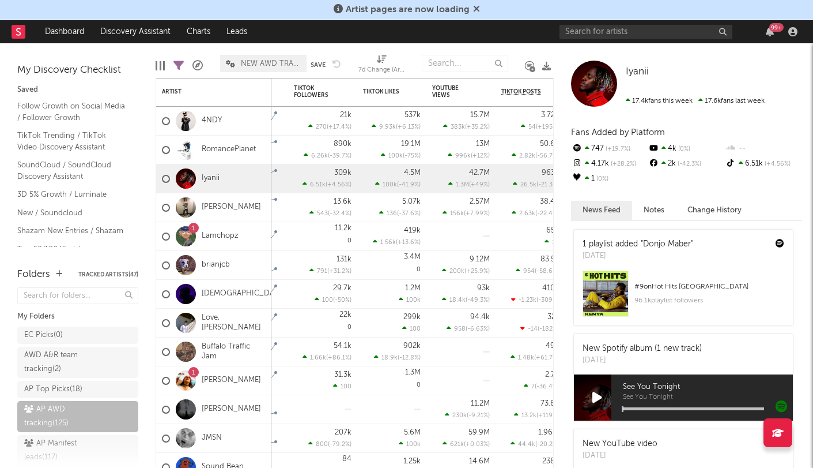
click at [159, 66] on div at bounding box center [160, 65] width 9 height 9
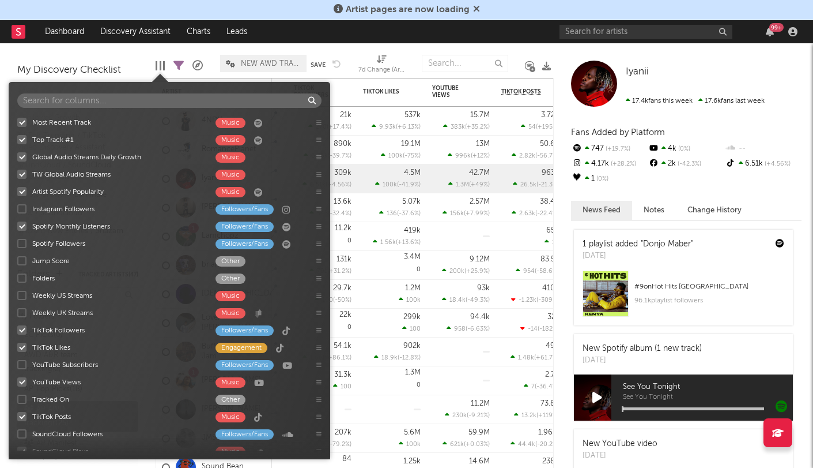
scroll to position [16, 0]
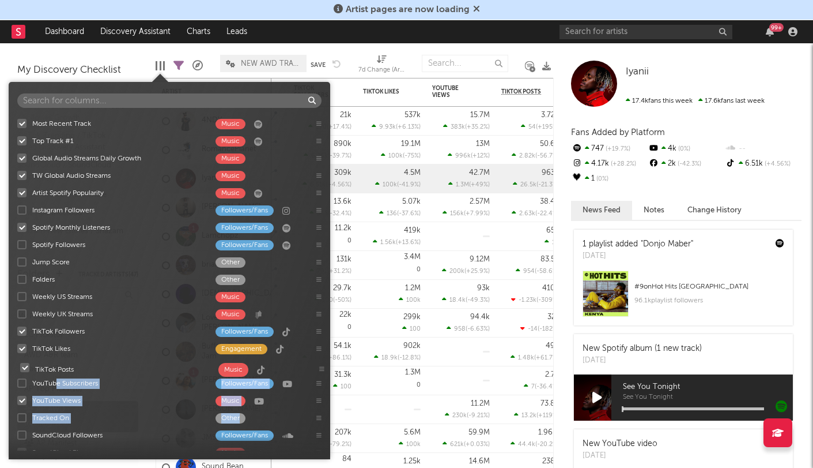
drag, startPoint x: 55, startPoint y: 417, endPoint x: 58, endPoint y: 368, distance: 49.1
click at [58, 368] on div "7-Day Fans Added Followers/Fans Most Recent Track Music Top Track #1 Music Glob…" at bounding box center [170, 282] width 322 height 337
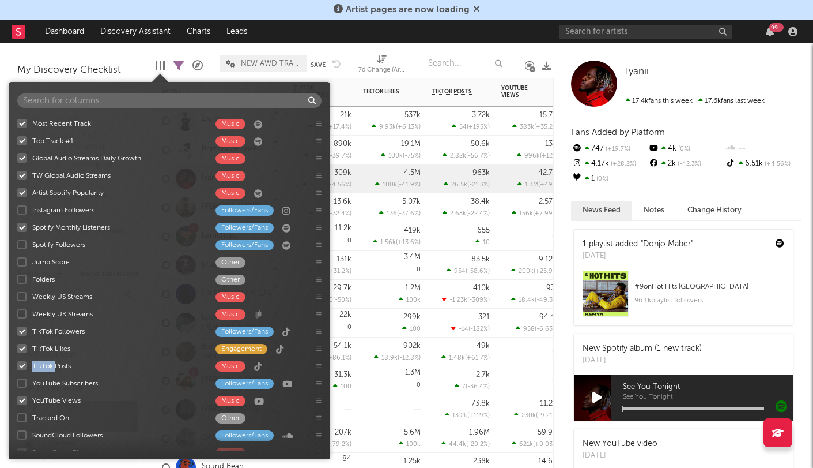
click at [395, 275] on div "3.4M 0" at bounding box center [392, 265] width 58 height 28
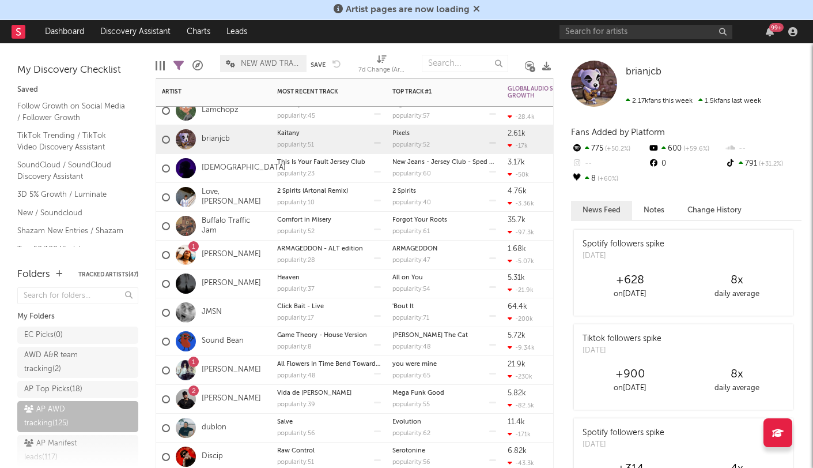
click at [467, 199] on div "popularity: 40" at bounding box center [445, 202] width 104 height 6
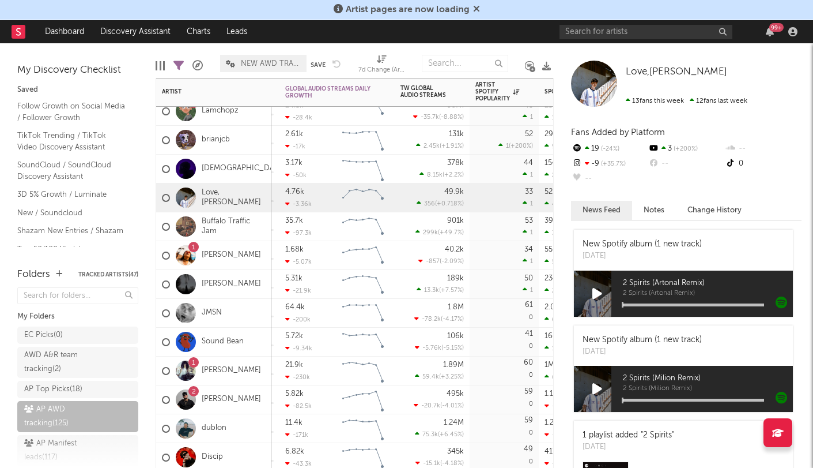
click at [302, 196] on div "4.76k -3.36k" at bounding box center [311, 197] width 52 height 29
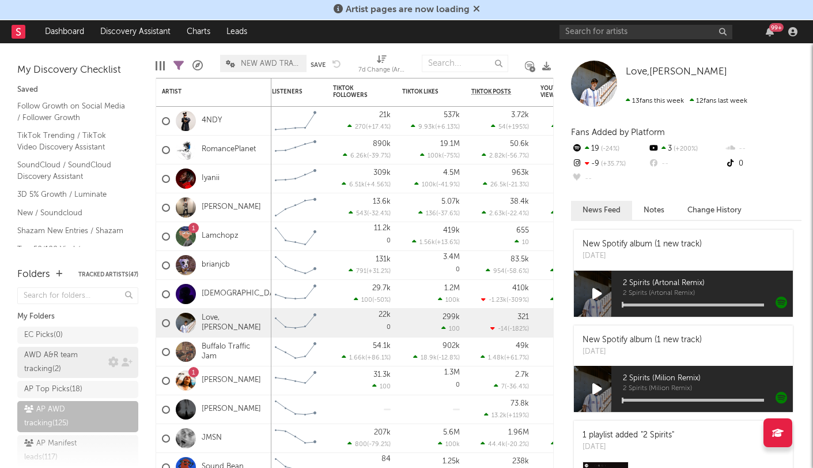
click at [77, 359] on div "AWD A&R team tracking ( 2 )" at bounding box center [64, 362] width 81 height 28
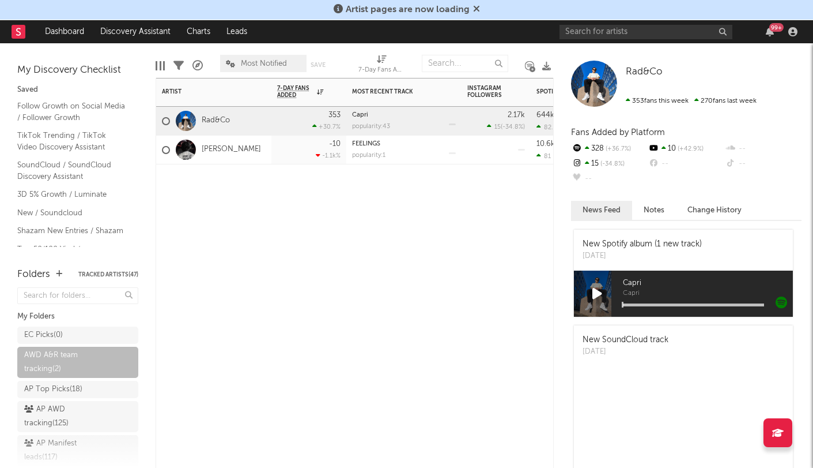
click at [231, 119] on div "Rad&Co" at bounding box center [213, 121] width 115 height 29
click at [169, 121] on div at bounding box center [166, 121] width 8 height 8
click at [162, 121] on input "checkbox" at bounding box center [162, 121] width 0 height 10
click at [168, 116] on label at bounding box center [166, 121] width 8 height 10
click at [162, 116] on input "checkbox" at bounding box center [162, 121] width 0 height 10
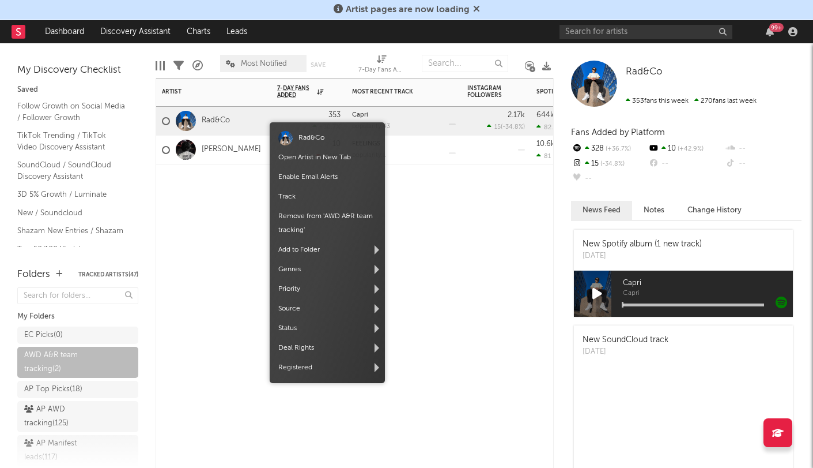
click at [273, 125] on body "Artist pages are now loading Dashboard Discovery Assistant Charts Leads 99 + No…" at bounding box center [406, 234] width 813 height 468
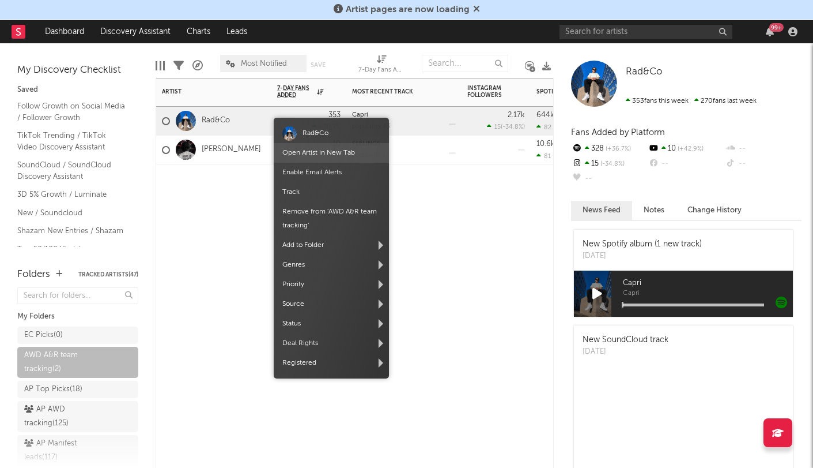
click at [277, 120] on body "Artist pages are now loading Dashboard Discovery Assistant Charts Leads 99 + No…" at bounding box center [406, 234] width 813 height 468
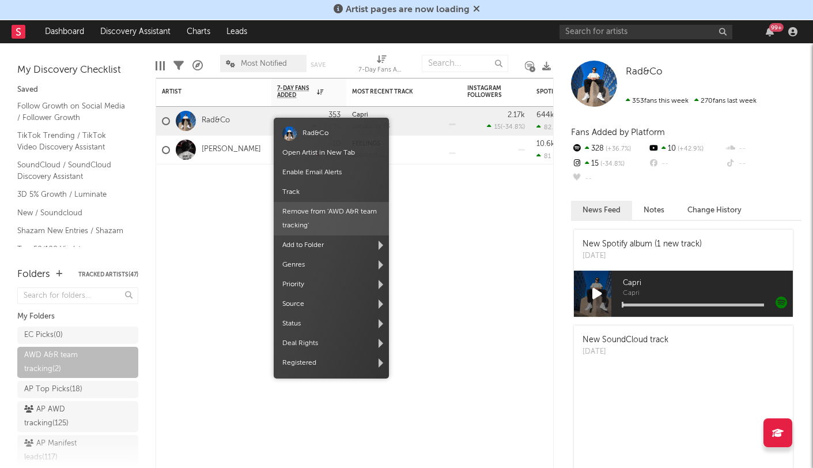
click at [291, 213] on span "Remove from ' AWD A&R team tracking '" at bounding box center [331, 218] width 115 height 33
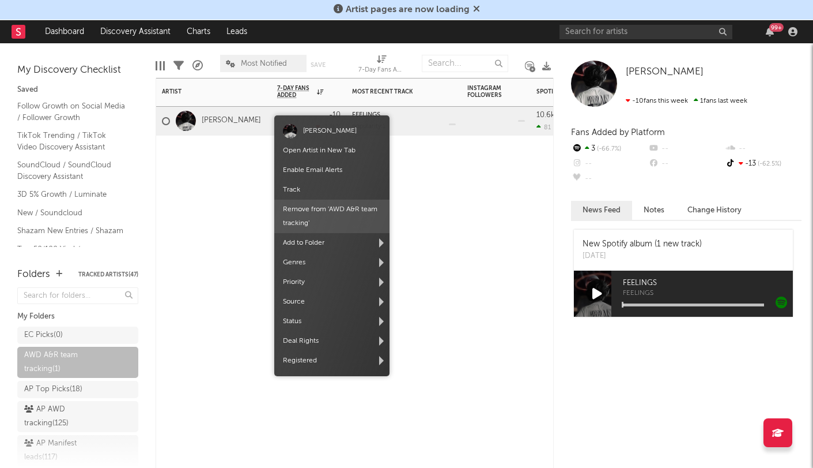
click at [277, 118] on body "Artist pages are now loading Dashboard Discovery Assistant Charts Leads 99 + No…" at bounding box center [406, 234] width 813 height 468
click at [306, 212] on span "Remove from ' AWD A&R team tracking '" at bounding box center [331, 215] width 115 height 33
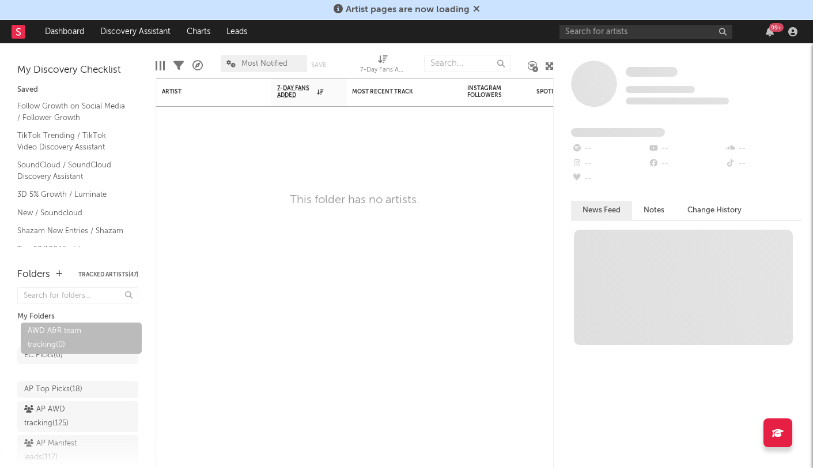
drag, startPoint x: 73, startPoint y: 363, endPoint x: 77, endPoint y: 338, distance: 25.0
drag, startPoint x: 71, startPoint y: 358, endPoint x: 66, endPoint y: 330, distance: 28.8
drag, startPoint x: 74, startPoint y: 355, endPoint x: 82, endPoint y: 330, distance: 26.1
click at [83, 330] on div "EC Picks ( 0 ) AWD A&R team tracking ( 0 ) AP Top Picks ( 18 ) AP AWD tracking …" at bounding box center [77, 405] width 121 height 165
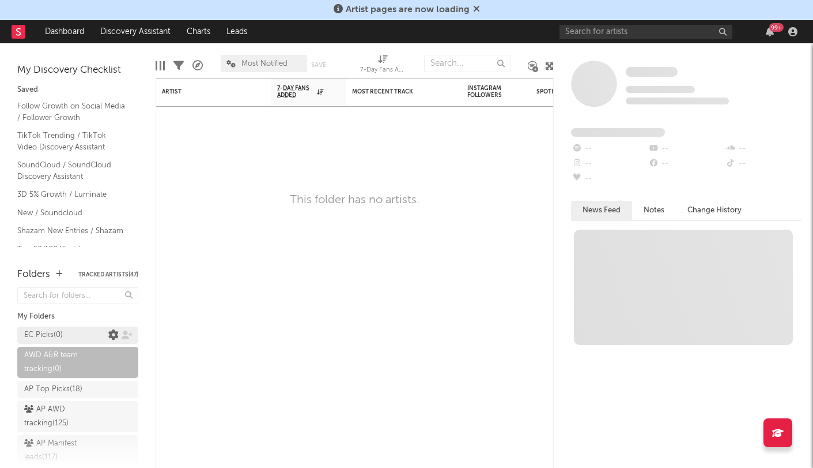
click at [113, 334] on icon at bounding box center [113, 335] width 10 height 10
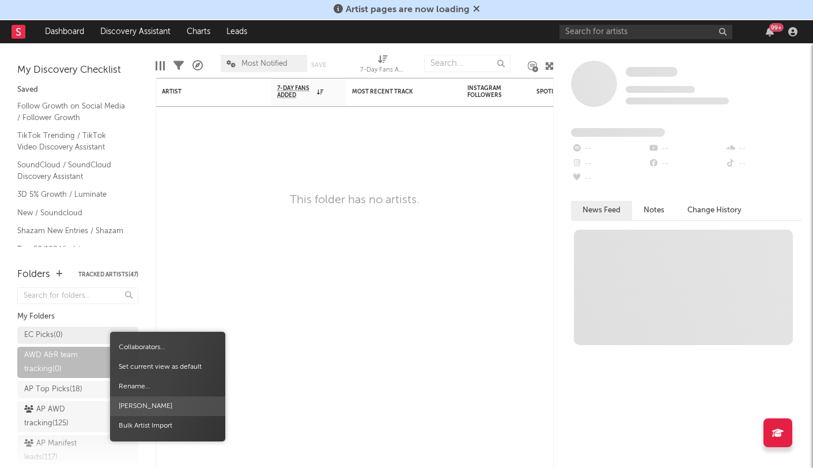
click at [129, 405] on span "[PERSON_NAME]" at bounding box center [167, 406] width 115 height 20
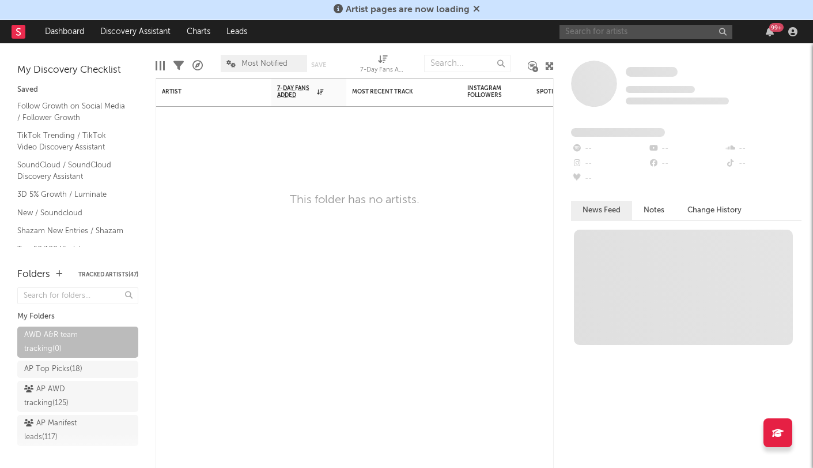
click at [587, 32] on input "text" at bounding box center [646, 32] width 173 height 14
click at [584, 25] on input "text" at bounding box center [646, 32] width 173 height 14
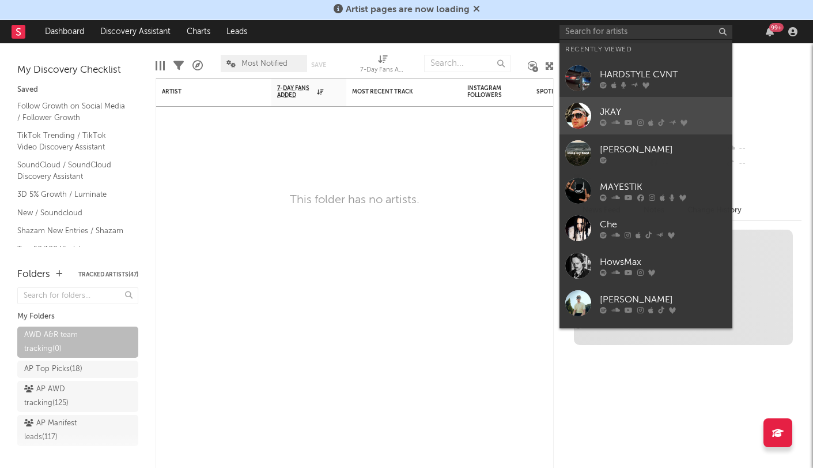
click at [600, 126] on link "JKAY" at bounding box center [646, 115] width 173 height 37
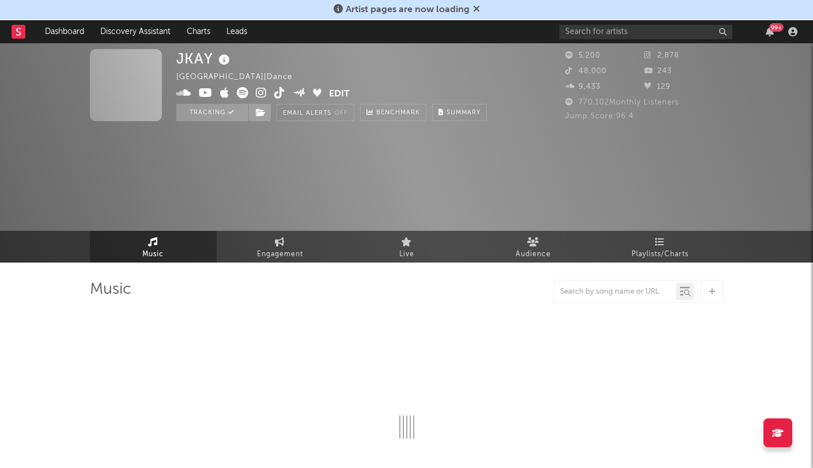
click at [473, 9] on icon at bounding box center [476, 8] width 7 height 9
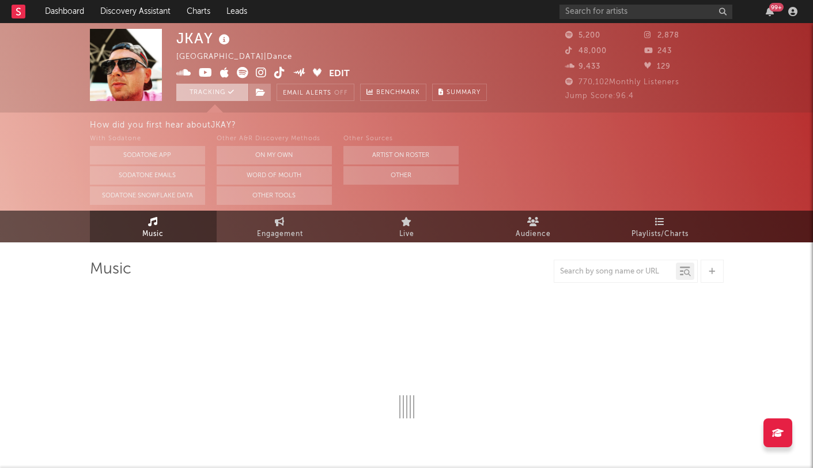
select select "6m"
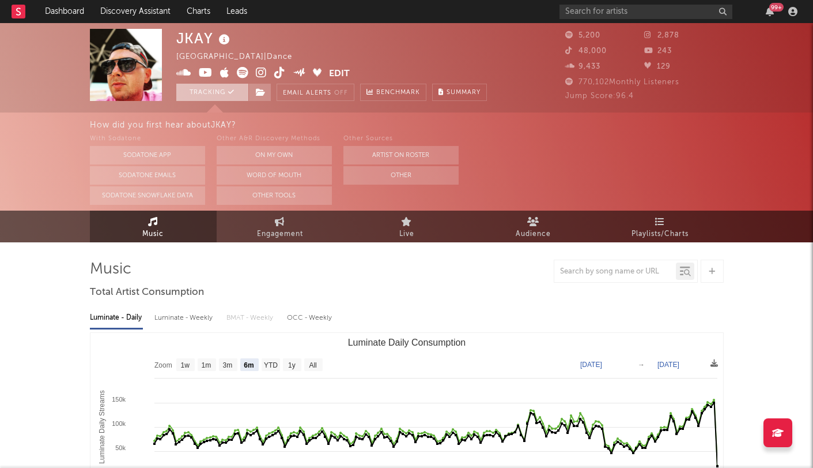
click at [238, 96] on button "Tracking" at bounding box center [212, 92] width 72 height 17
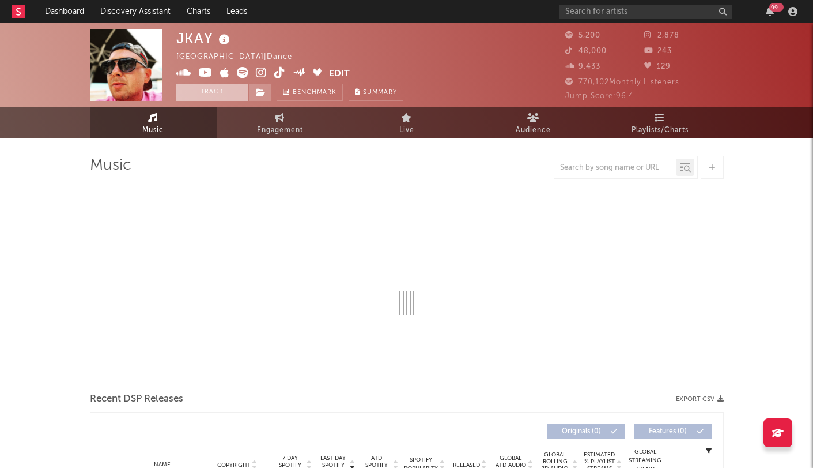
click at [238, 96] on button "Track" at bounding box center [212, 92] width 72 height 17
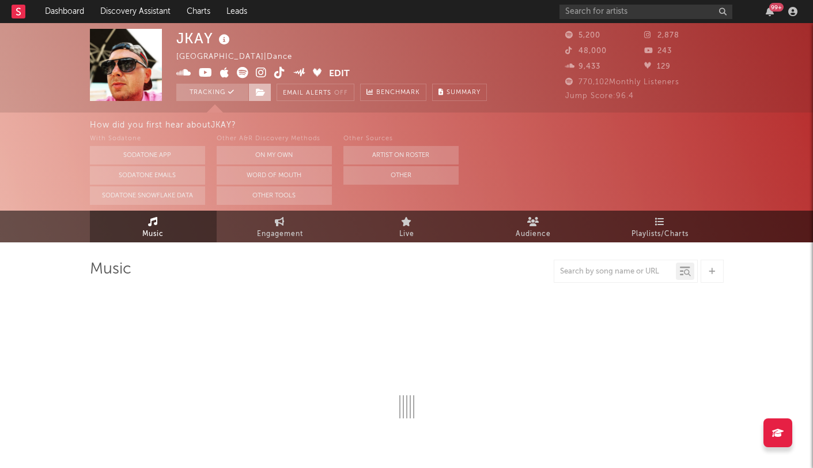
click at [263, 95] on icon at bounding box center [261, 92] width 10 height 8
select select "6m"
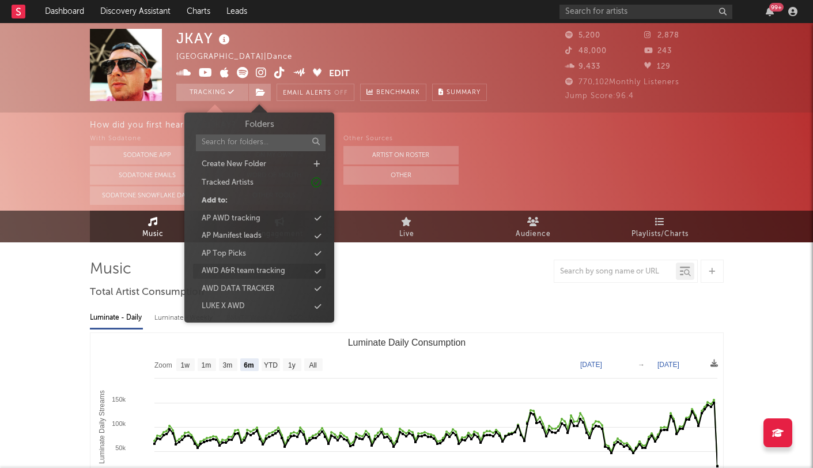
click at [244, 271] on div "AWD A&R team tracking" at bounding box center [244, 271] width 84 height 12
